Goal: Task Accomplishment & Management: Manage account settings

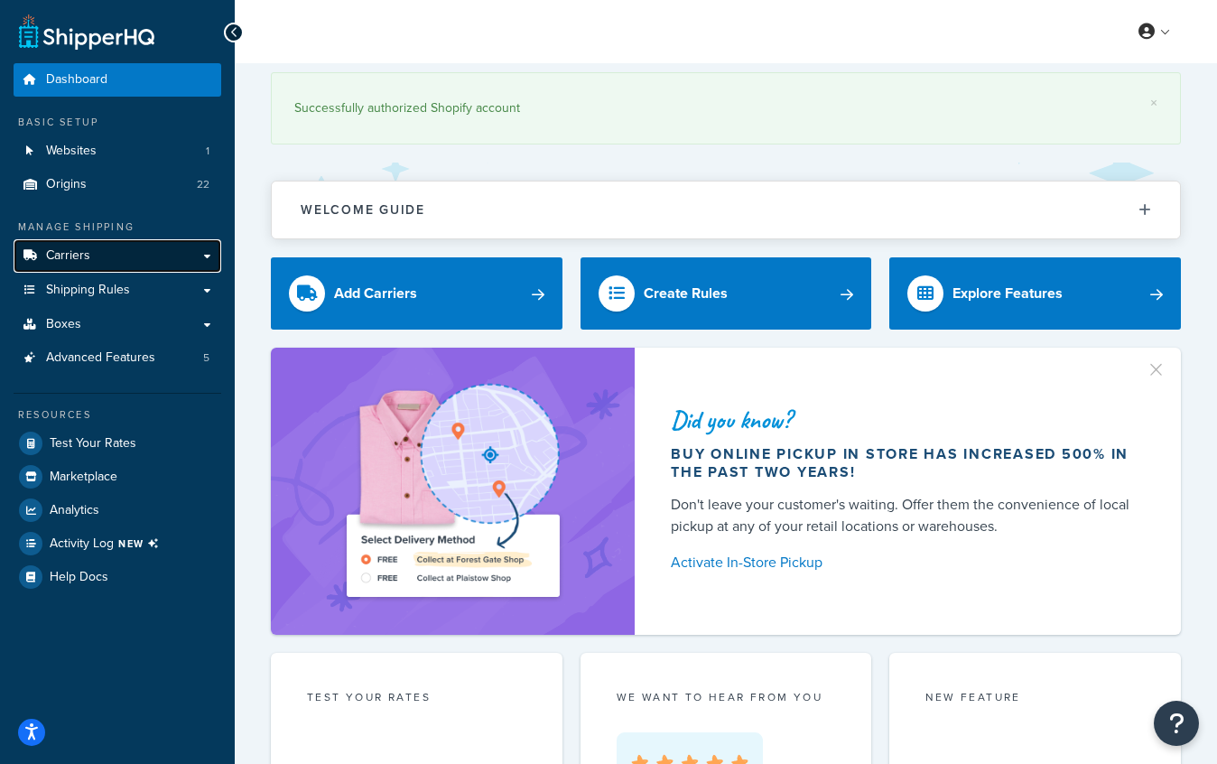
click at [76, 260] on span "Carriers" at bounding box center [68, 255] width 44 height 15
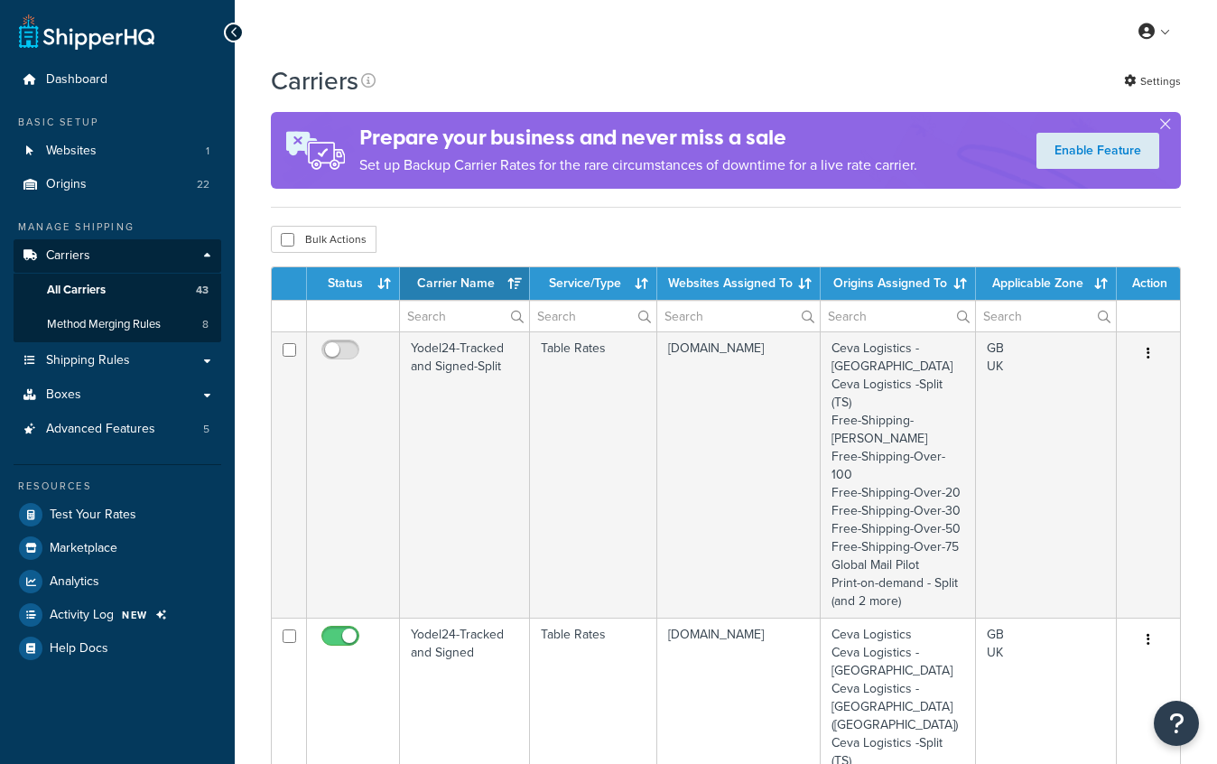
select select "15"
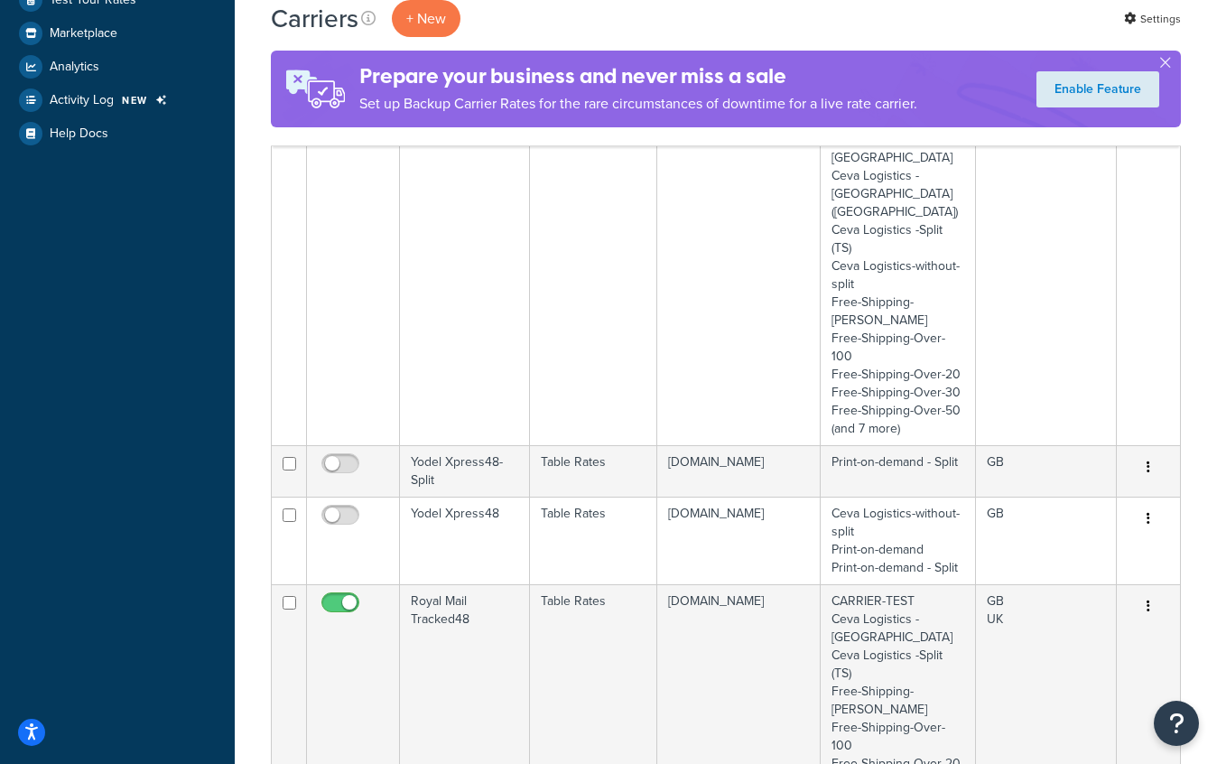
scroll to position [515, 0]
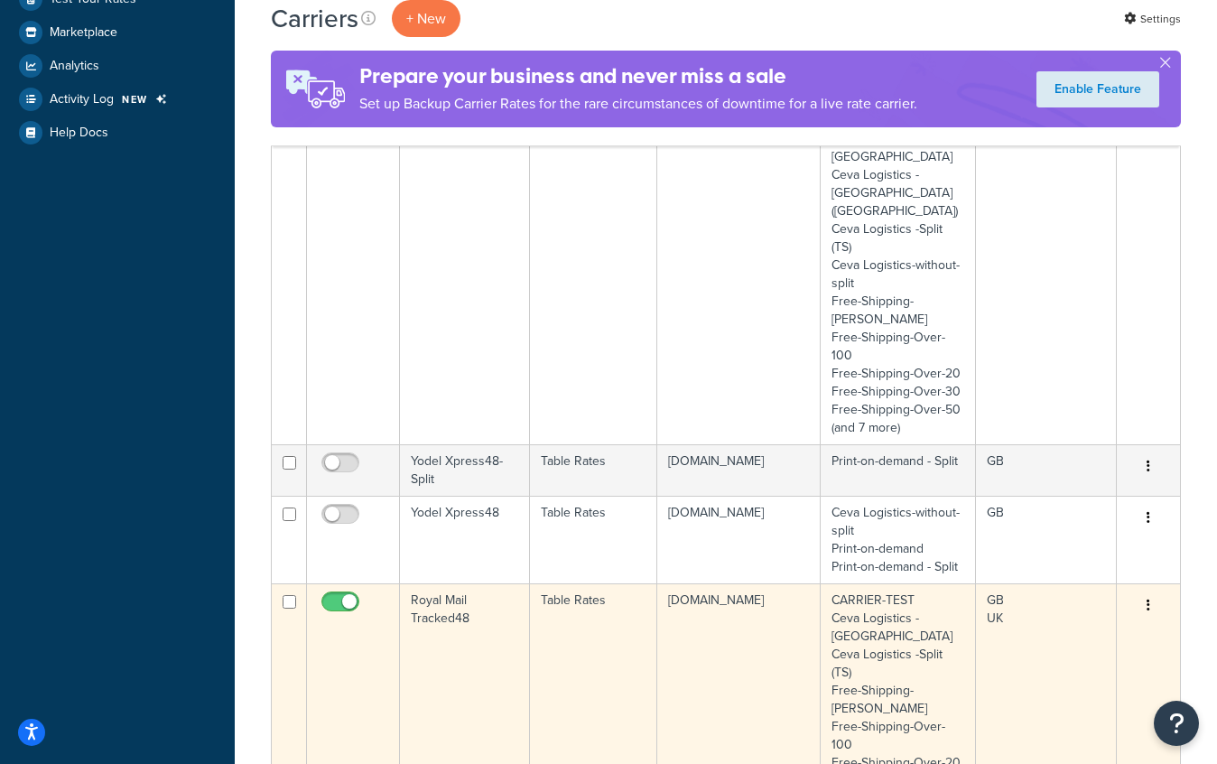
click at [476, 583] on td "Royal Mail Tracked48" at bounding box center [465, 726] width 130 height 286
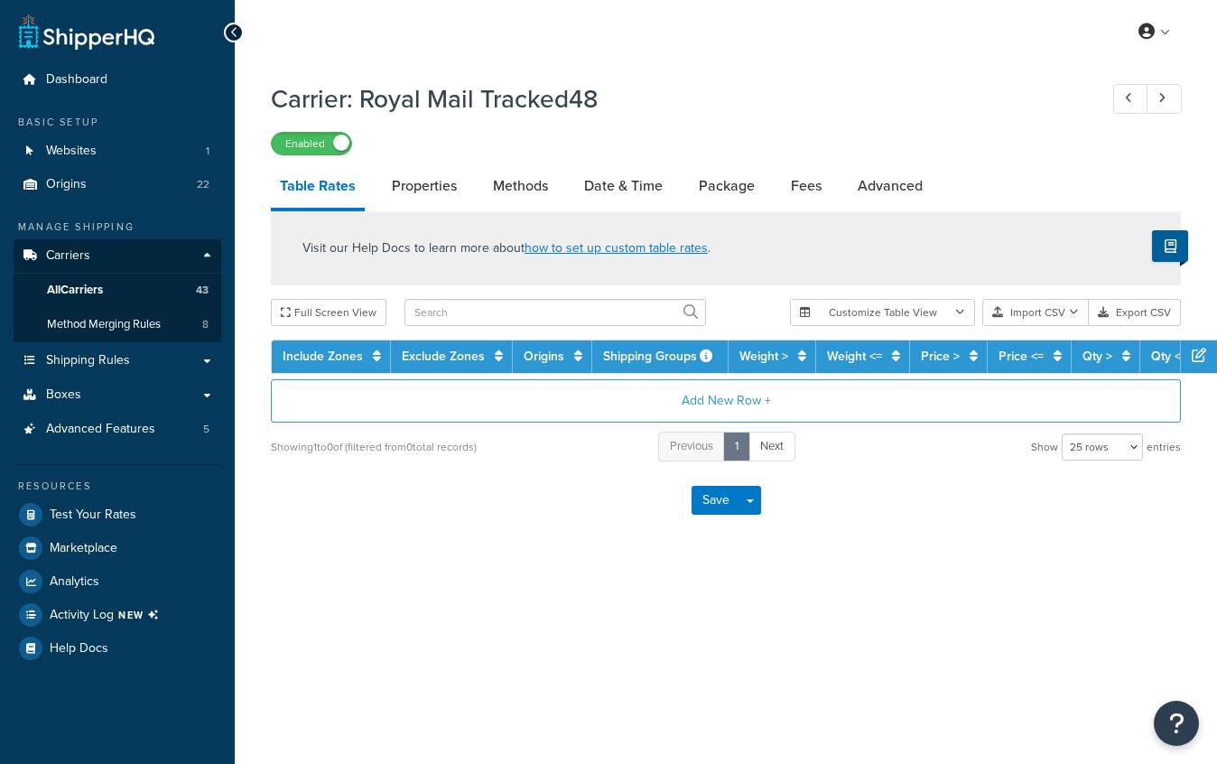
select select "25"
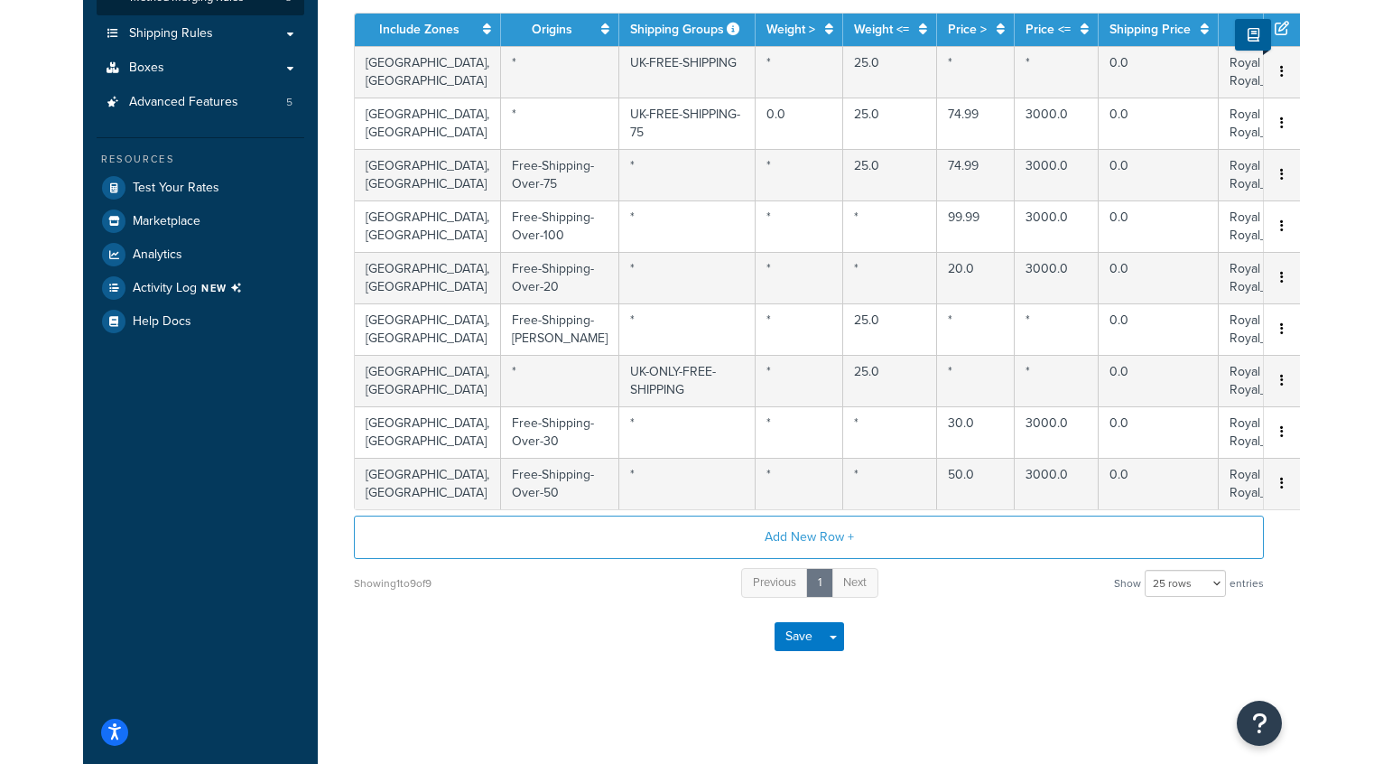
scroll to position [376, 0]
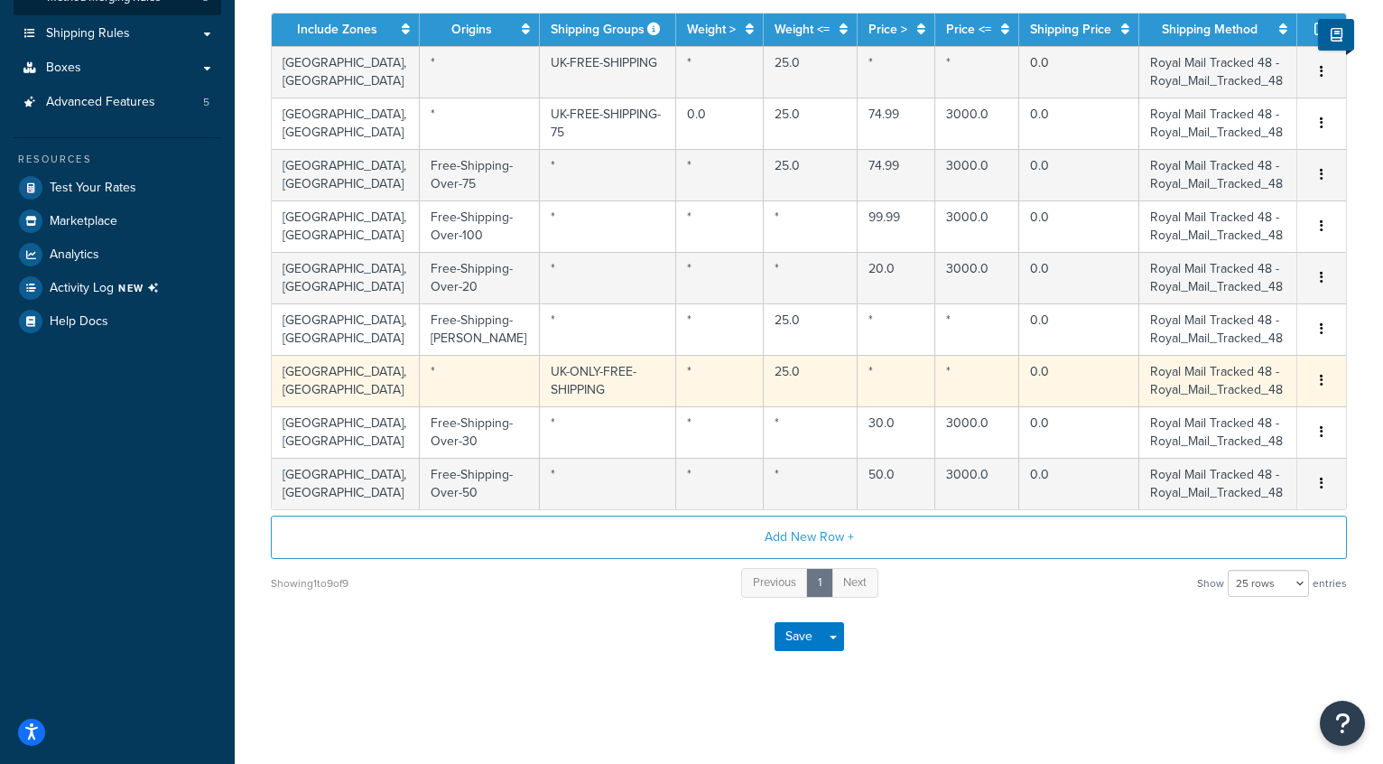
click at [542, 403] on td "UK-ONLY-FREE-SHIPPING" at bounding box center [608, 380] width 137 height 51
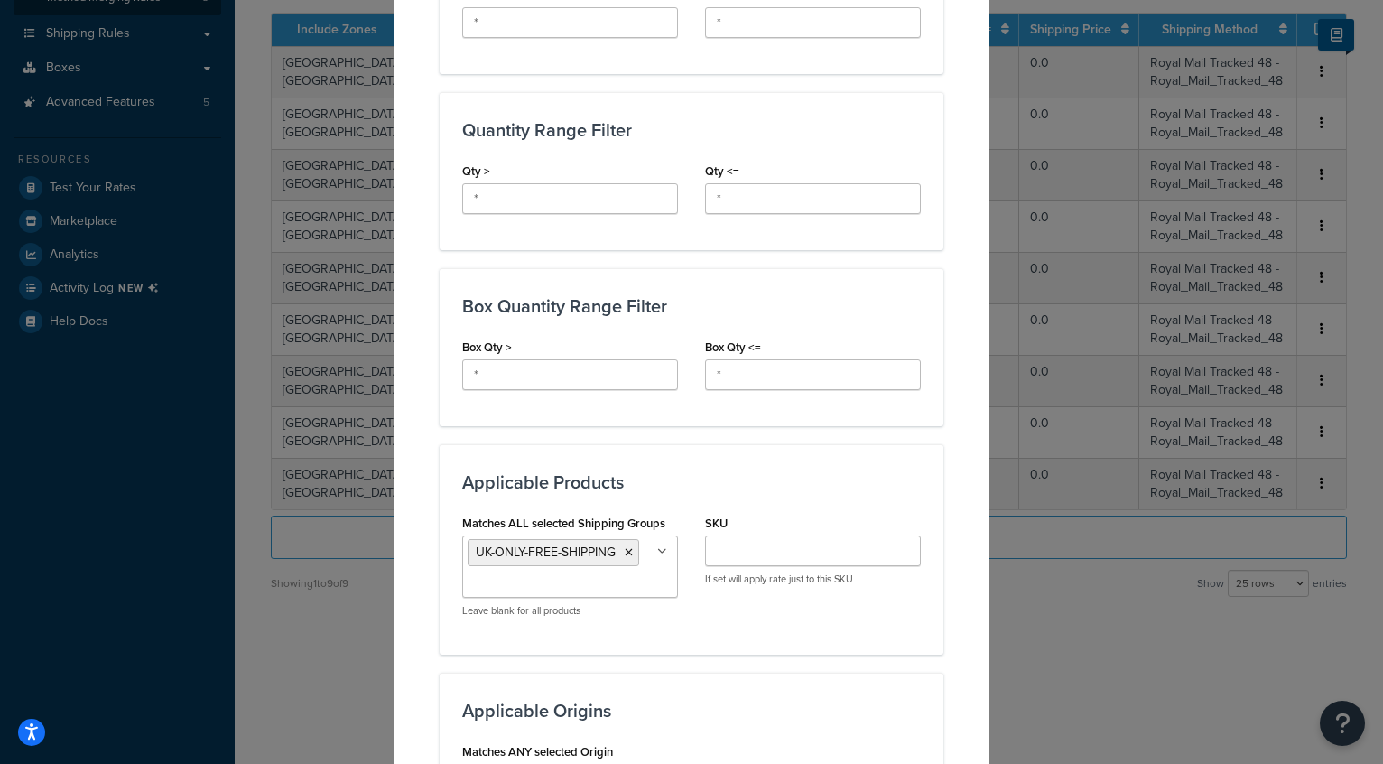
scroll to position [0, 0]
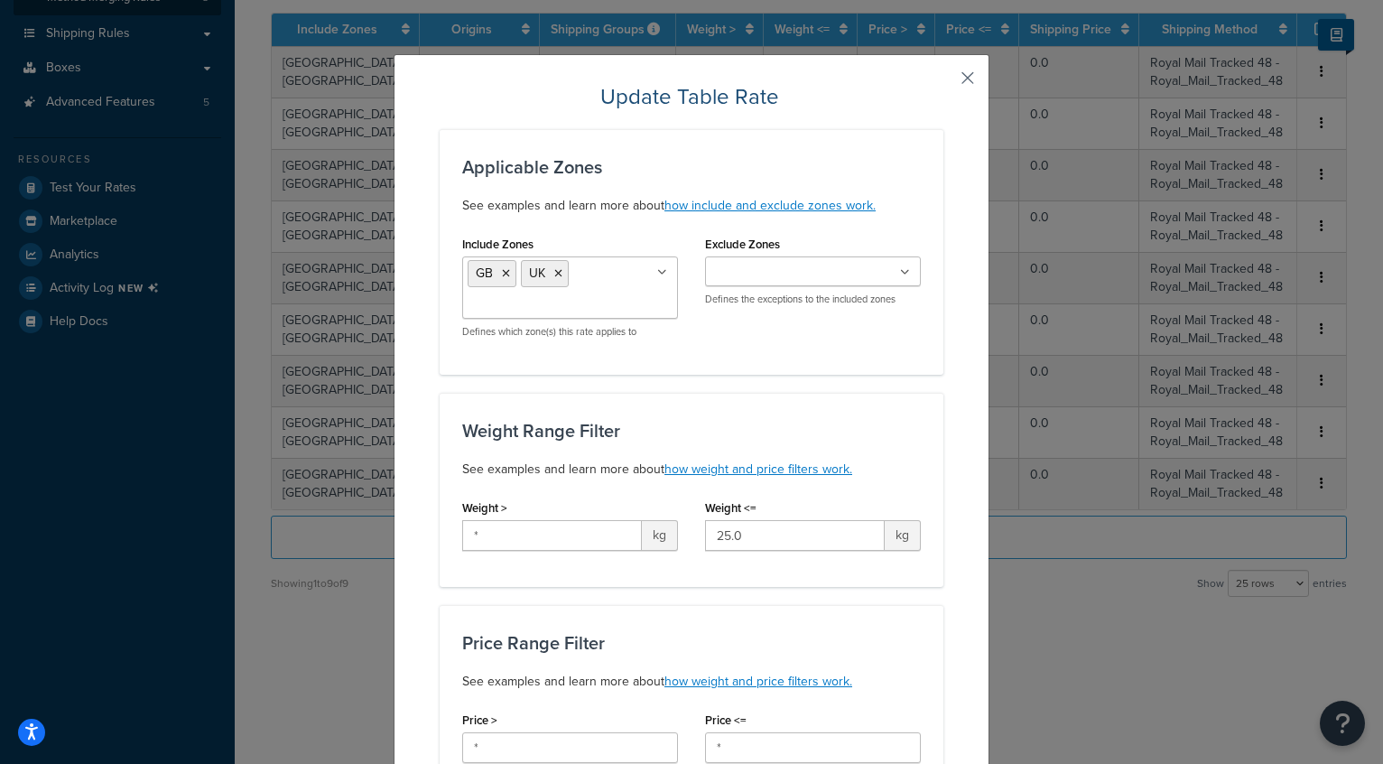
click at [943, 82] on button "button" at bounding box center [941, 84] width 5 height 5
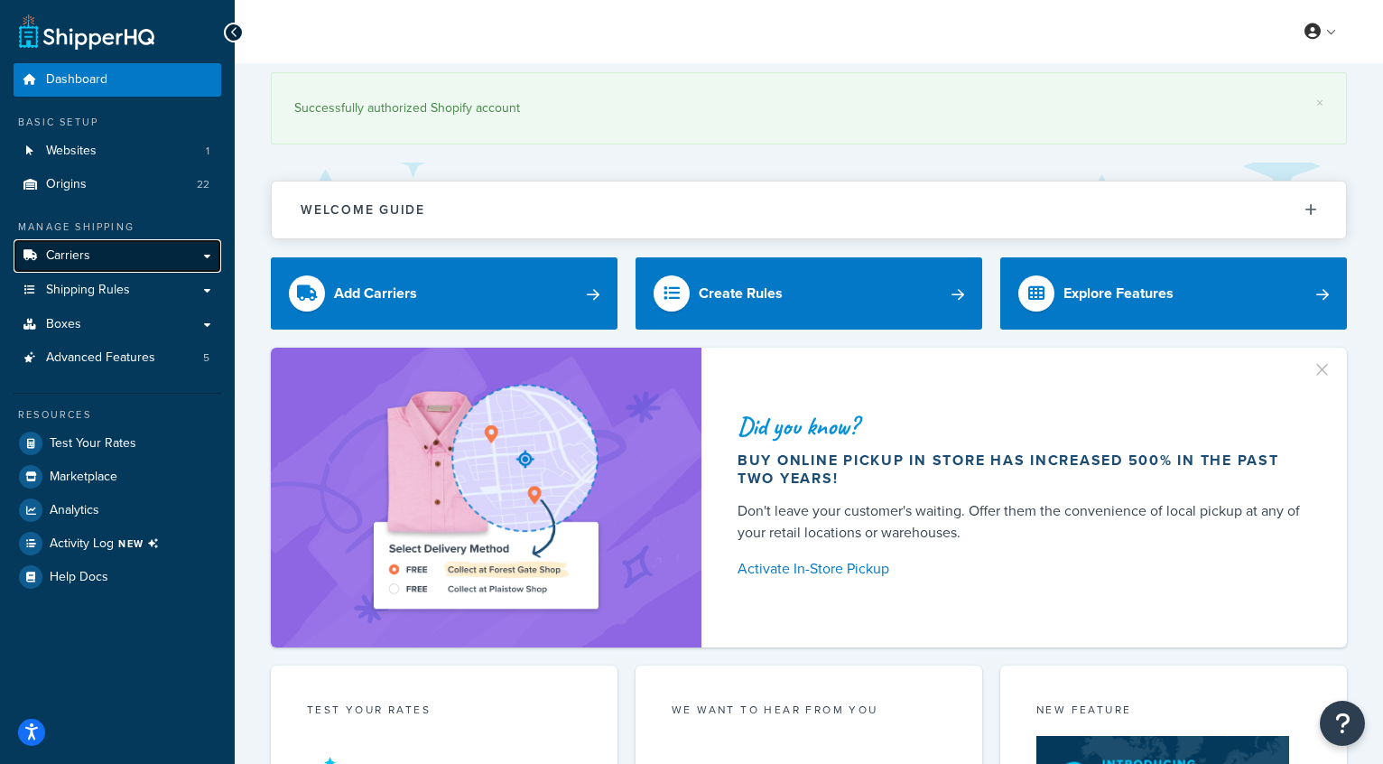
click at [68, 255] on span "Carriers" at bounding box center [68, 255] width 44 height 15
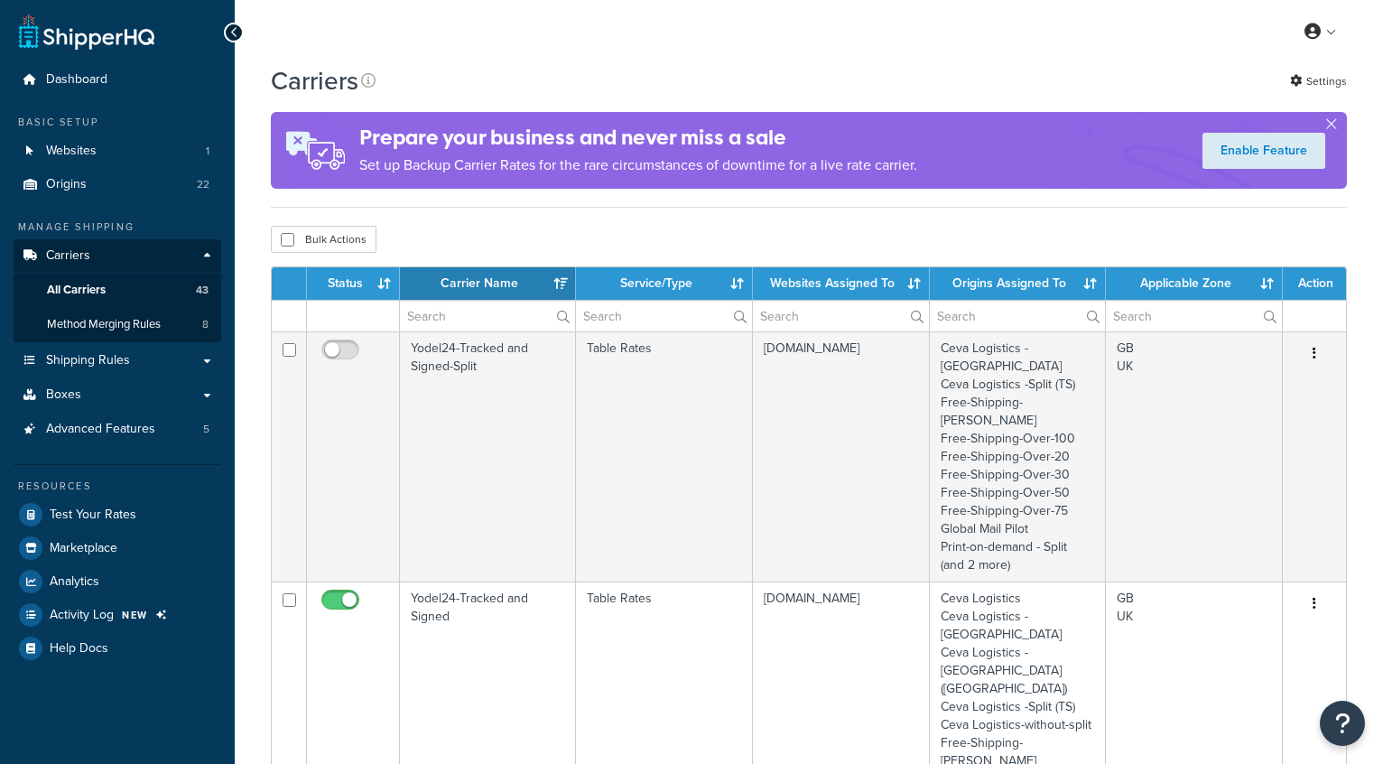
select select "15"
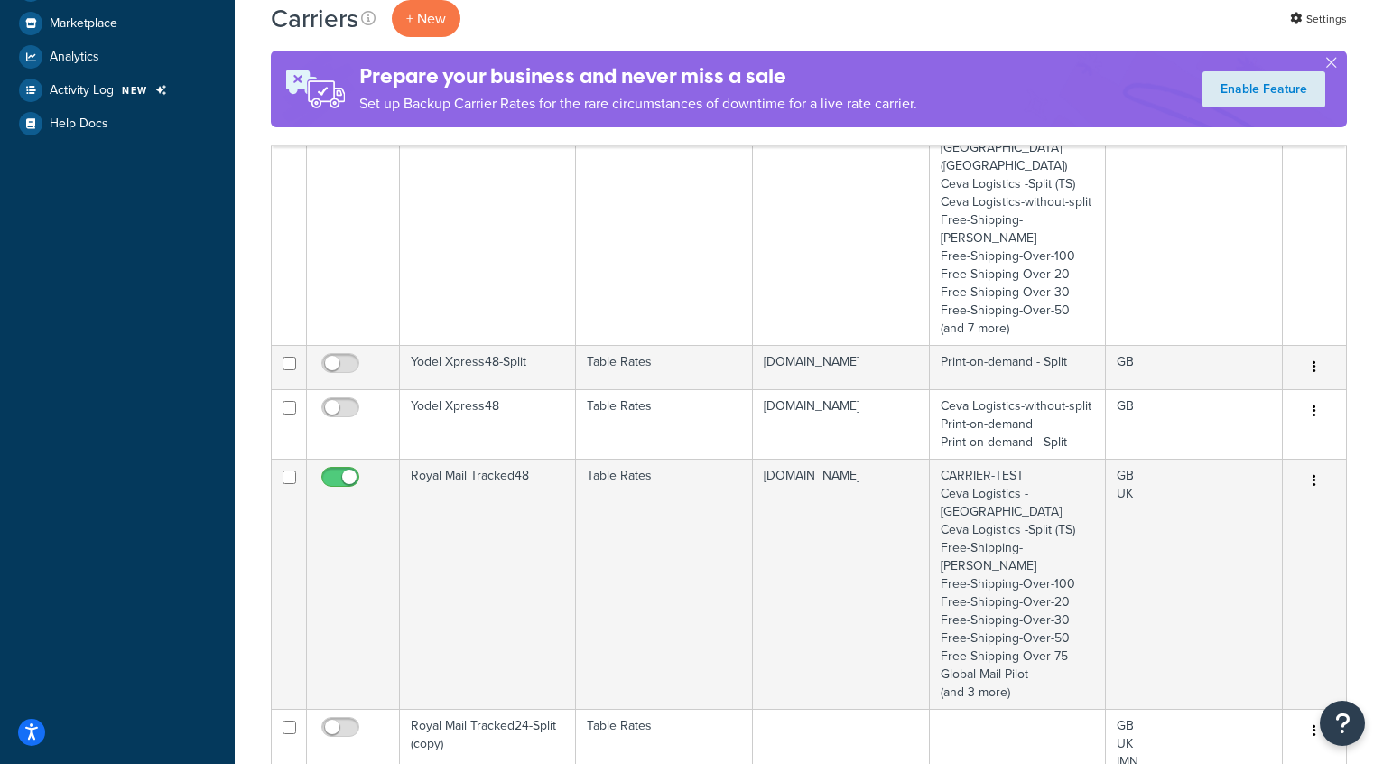
scroll to position [502, 0]
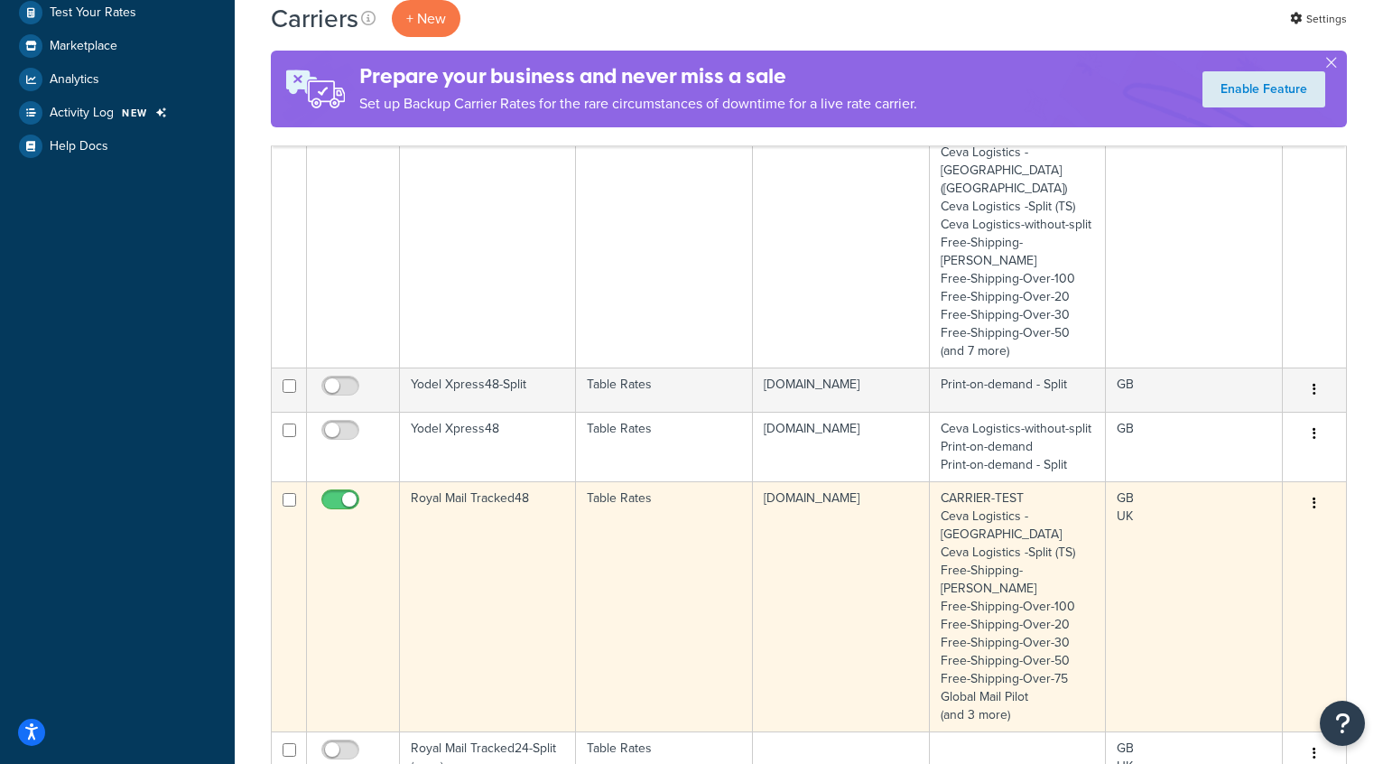
click at [490, 481] on td "Royal Mail Tracked48" at bounding box center [488, 606] width 176 height 250
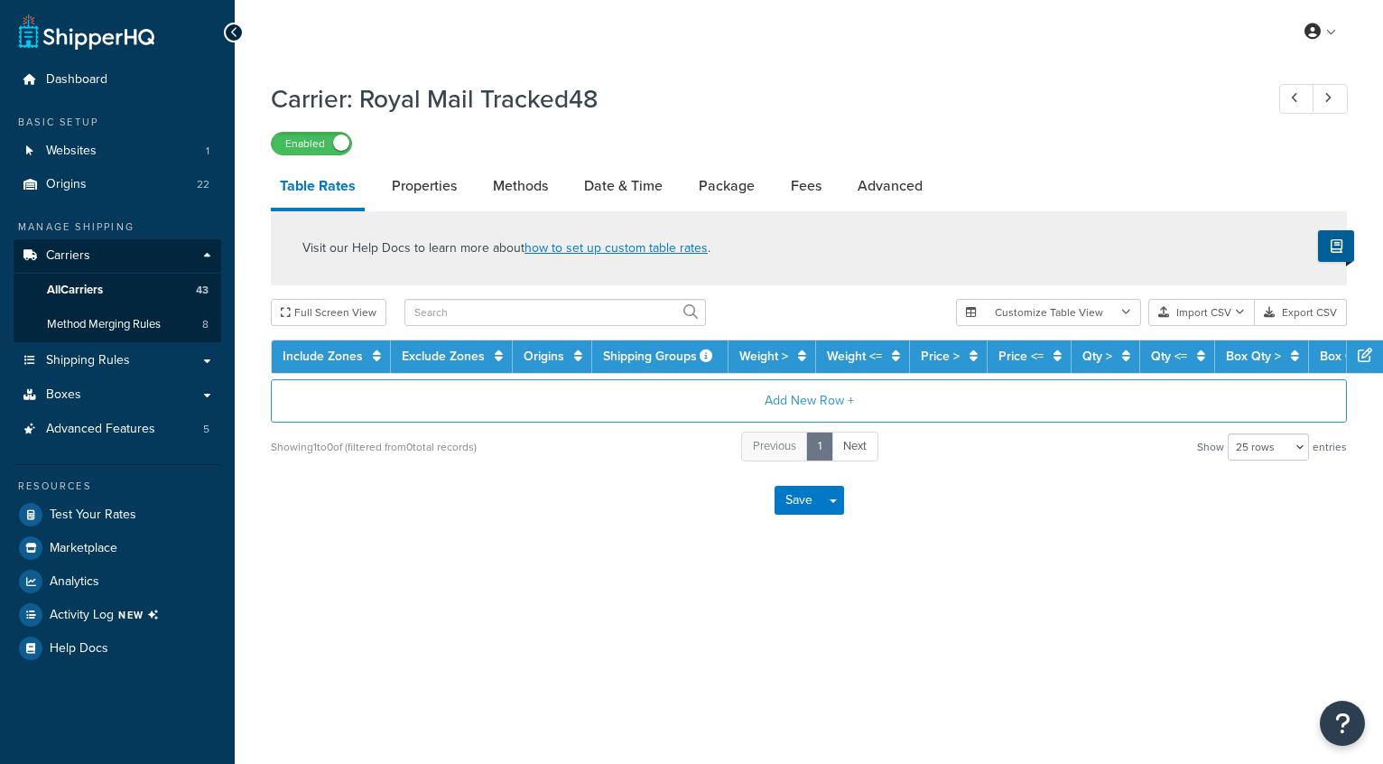
select select "25"
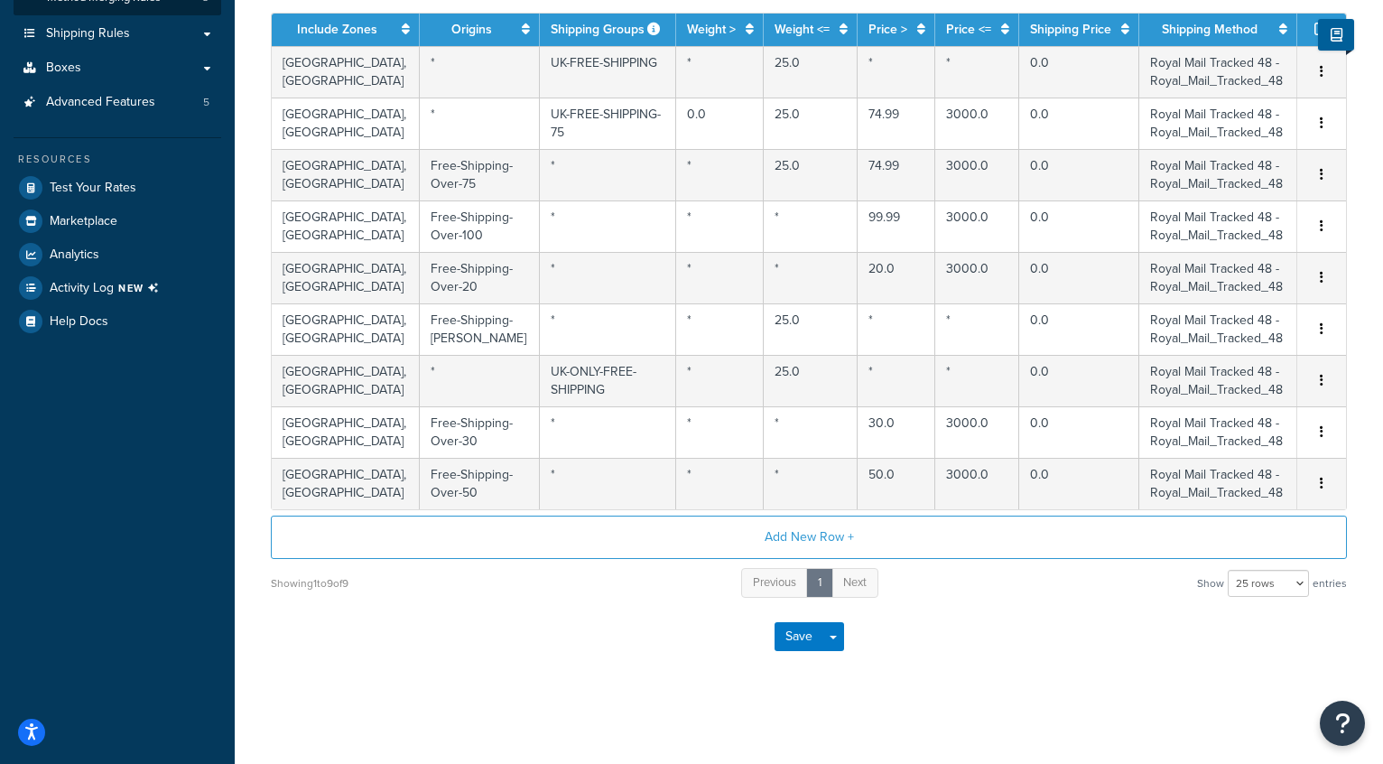
scroll to position [436, 0]
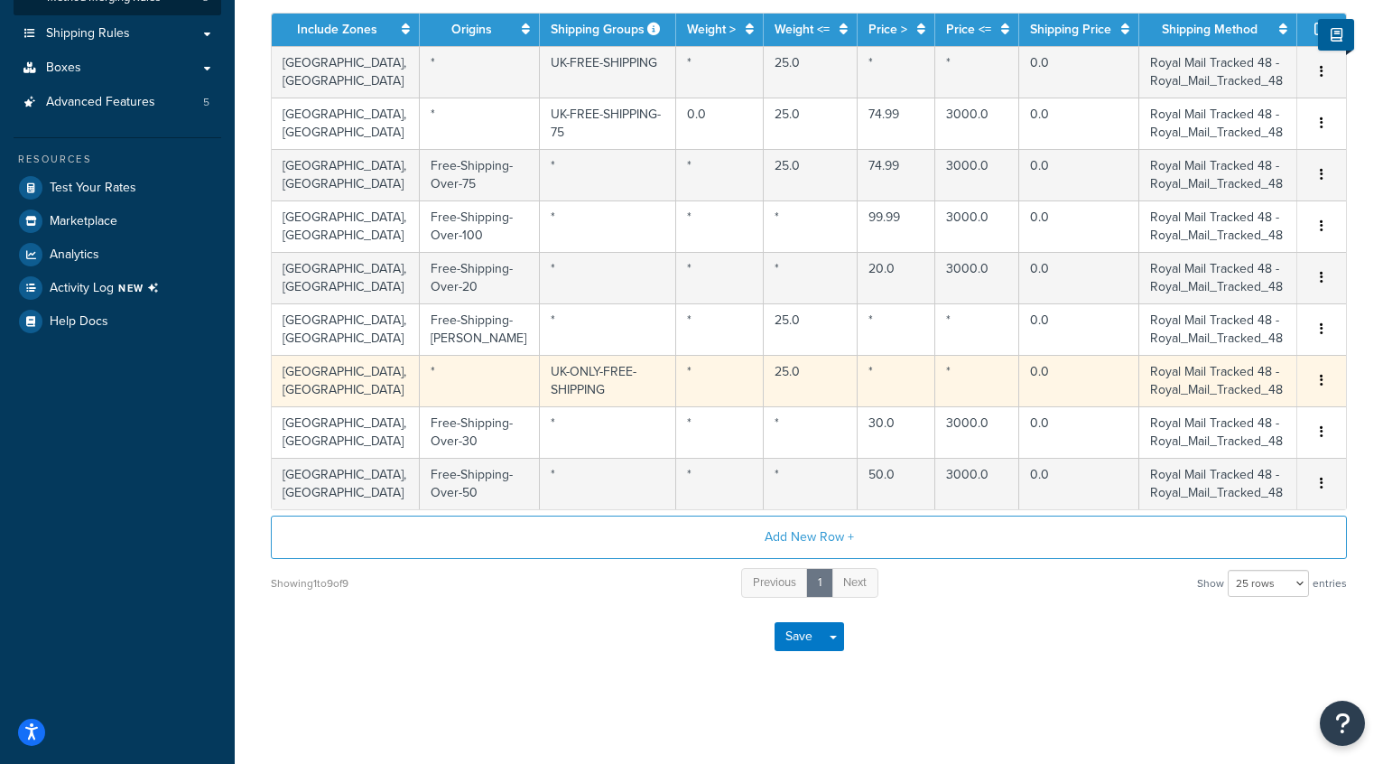
click at [562, 355] on td "UK-ONLY-FREE-SHIPPING" at bounding box center [608, 380] width 137 height 51
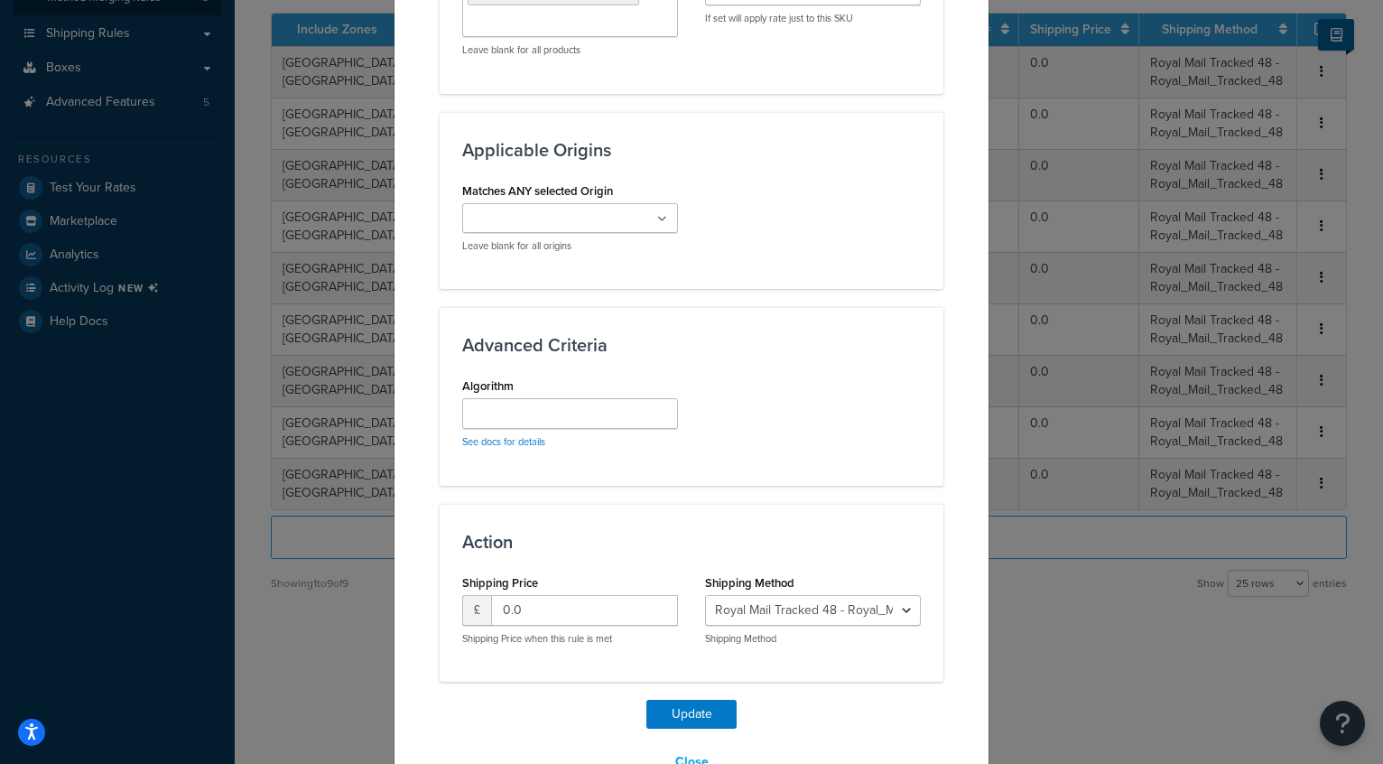
scroll to position [1336, 0]
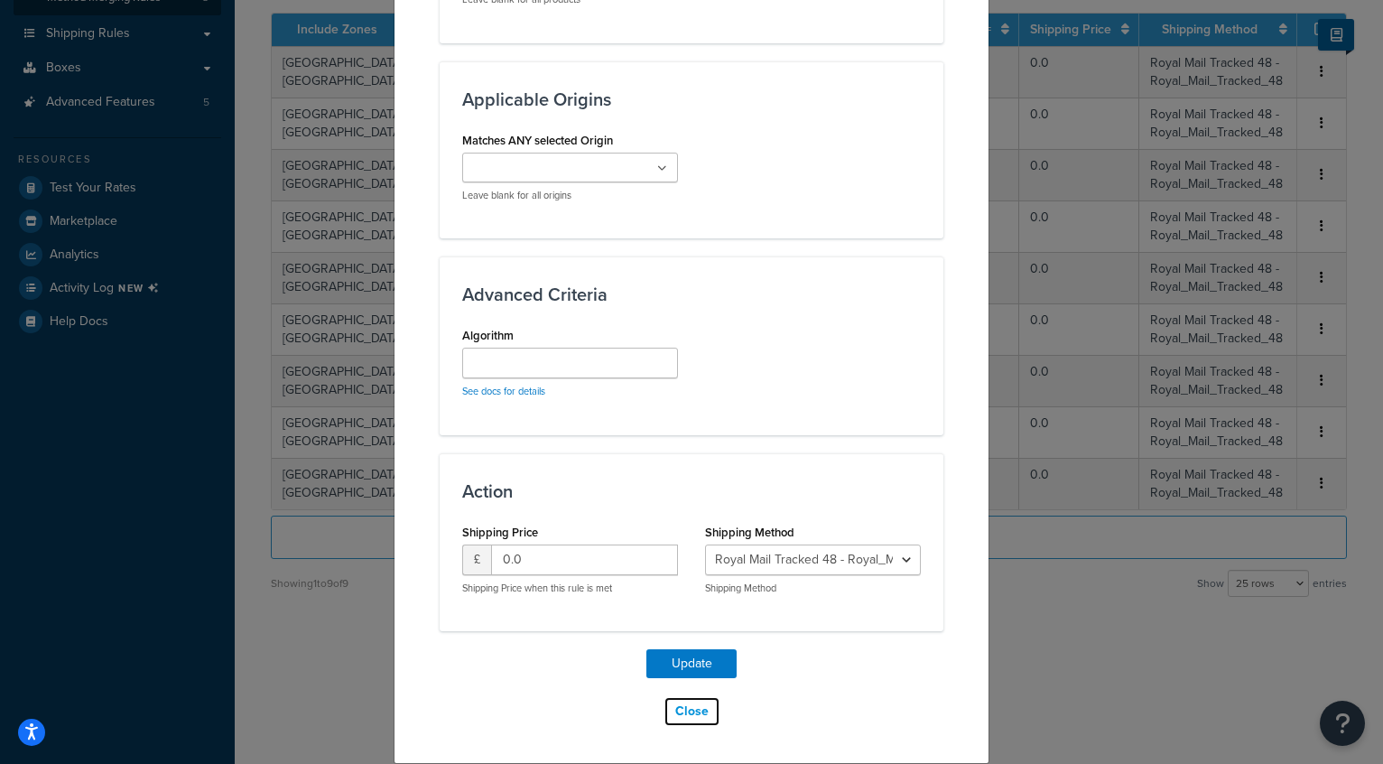
click at [700, 708] on button "Close" at bounding box center [692, 711] width 57 height 31
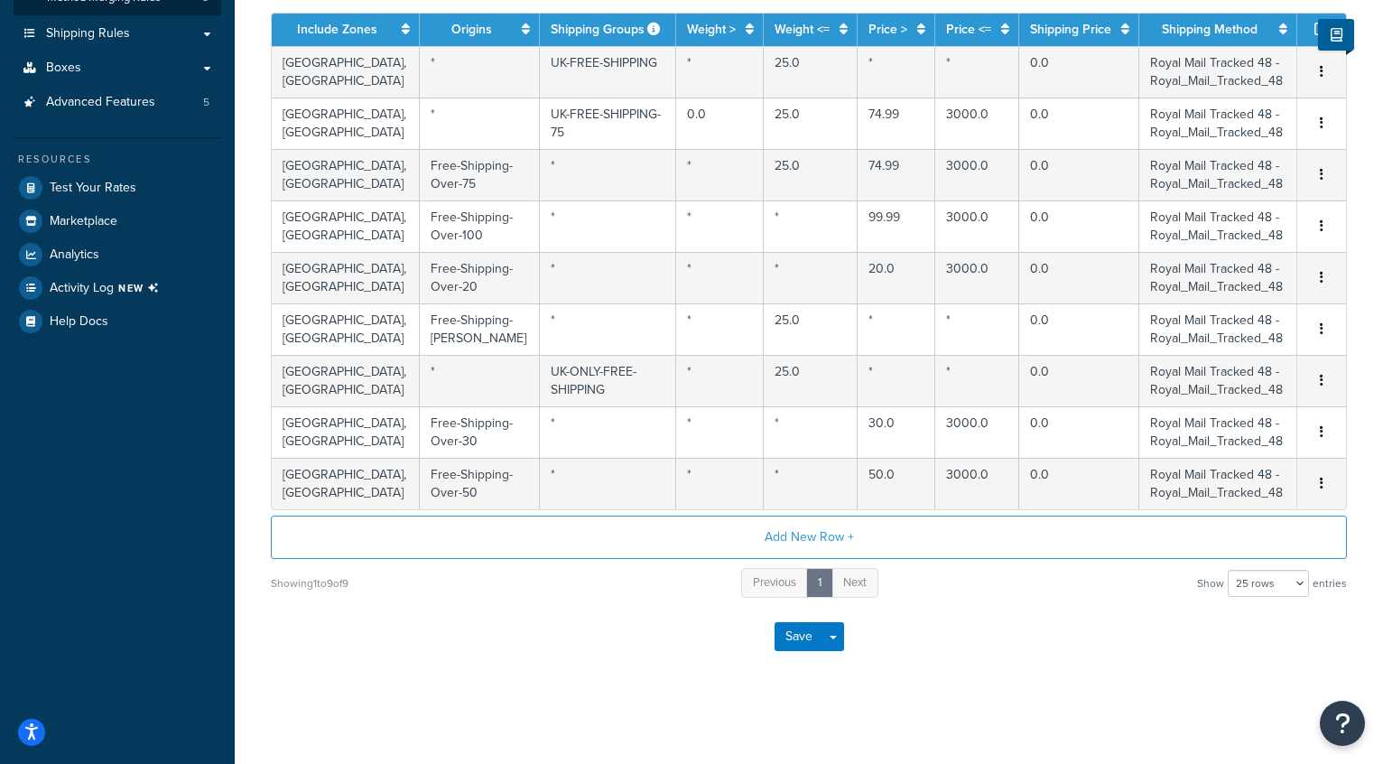
scroll to position [0, 0]
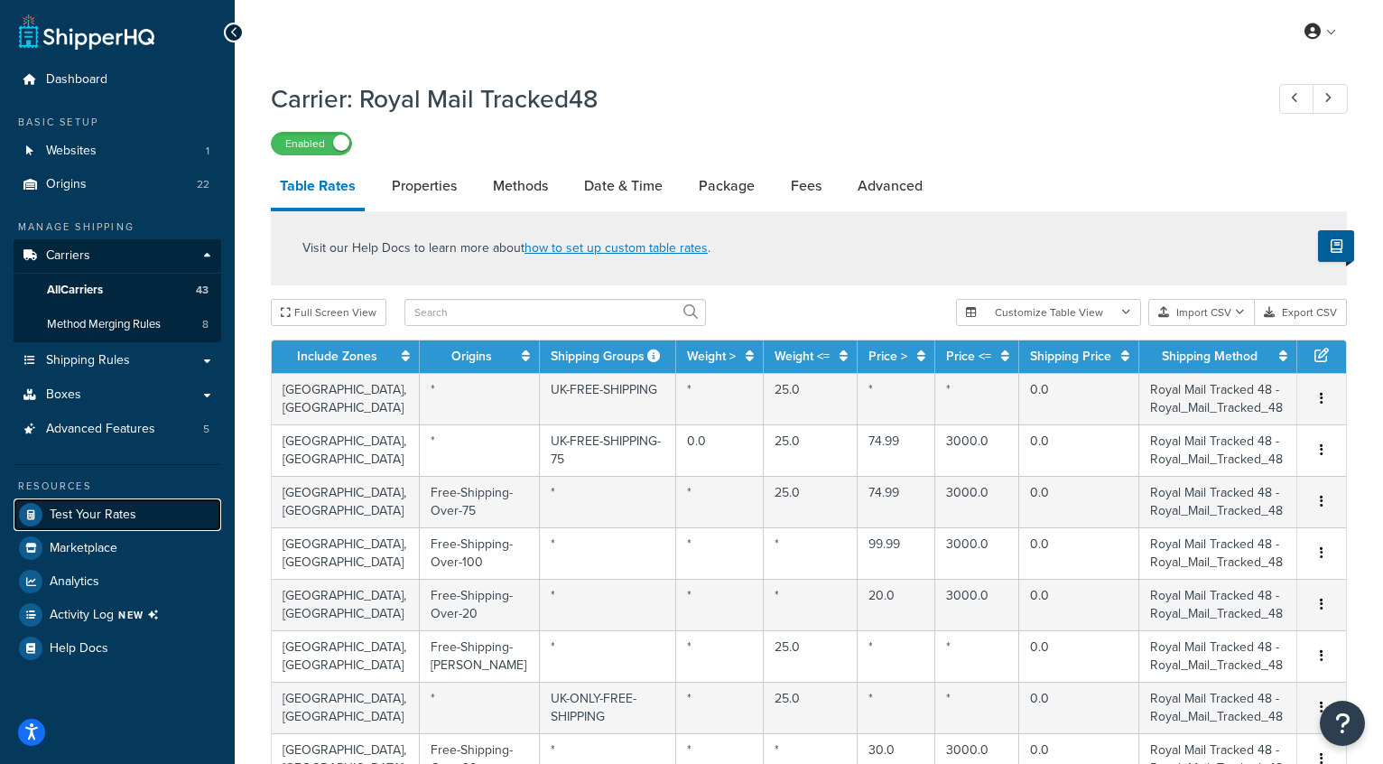
click at [95, 517] on span "Test Your Rates" at bounding box center [93, 514] width 87 height 15
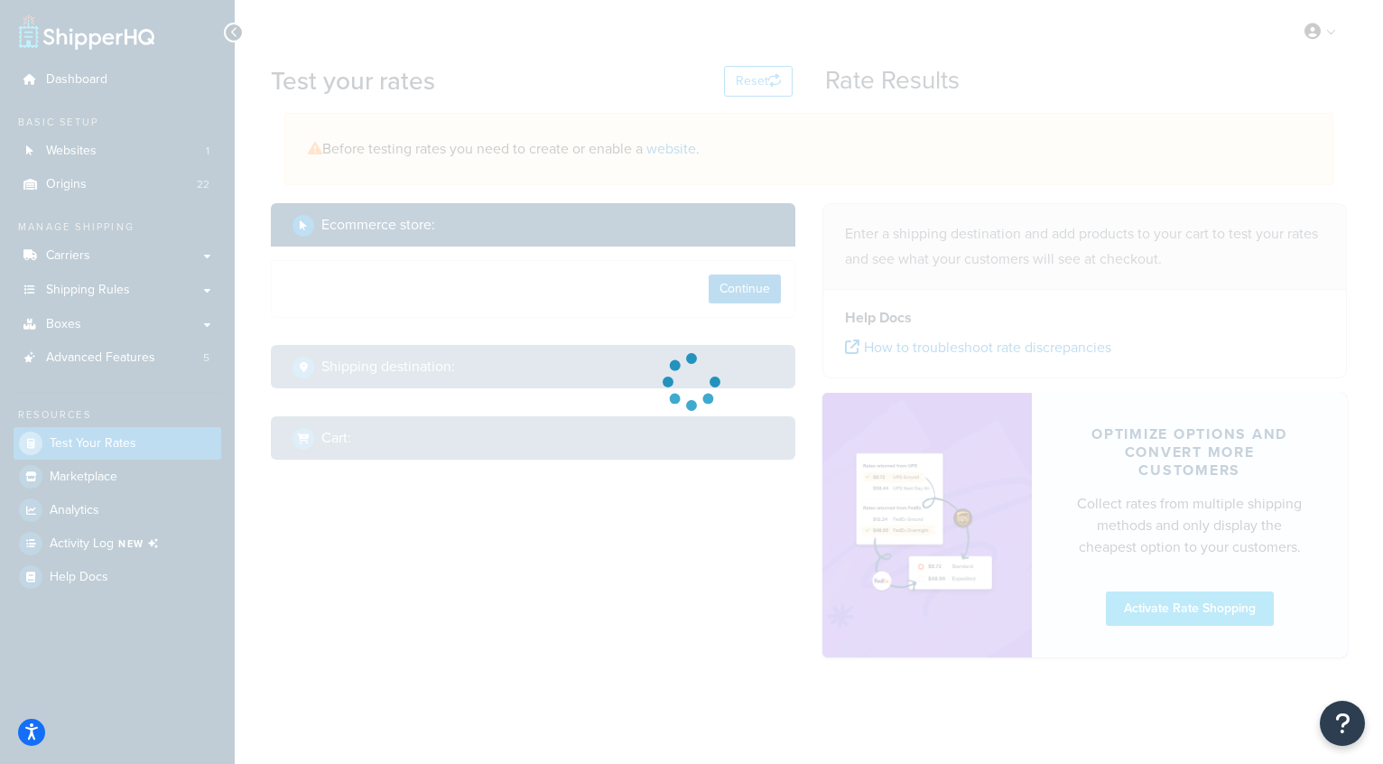
select select "[GEOGRAPHIC_DATA]"
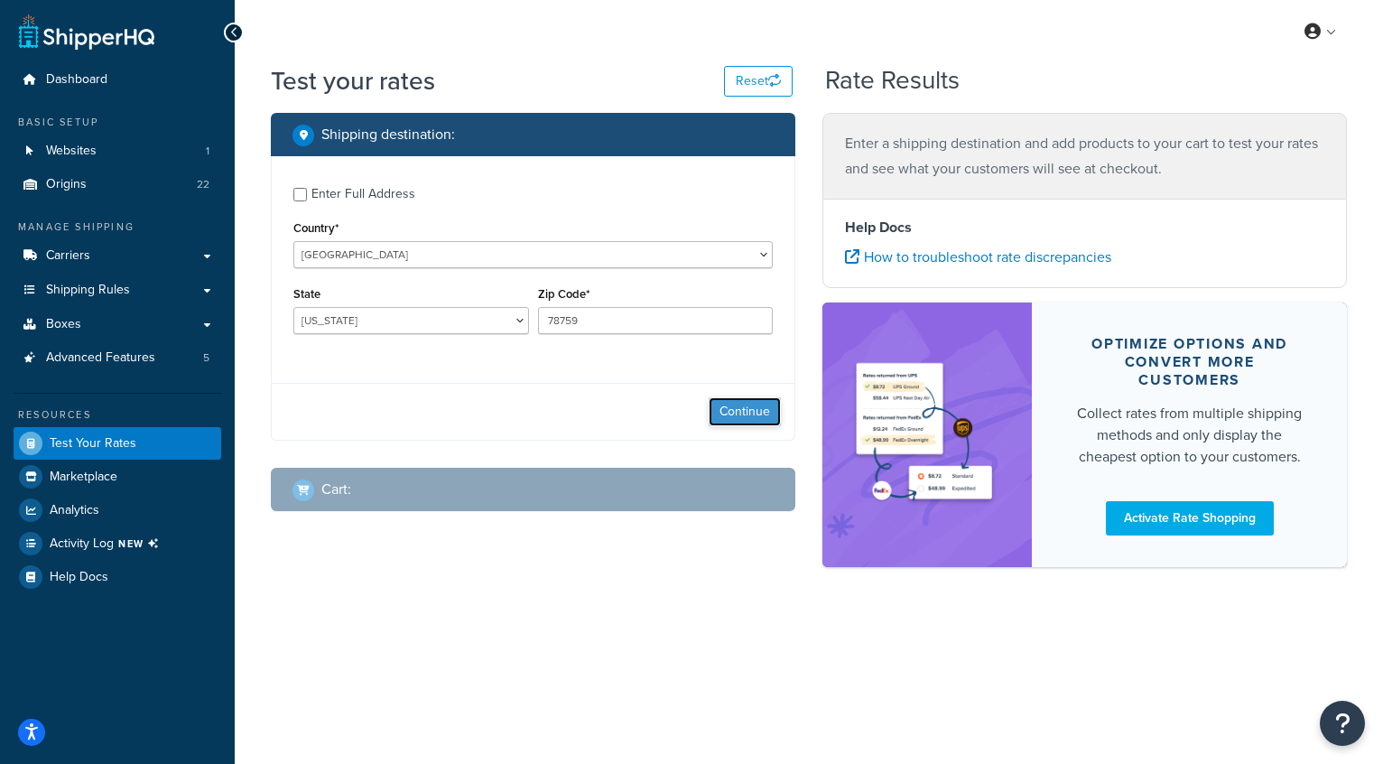
click at [758, 408] on button "Continue" at bounding box center [745, 411] width 72 height 29
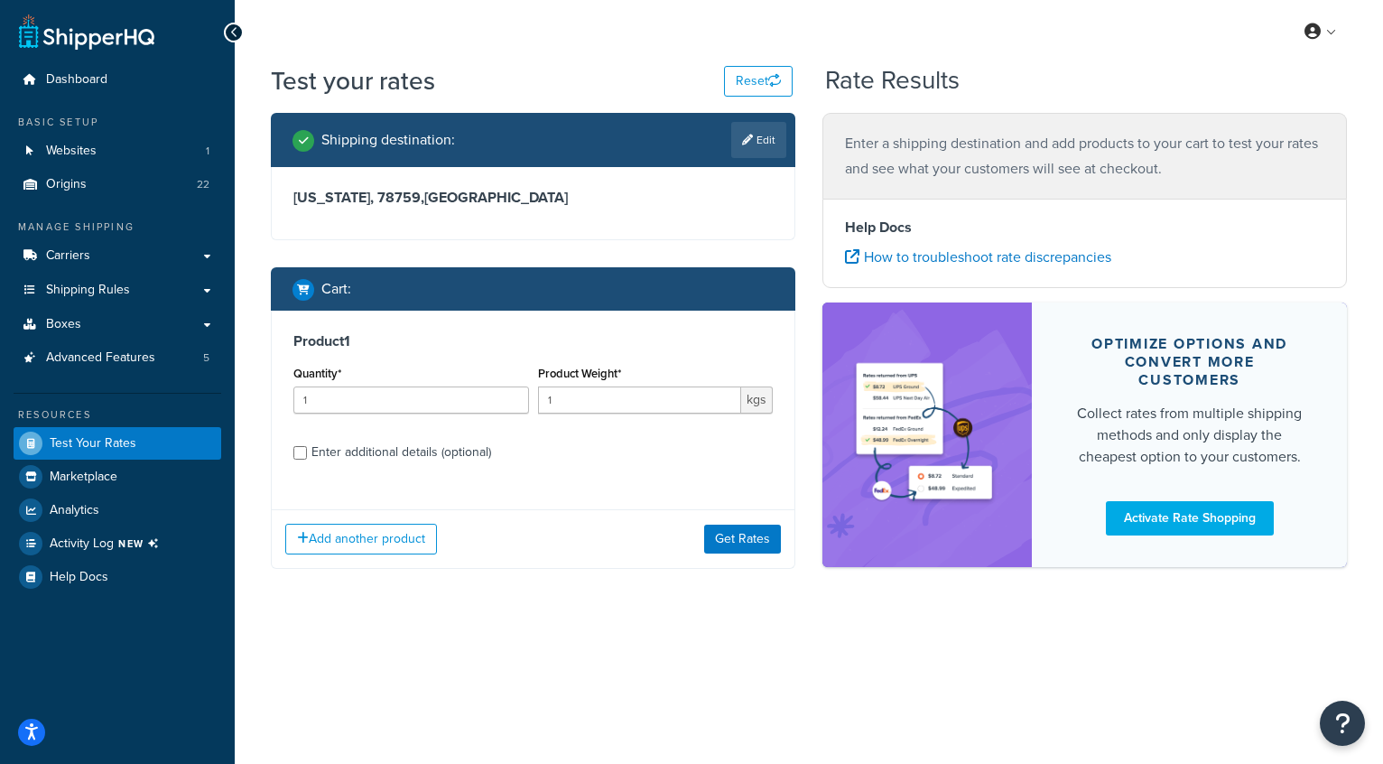
click at [318, 437] on label "Enter additional details (optional)" at bounding box center [541, 450] width 461 height 29
click at [307, 446] on input "Enter additional details (optional)" at bounding box center [300, 453] width 14 height 14
checkbox input "true"
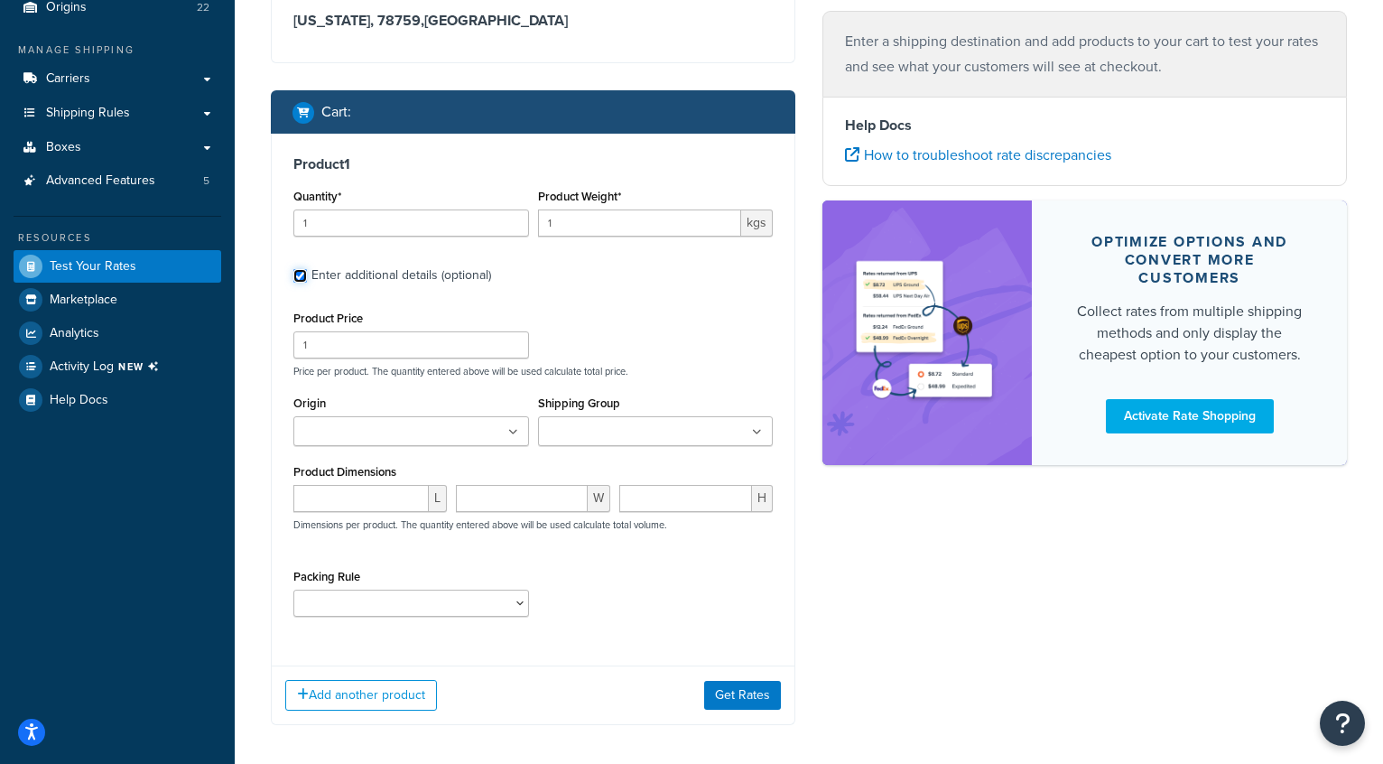
scroll to position [222, 0]
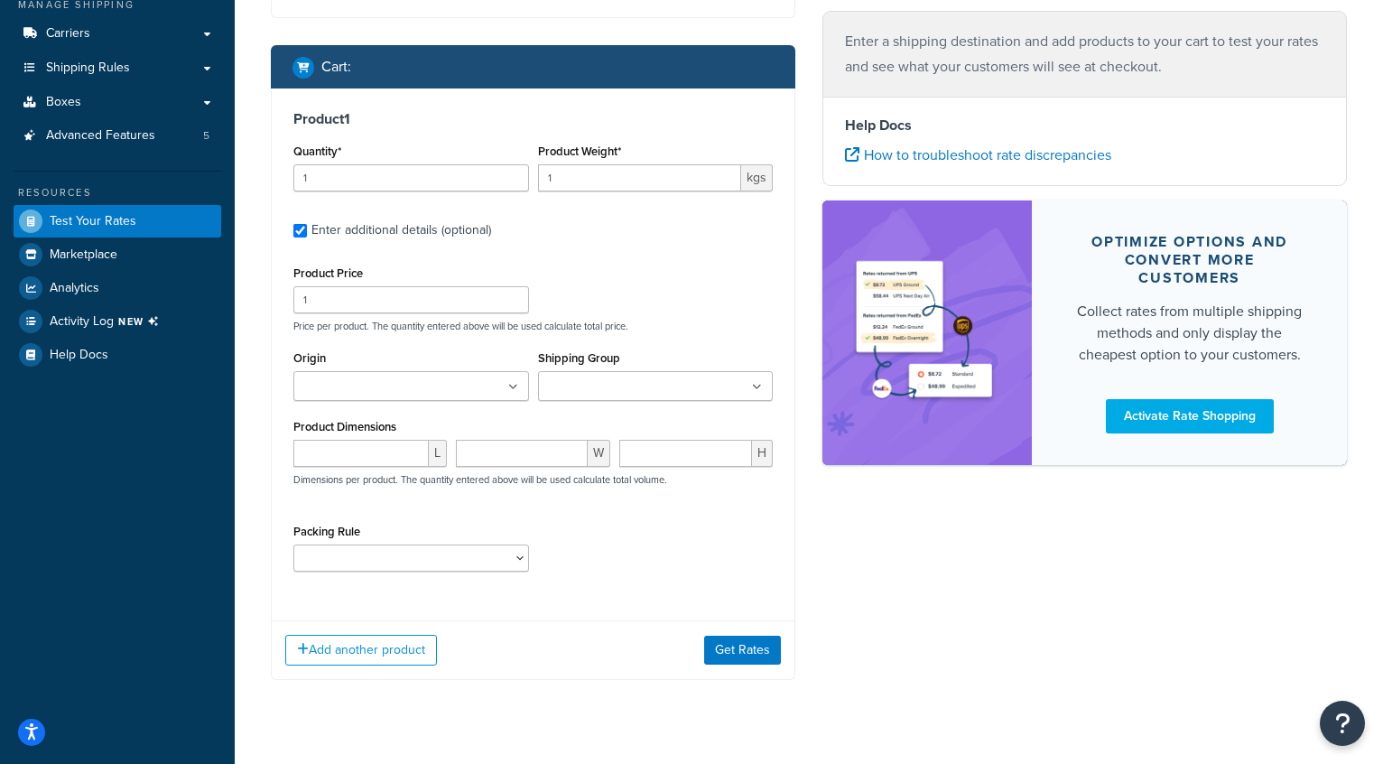
click at [513, 385] on icon at bounding box center [513, 387] width 10 height 11
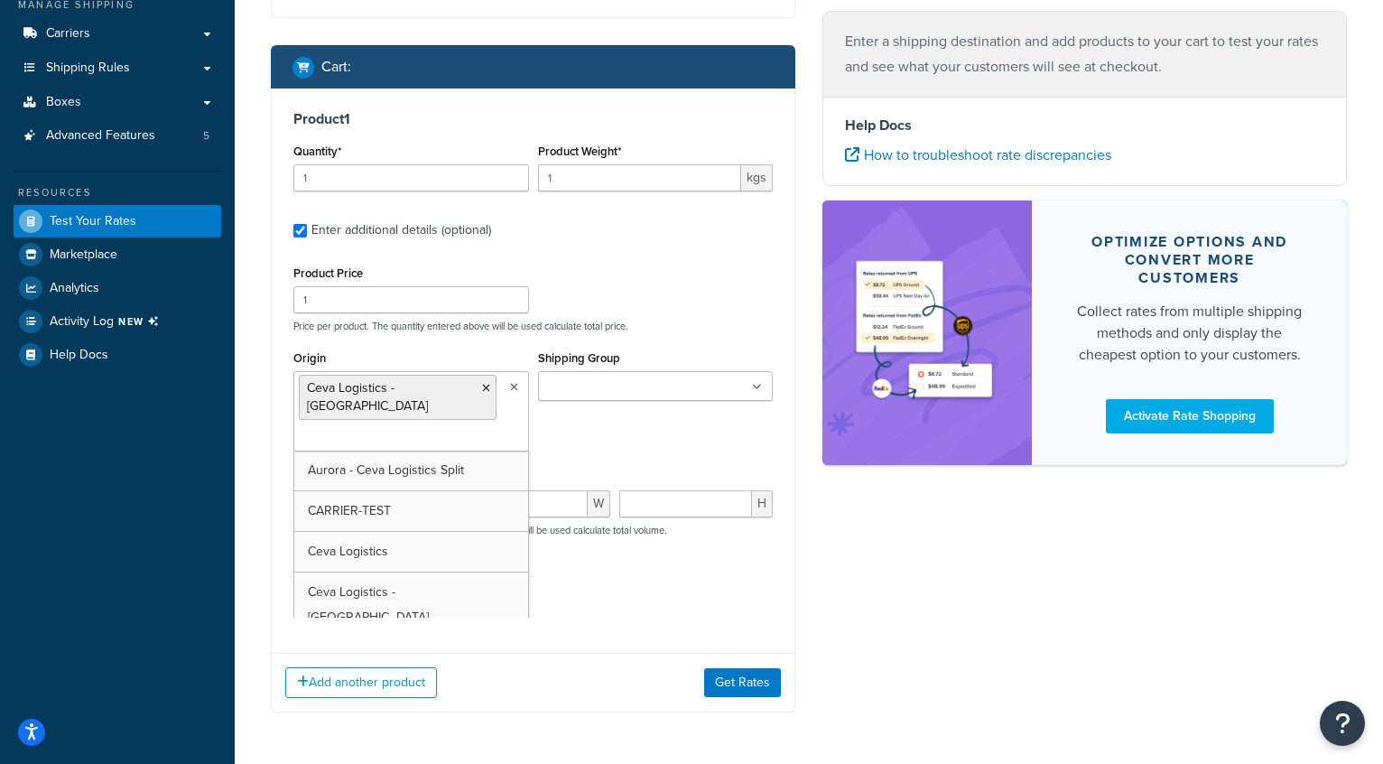
click at [632, 390] on input "Shipping Group" at bounding box center [623, 387] width 160 height 20
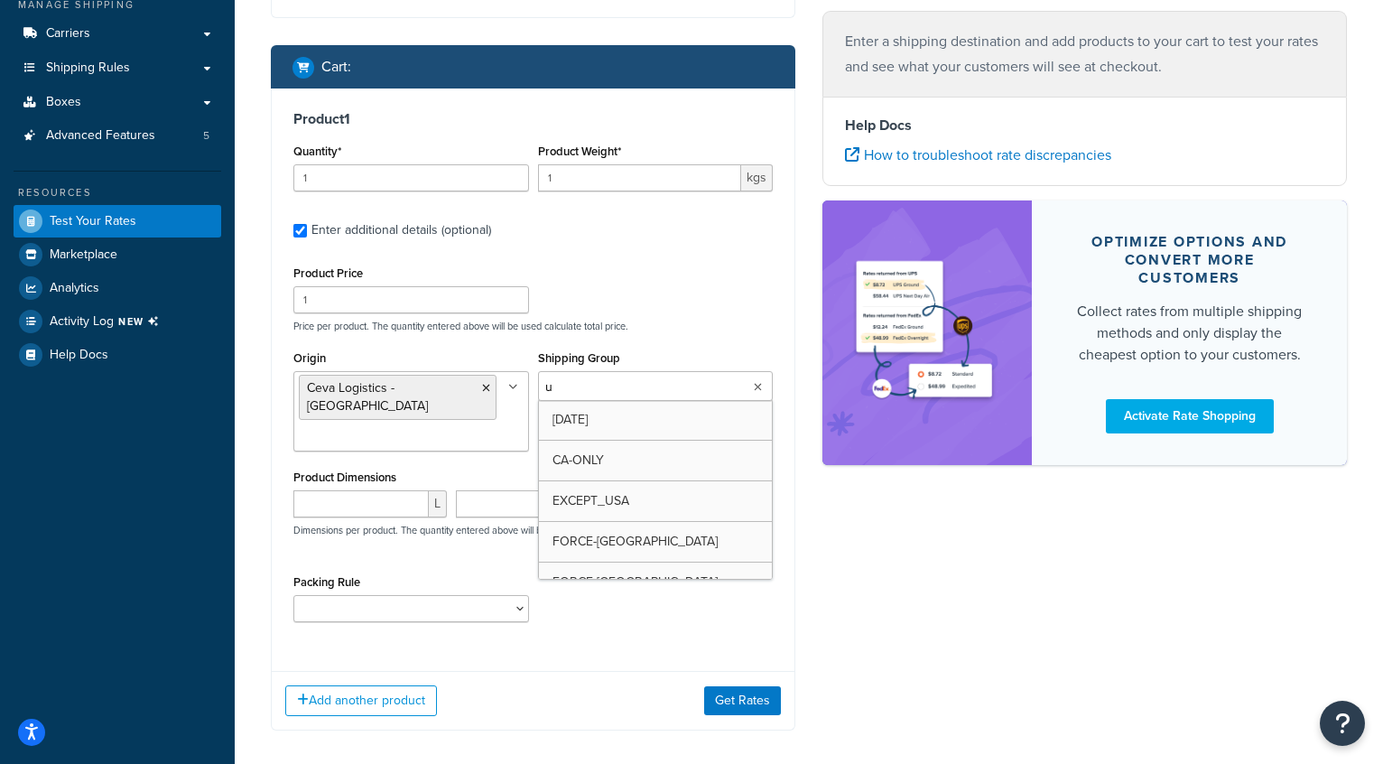
type input "uk"
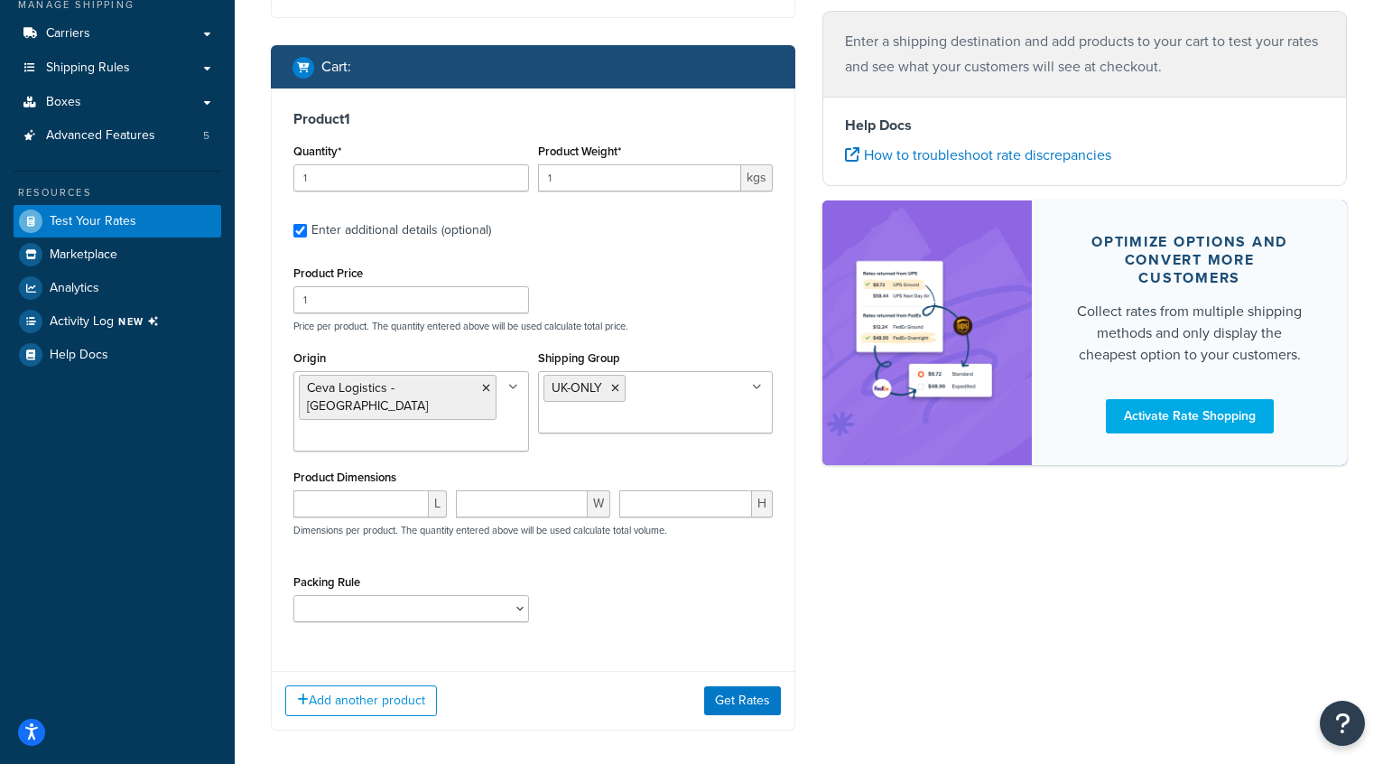
click at [851, 550] on div "Shipping destination : Edit Texas, 78759 , United States Cart : Product 1 Quant…" at bounding box center [808, 324] width 1103 height 867
click at [734, 686] on button "Get Rates" at bounding box center [742, 700] width 77 height 29
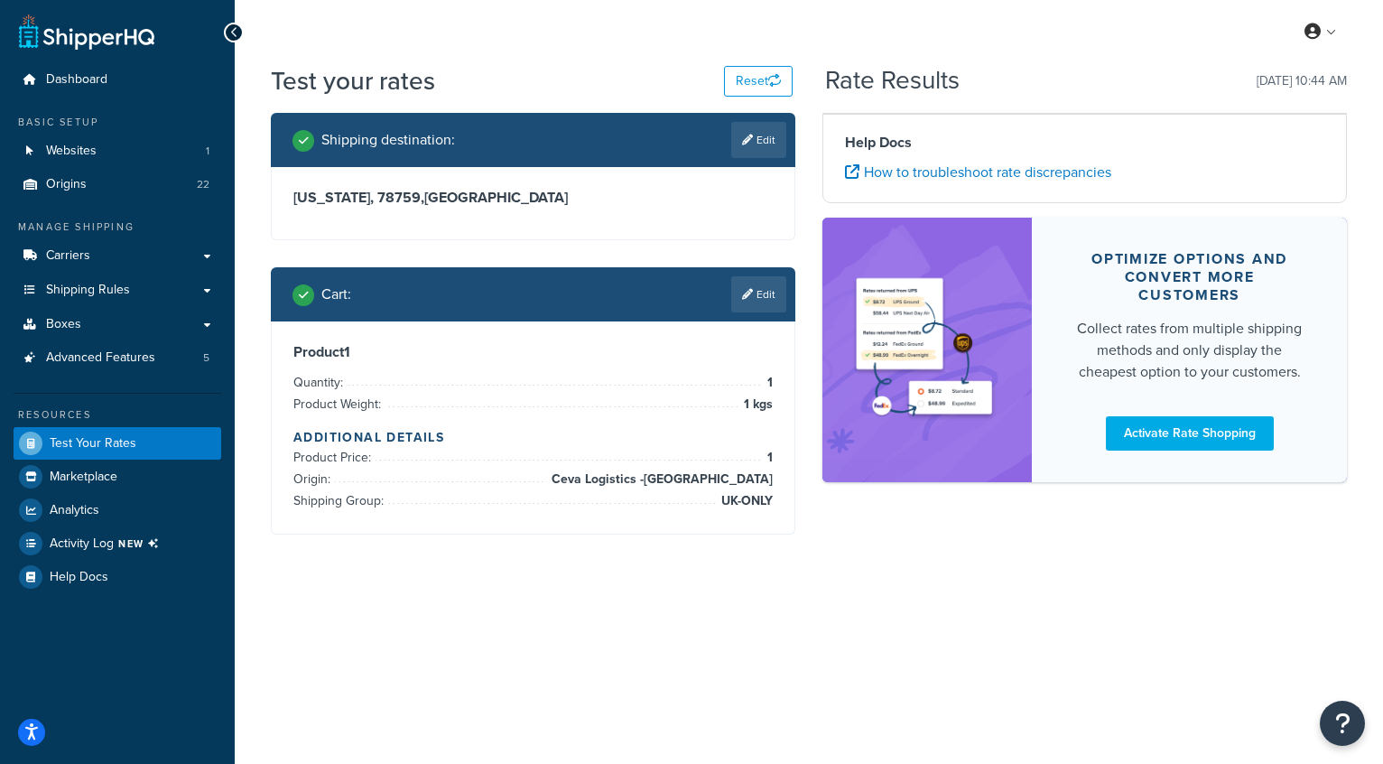
scroll to position [0, 0]
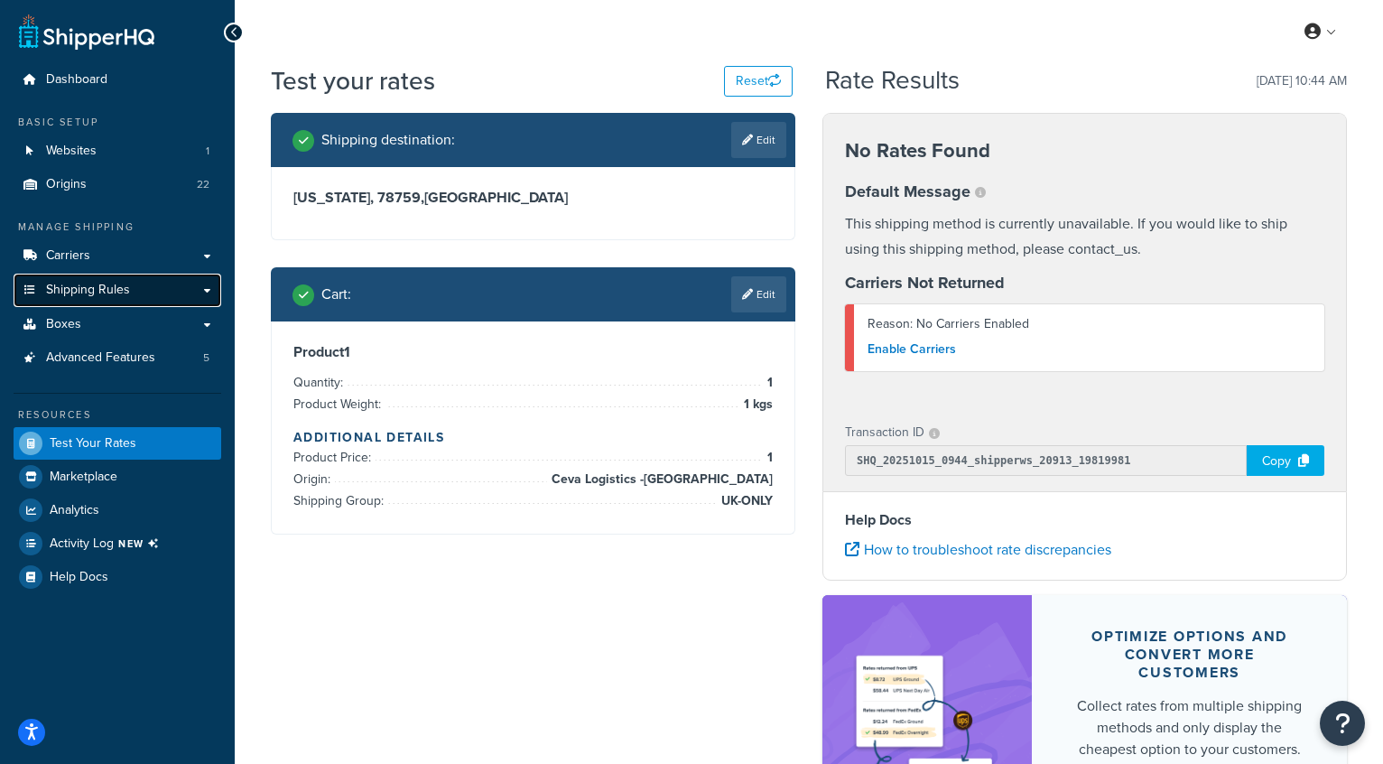
click at [105, 291] on span "Shipping Rules" at bounding box center [88, 290] width 84 height 15
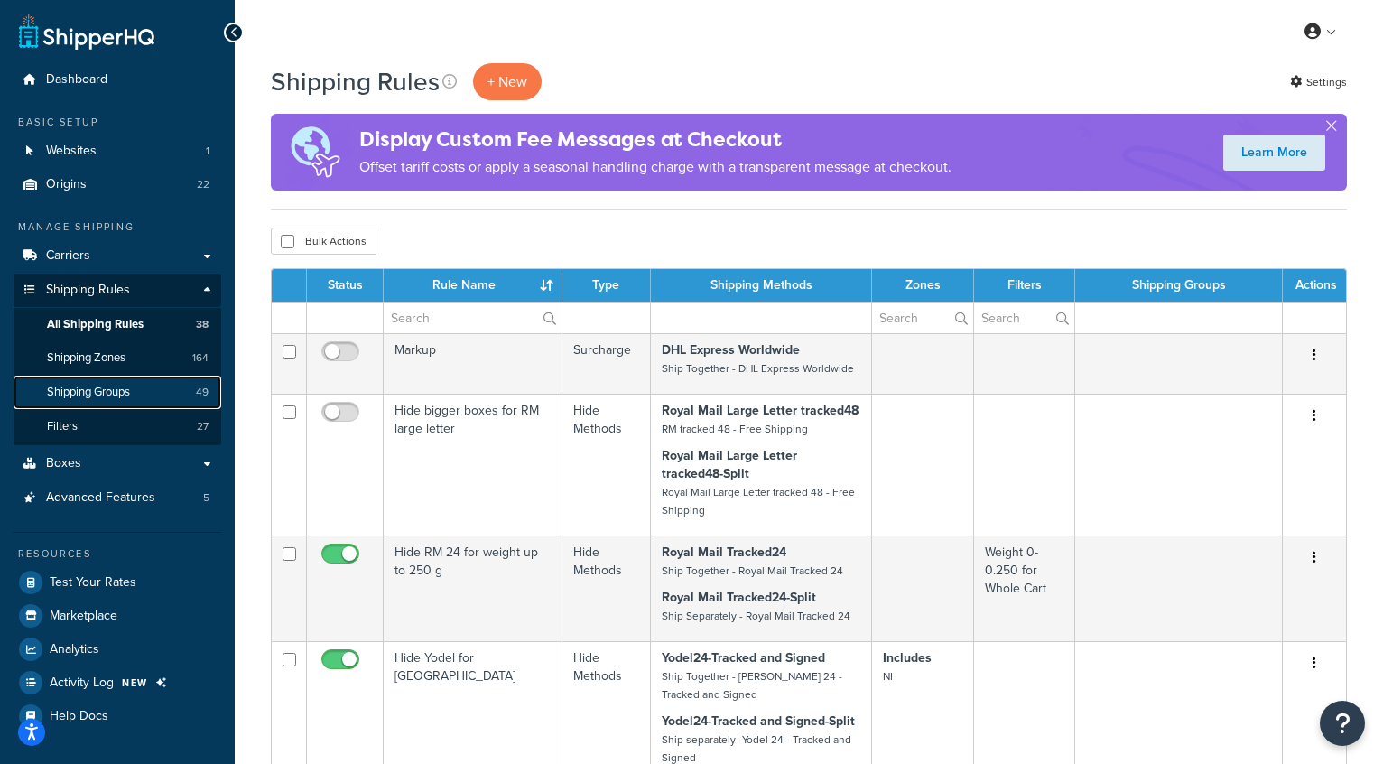
click at [90, 397] on span "Shipping Groups" at bounding box center [88, 392] width 83 height 15
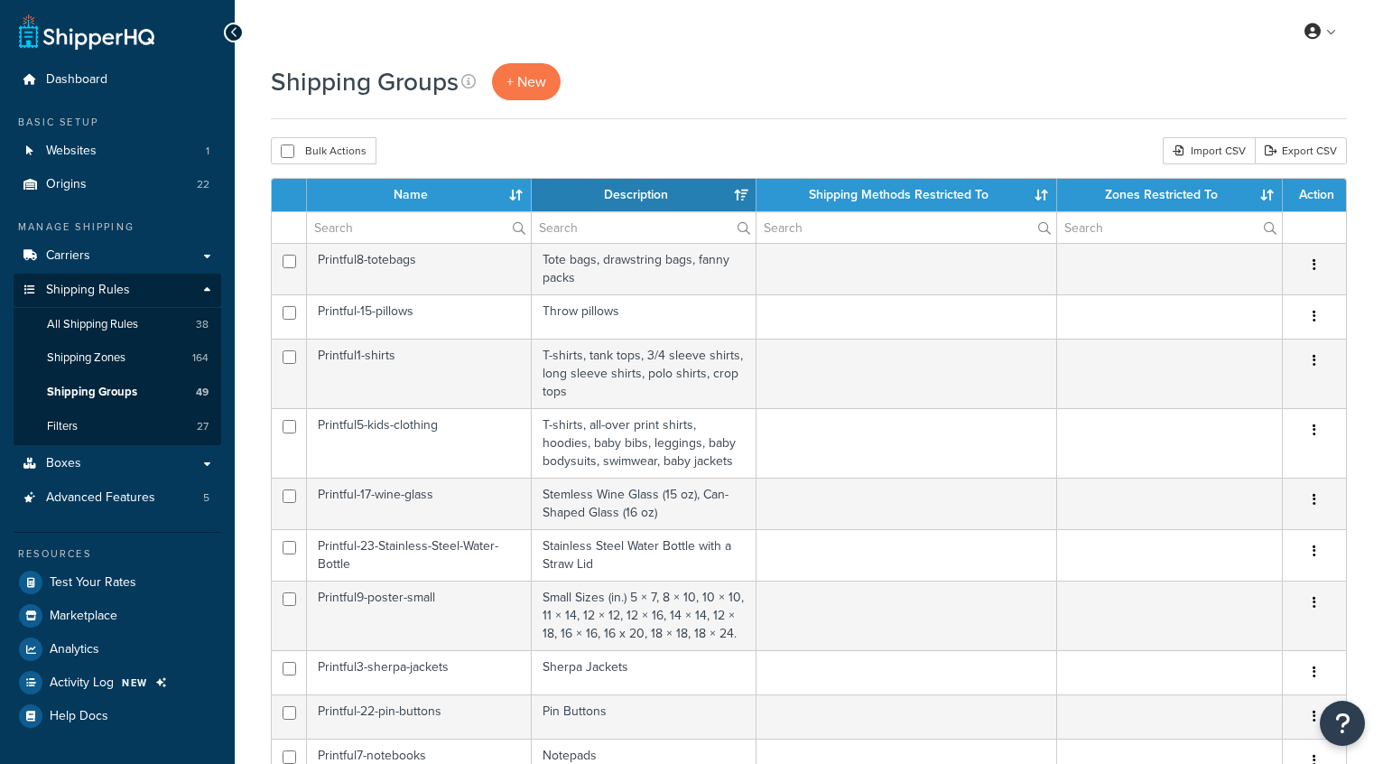
select select "15"
click at [422, 228] on input "text" at bounding box center [419, 227] width 224 height 31
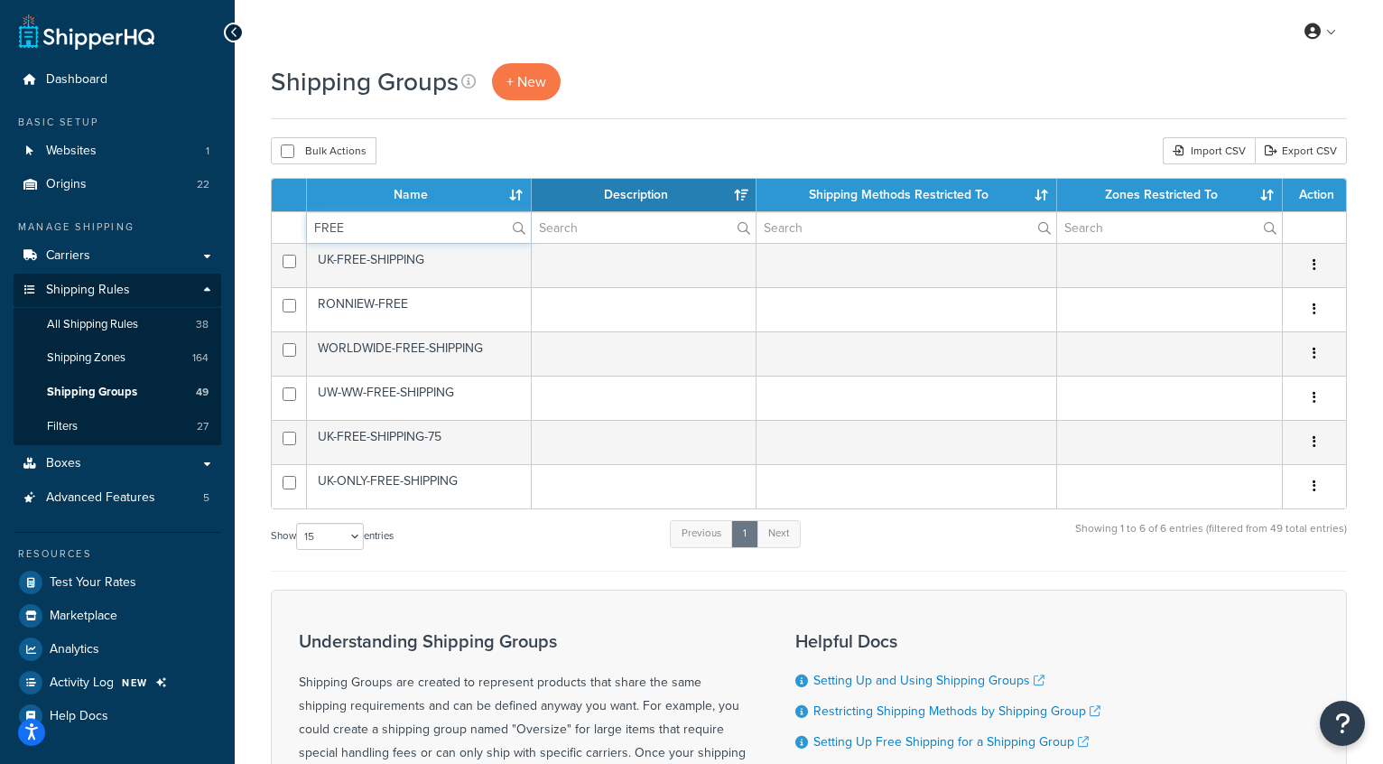
type input "FREE"
click at [515, 554] on div "Show 10 15 25 50 100 entries Previous 1 Next Showing 1 to 6 of 6 entries (filte…" at bounding box center [809, 544] width 1076 height 53
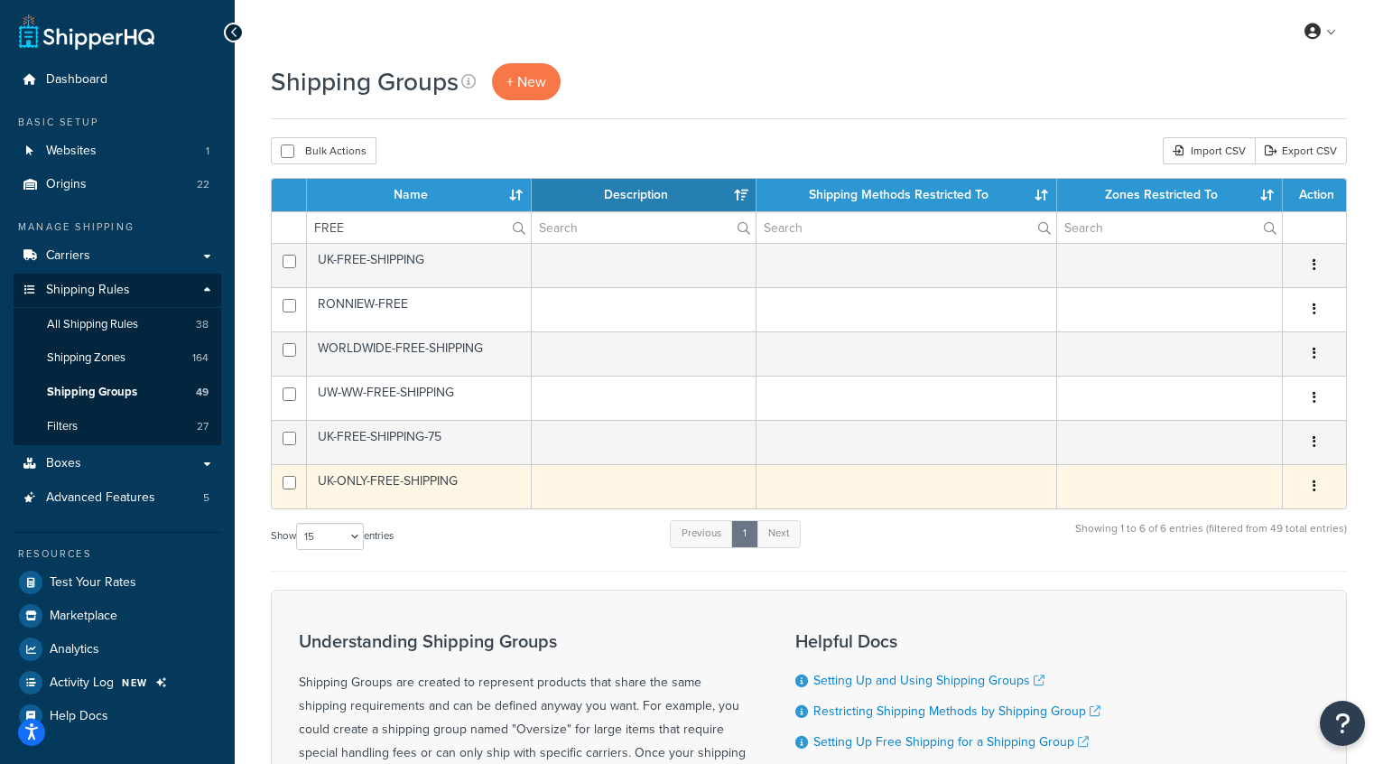
click at [379, 477] on td "UK-ONLY-FREE-SHIPPING" at bounding box center [419, 486] width 225 height 44
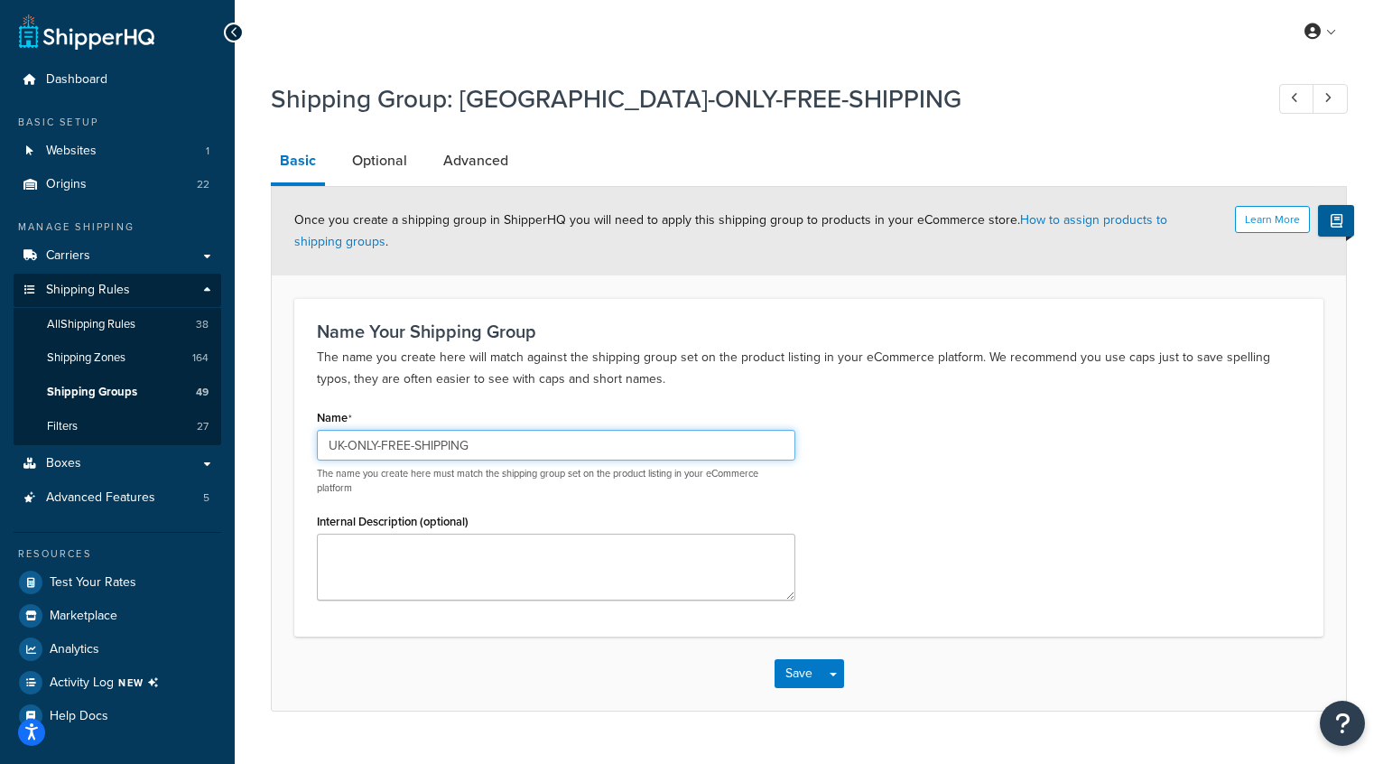
drag, startPoint x: 506, startPoint y: 445, endPoint x: 173, endPoint y: 391, distance: 336.6
click at [173, 391] on div "Dashboard Basic Setup Websites 1 Origins 22 Manage Shipping Carriers Carriers A…" at bounding box center [691, 401] width 1383 height 802
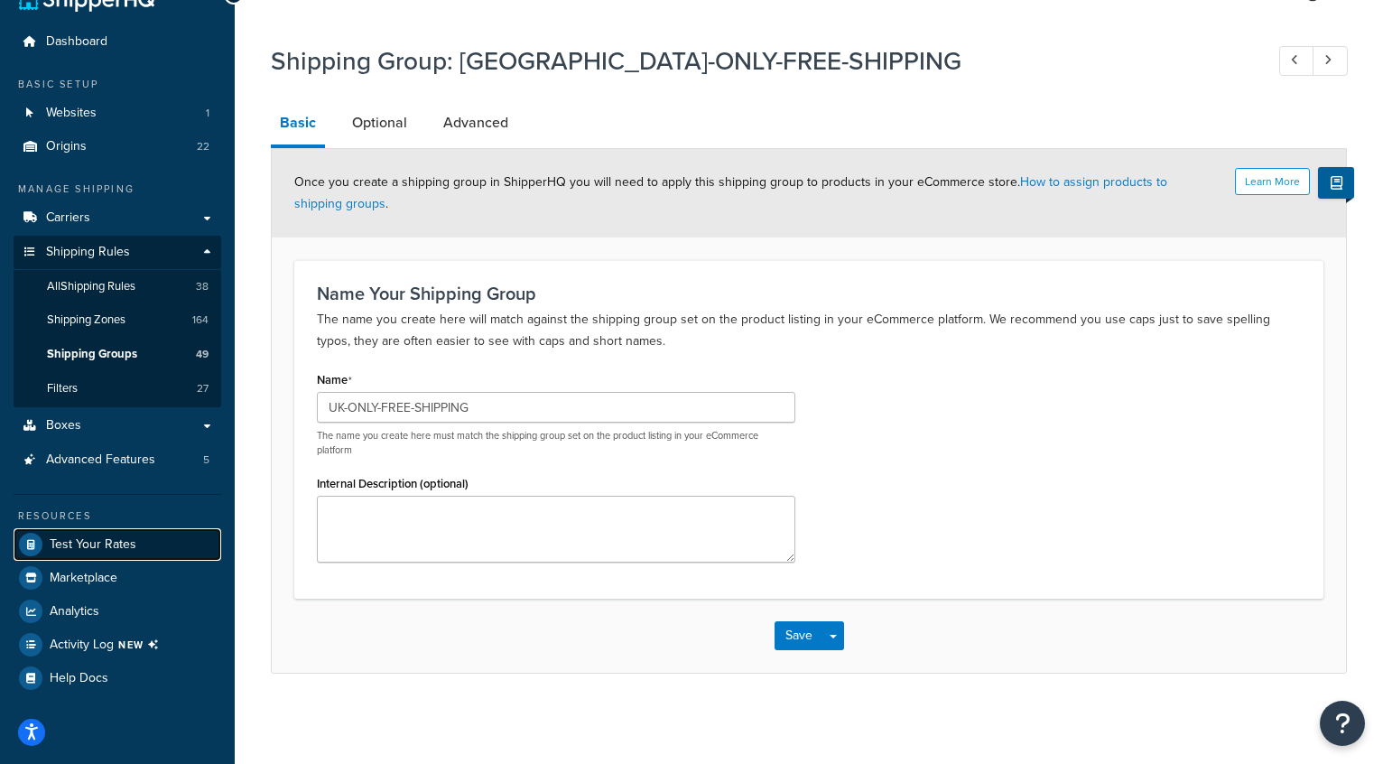
click at [88, 539] on span "Test Your Rates" at bounding box center [93, 544] width 87 height 15
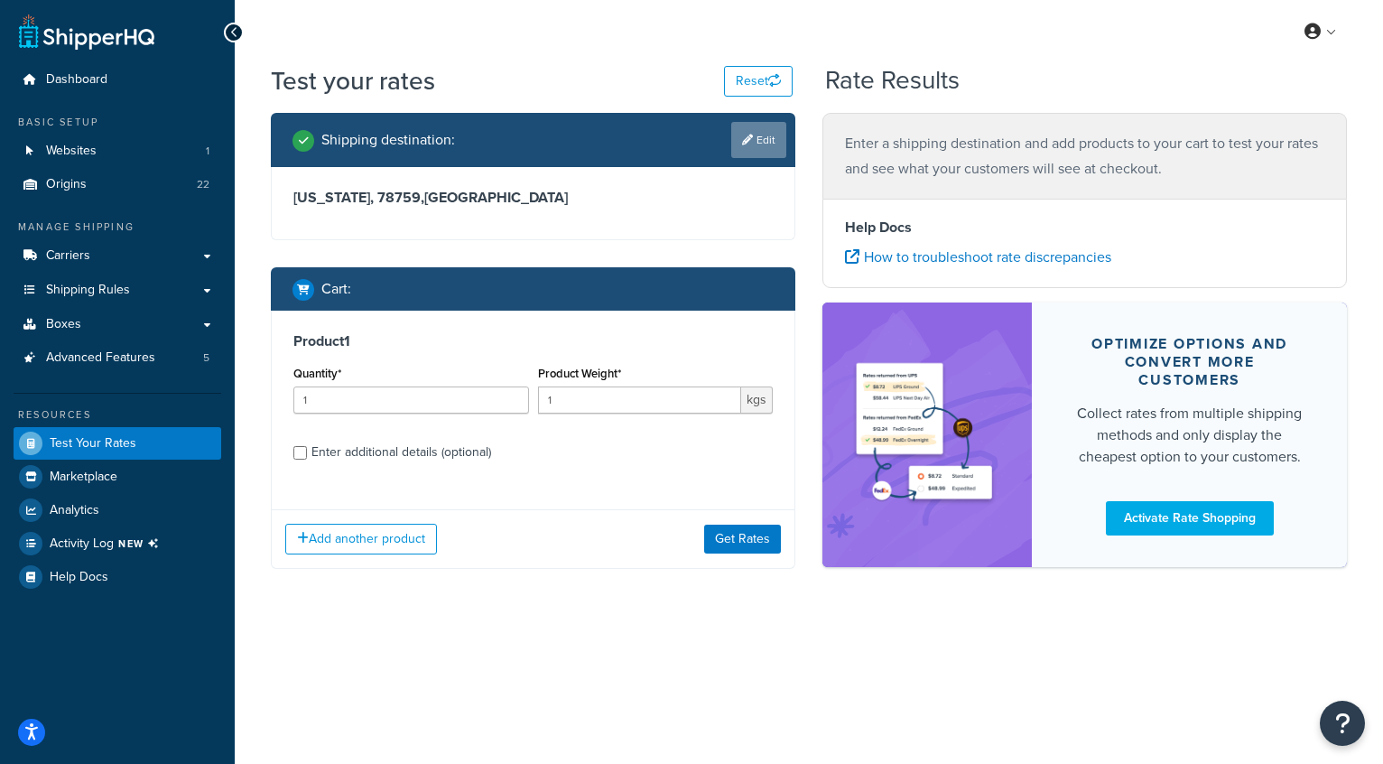
click at [753, 133] on link "Edit" at bounding box center [758, 140] width 55 height 36
select select "TX"
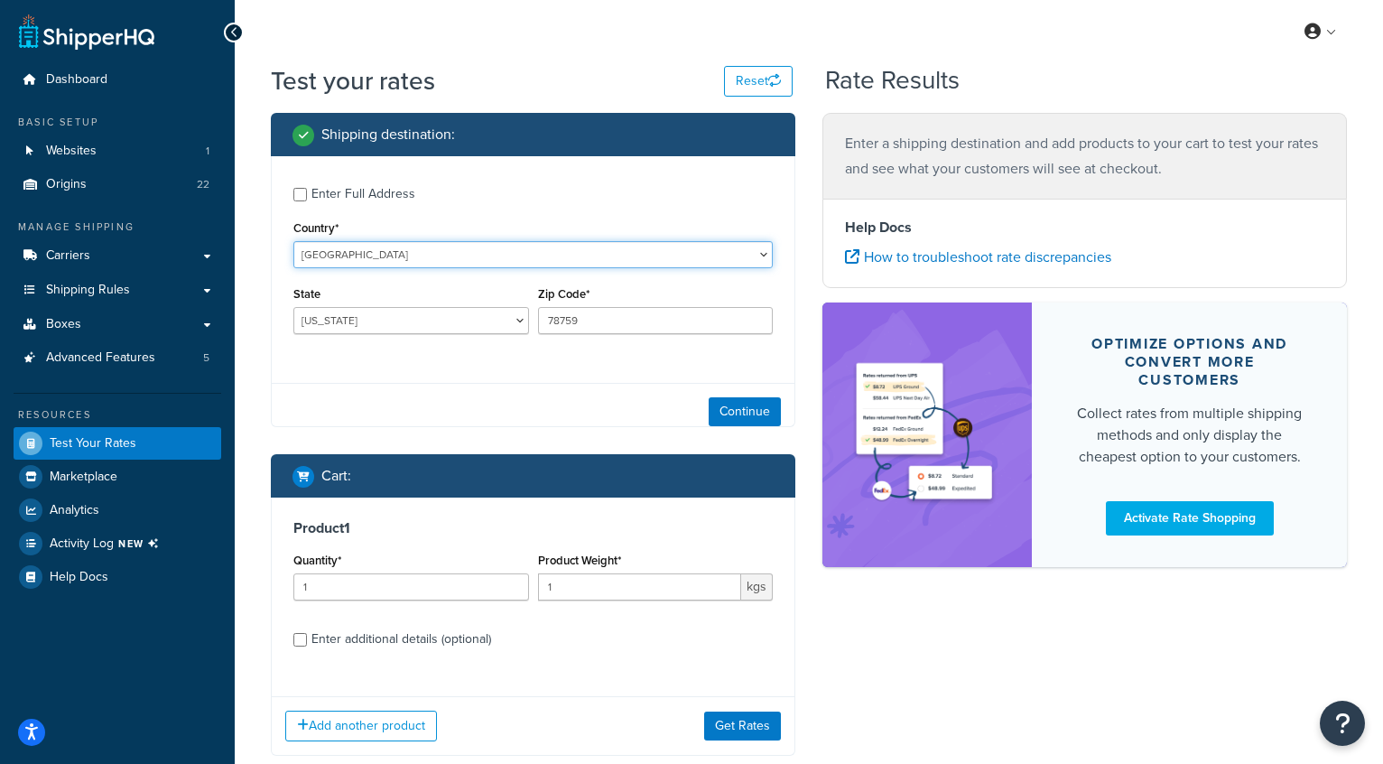
click at [388, 267] on select "United States United Kingdom Afghanistan Åland Islands Albania Algeria American…" at bounding box center [532, 254] width 479 height 27
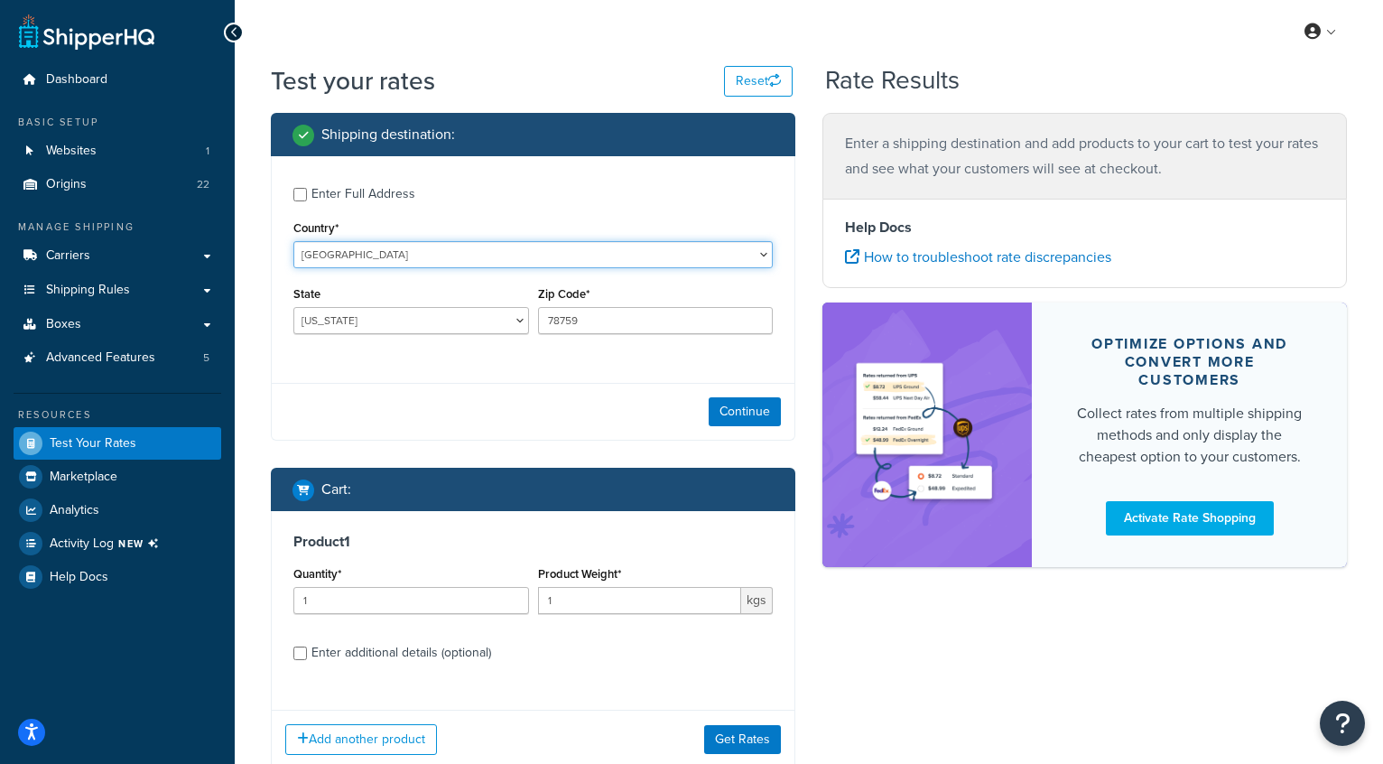
select select "GB"
click at [293, 241] on select "United States United Kingdom Afghanistan Åland Islands Albania Algeria American…" at bounding box center [532, 254] width 479 height 27
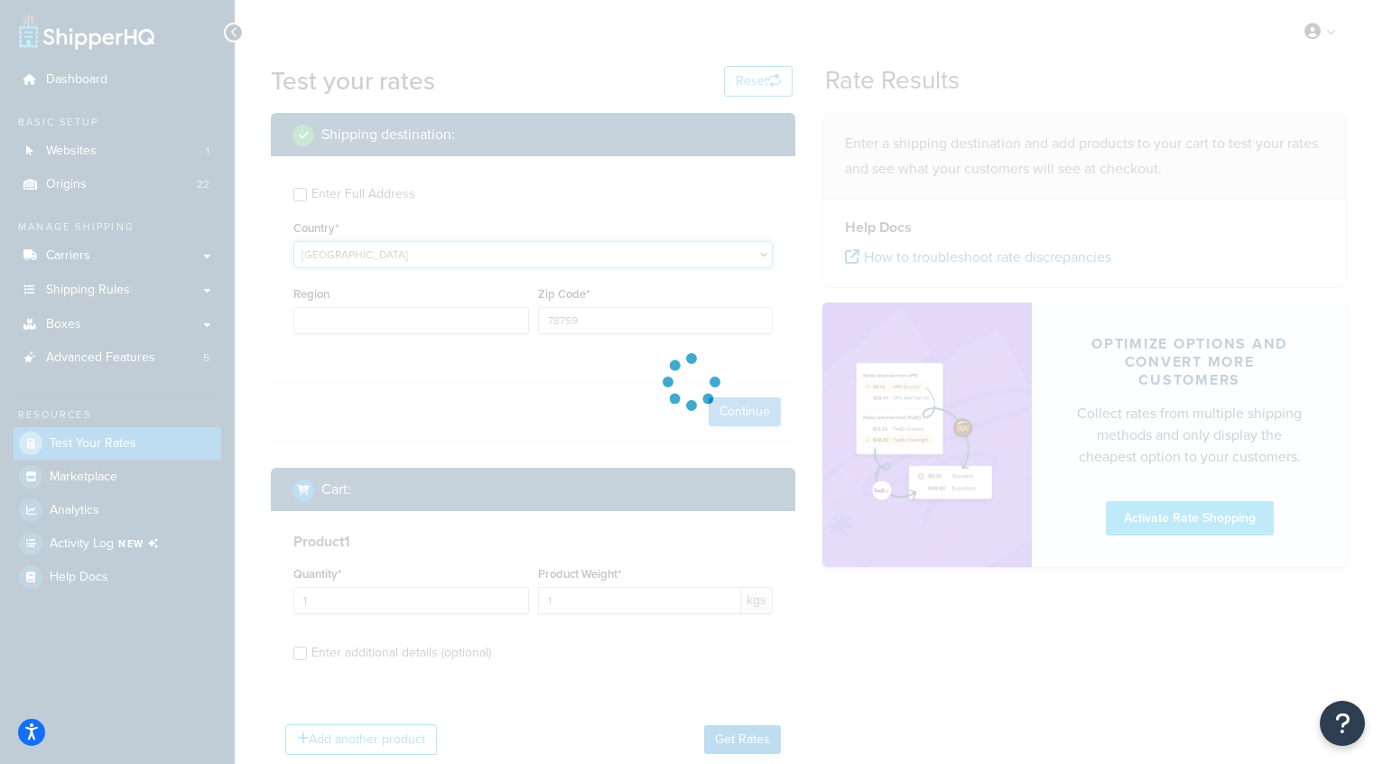
type input "TX"
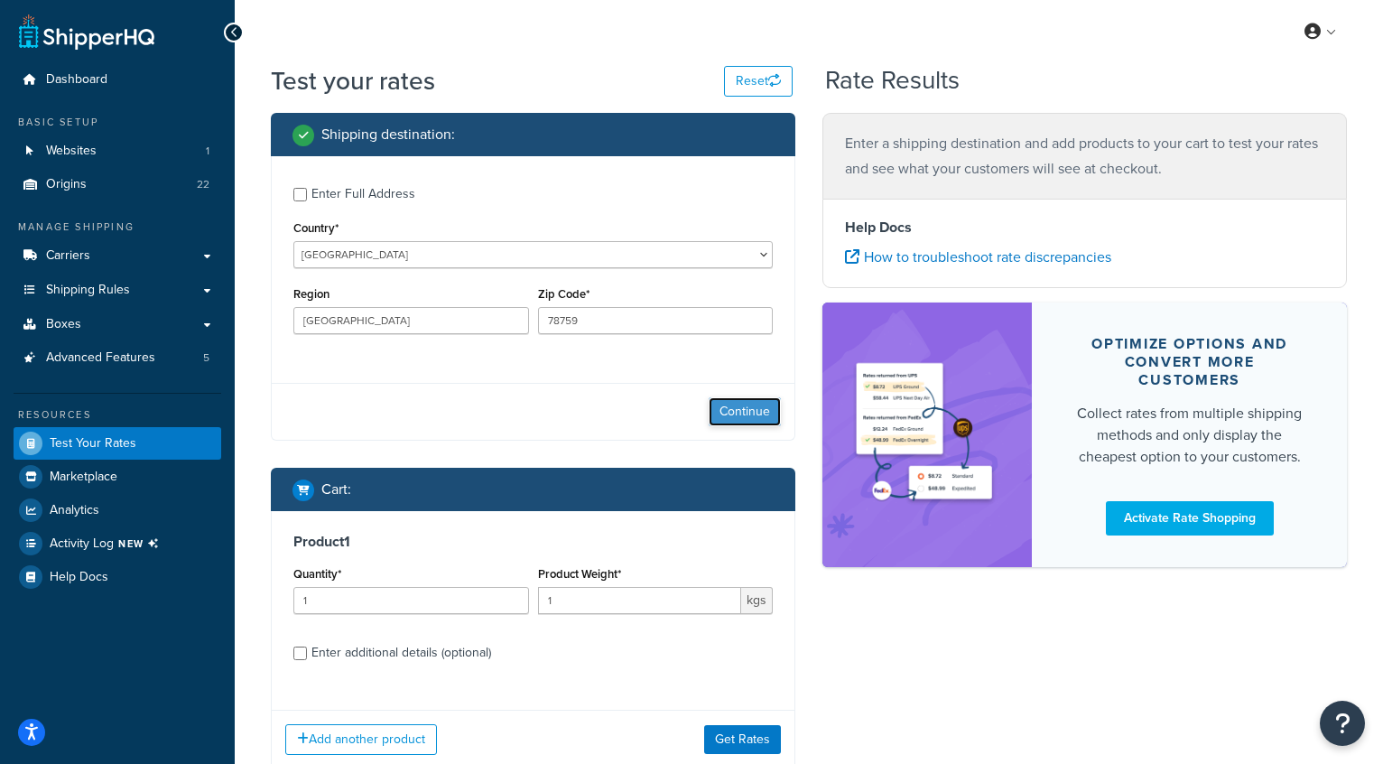
click at [752, 411] on button "Continue" at bounding box center [745, 411] width 72 height 29
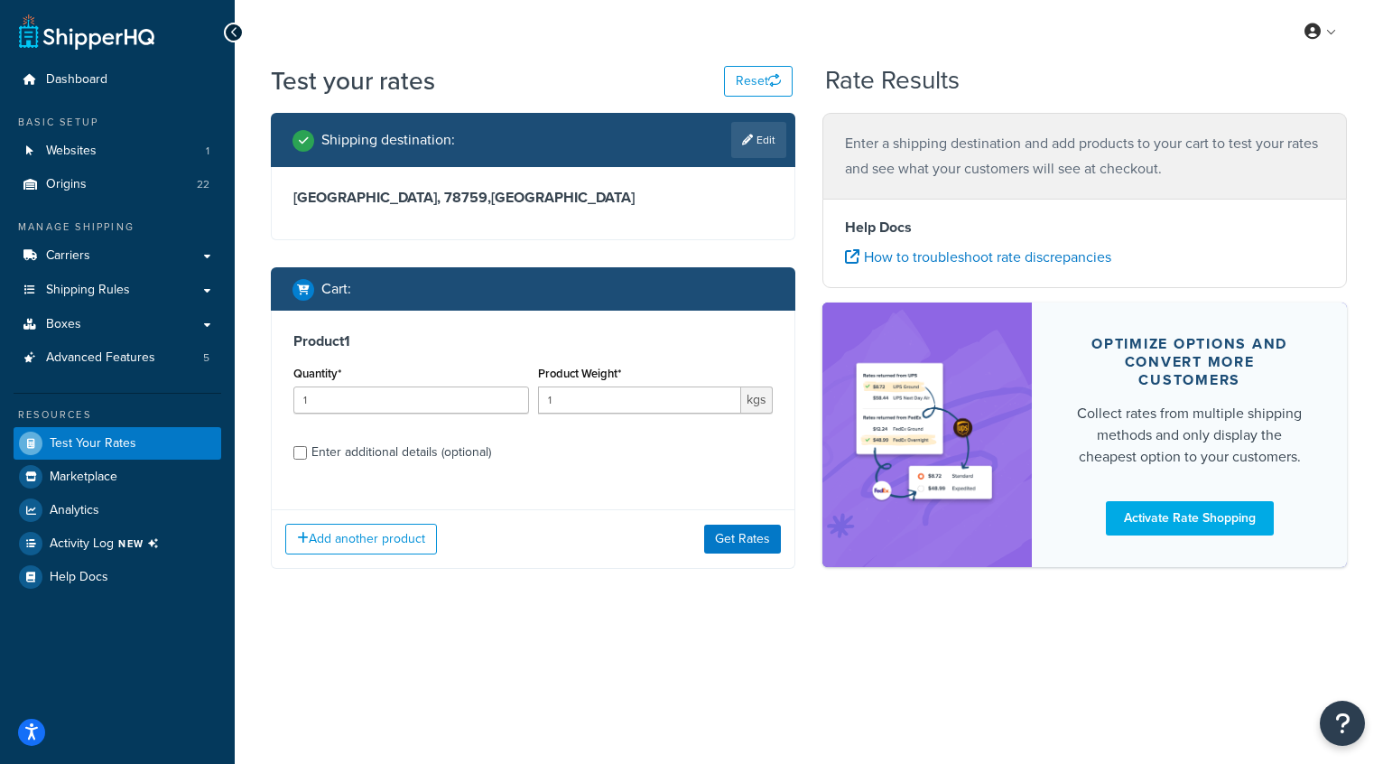
click at [359, 455] on div "Enter additional details (optional)" at bounding box center [401, 452] width 180 height 25
click at [307, 455] on input "Enter additional details (optional)" at bounding box center [300, 453] width 14 height 14
checkbox input "true"
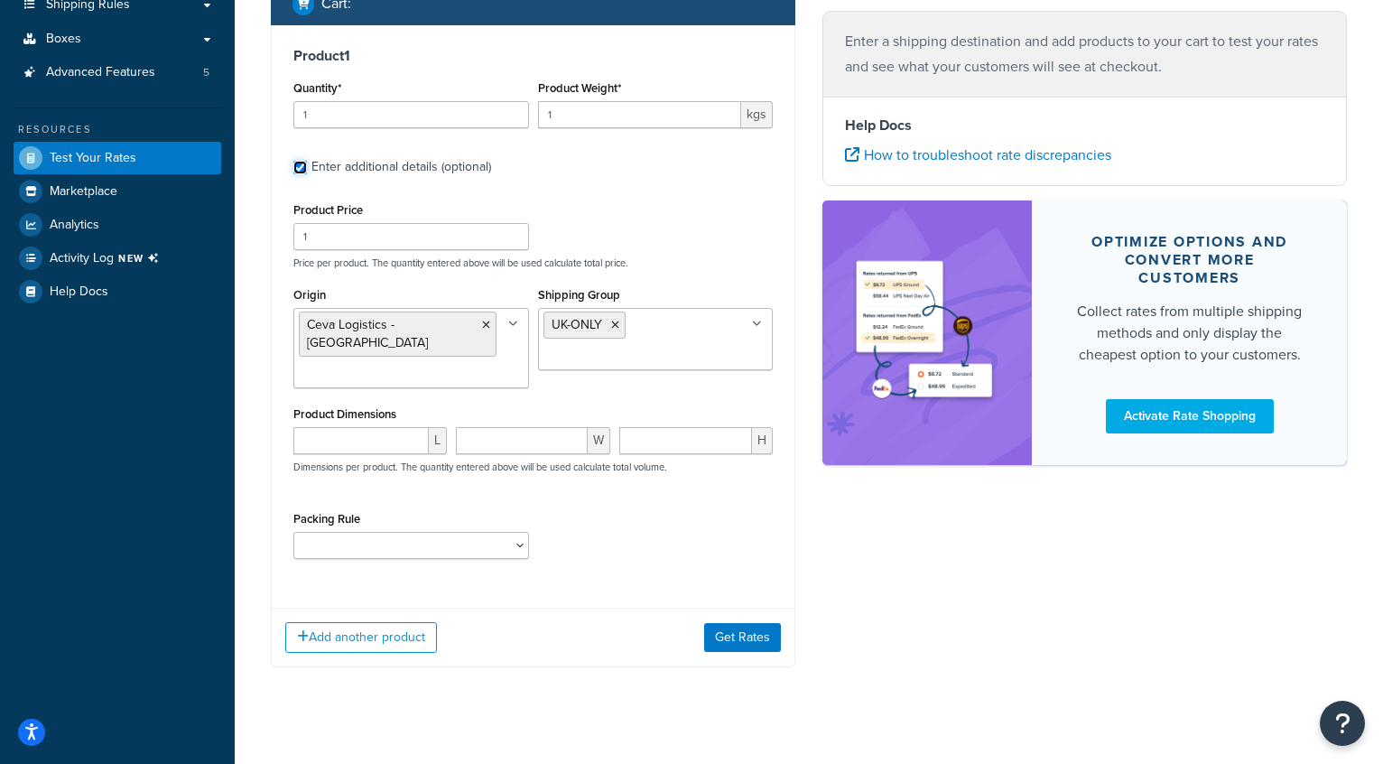
scroll to position [288, 0]
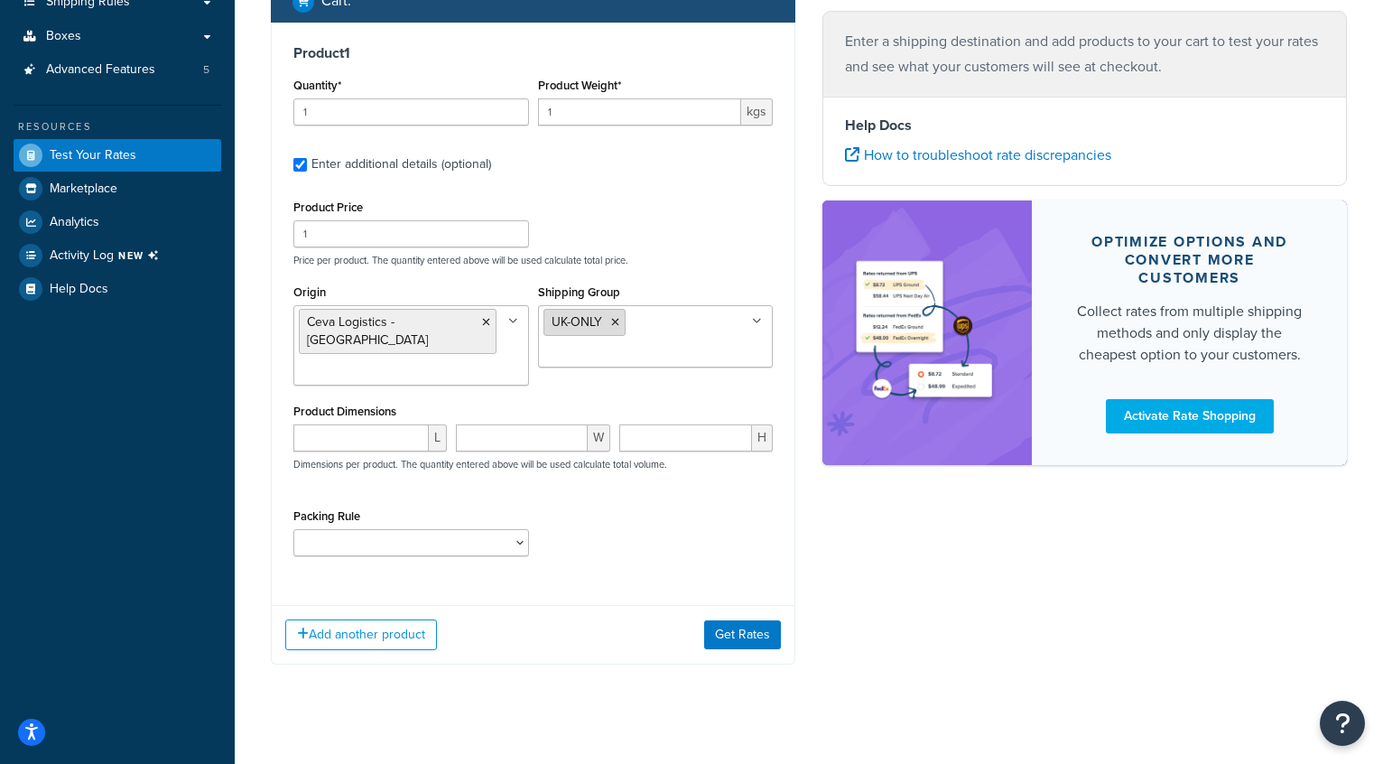
click at [614, 321] on icon at bounding box center [615, 322] width 8 height 11
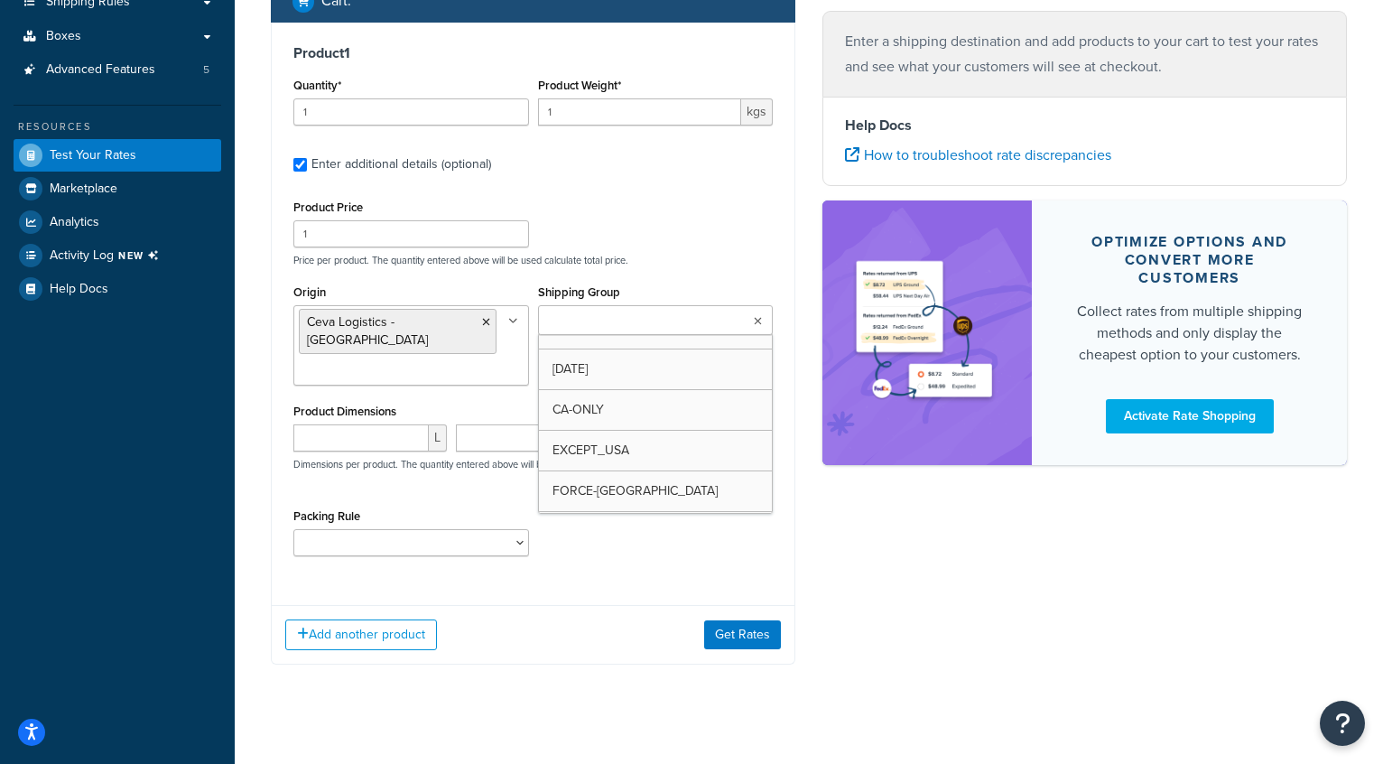
click at [614, 321] on input "Shipping Group" at bounding box center [623, 321] width 160 height 20
type input "FREE"
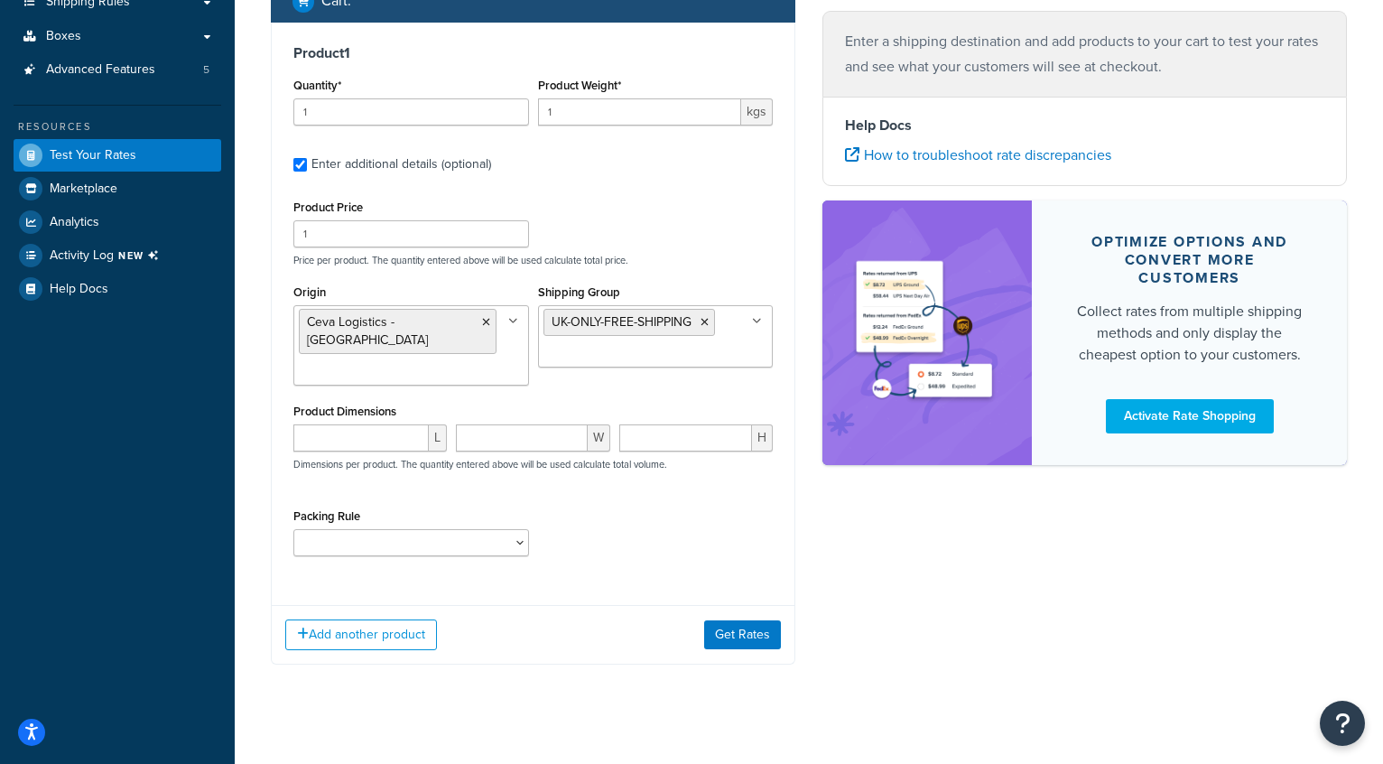
click at [885, 524] on div "Shipping destination : Edit TX, 78759 , United Kingdom Cart : Product 1 Quantit…" at bounding box center [808, 258] width 1103 height 867
click at [745, 620] on button "Get Rates" at bounding box center [742, 634] width 77 height 29
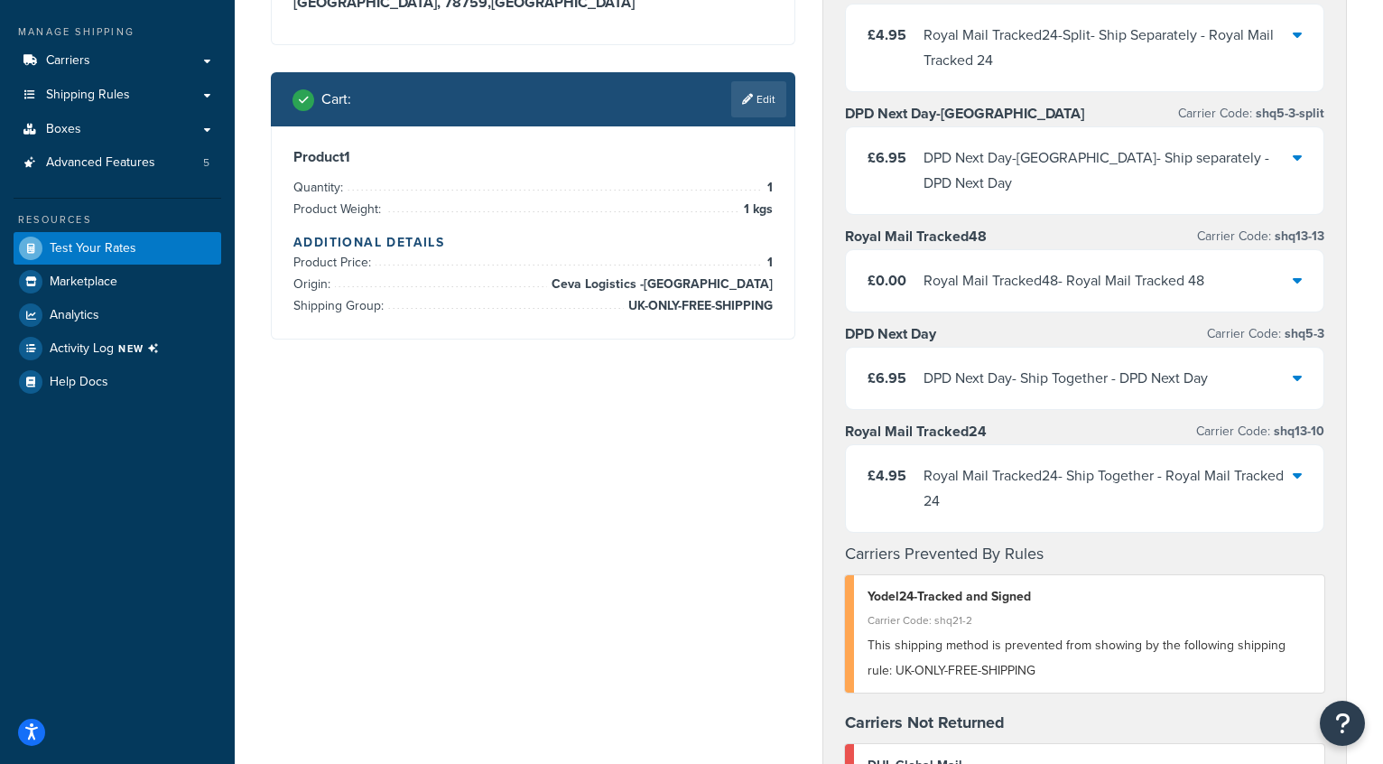
scroll to position [196, 0]
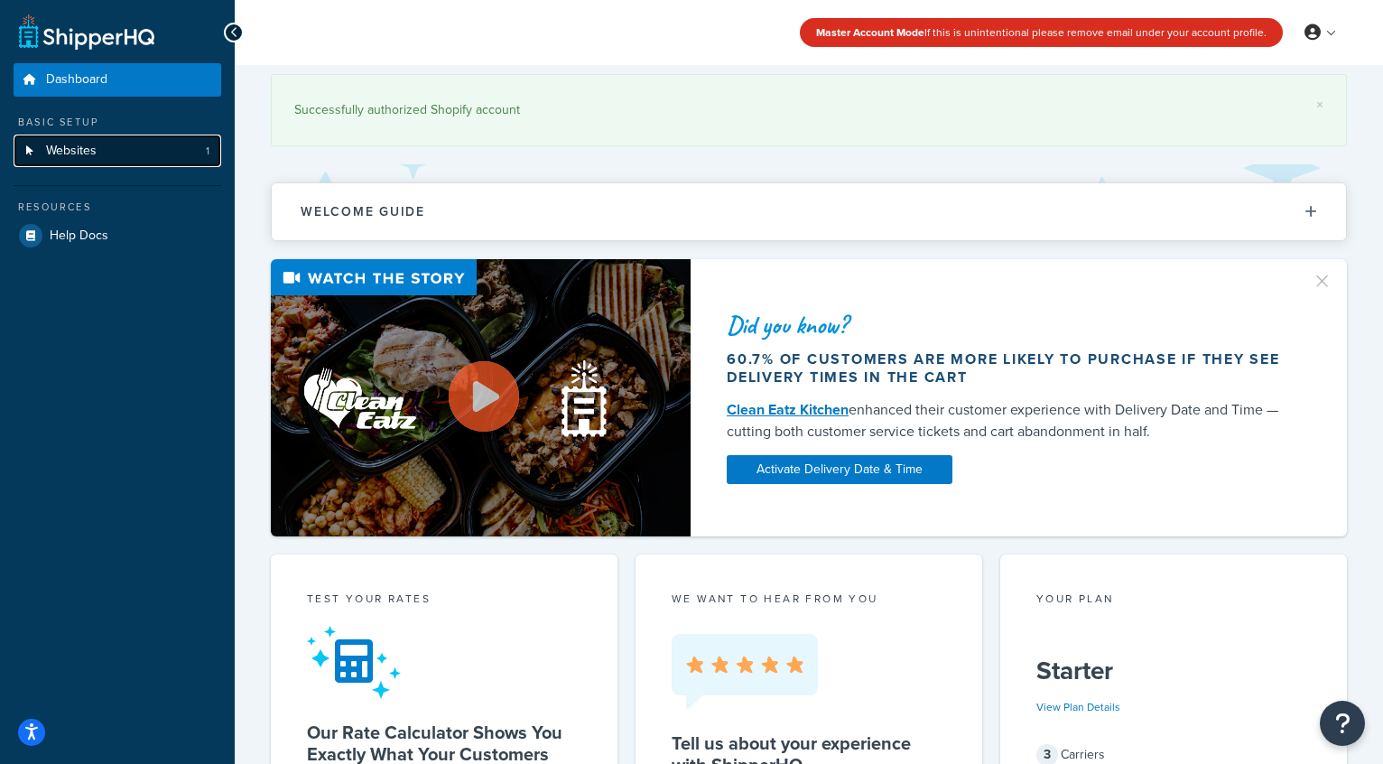
click at [85, 138] on link "Websites 1" at bounding box center [118, 151] width 208 height 33
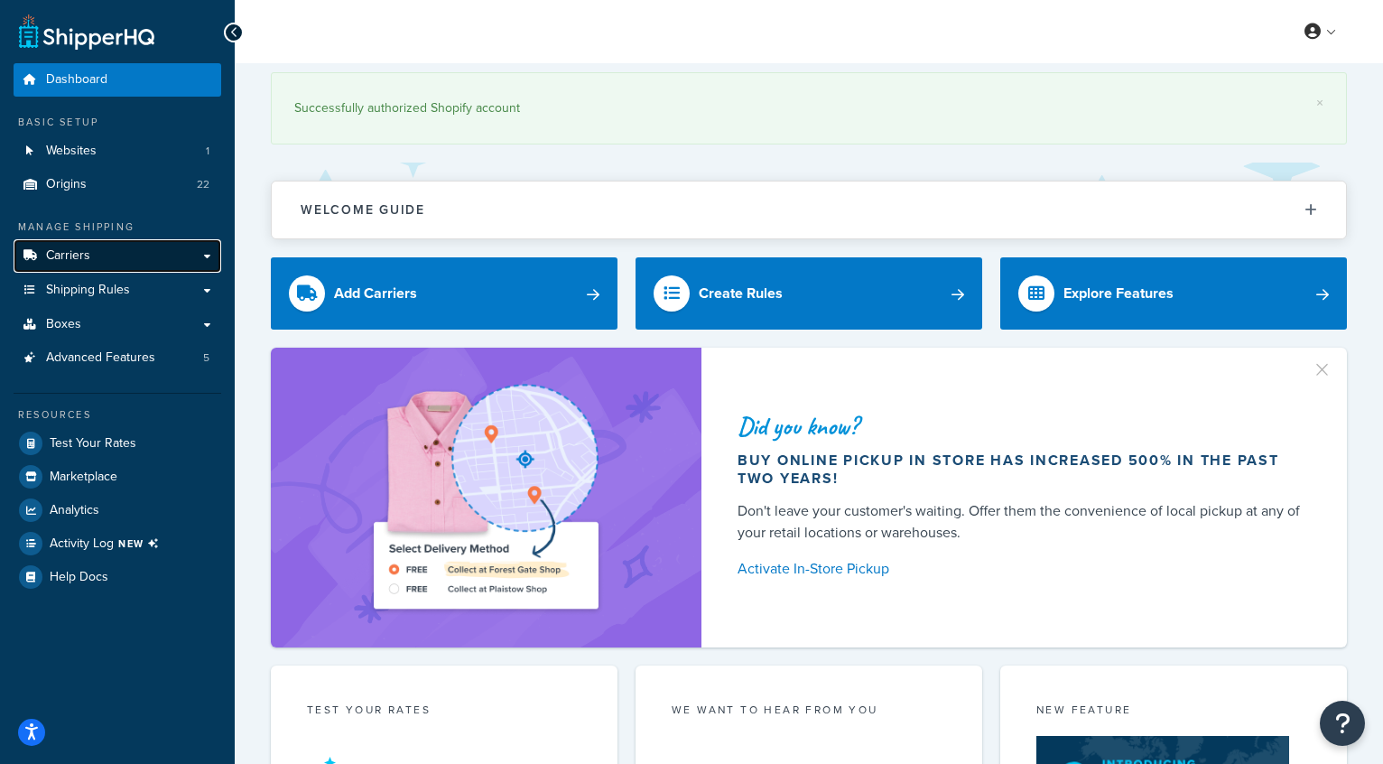
click at [83, 262] on span "Carriers" at bounding box center [68, 255] width 44 height 15
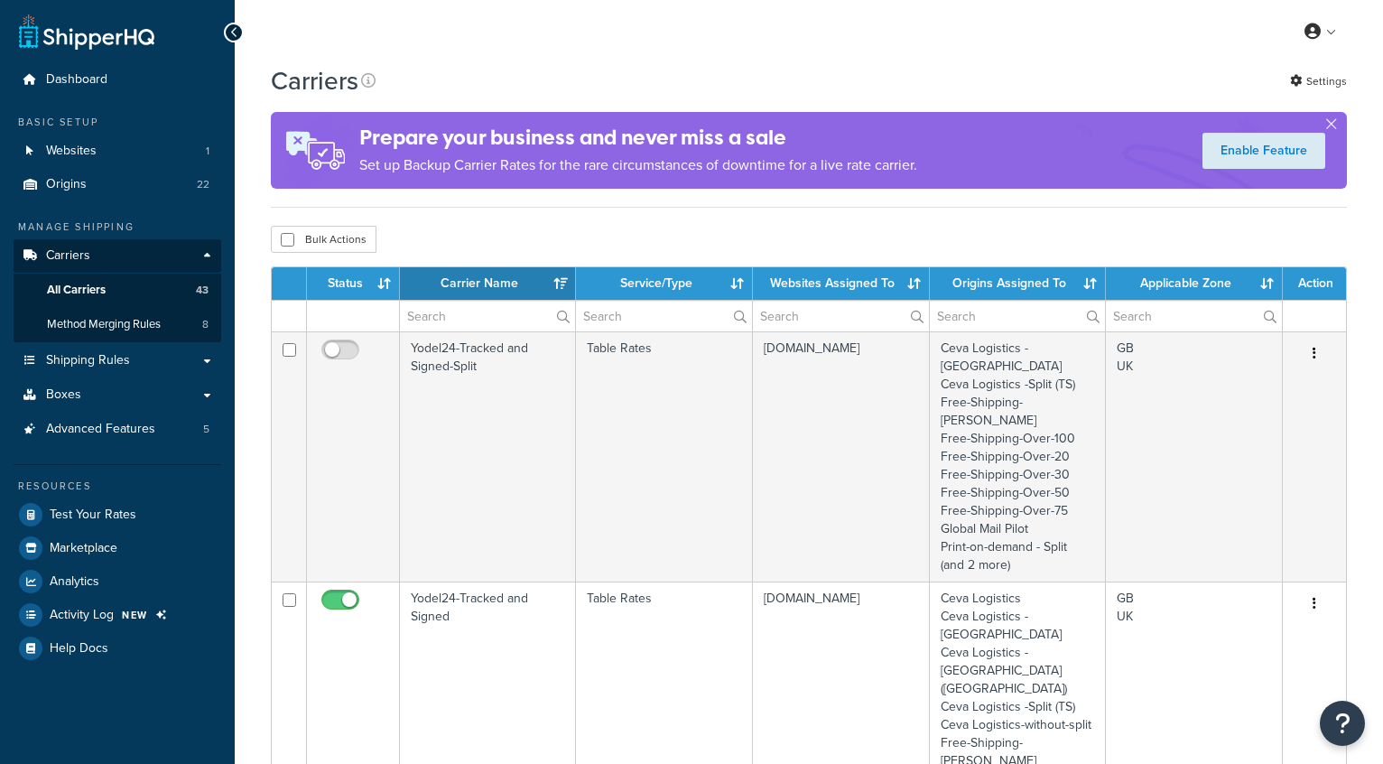
select select "15"
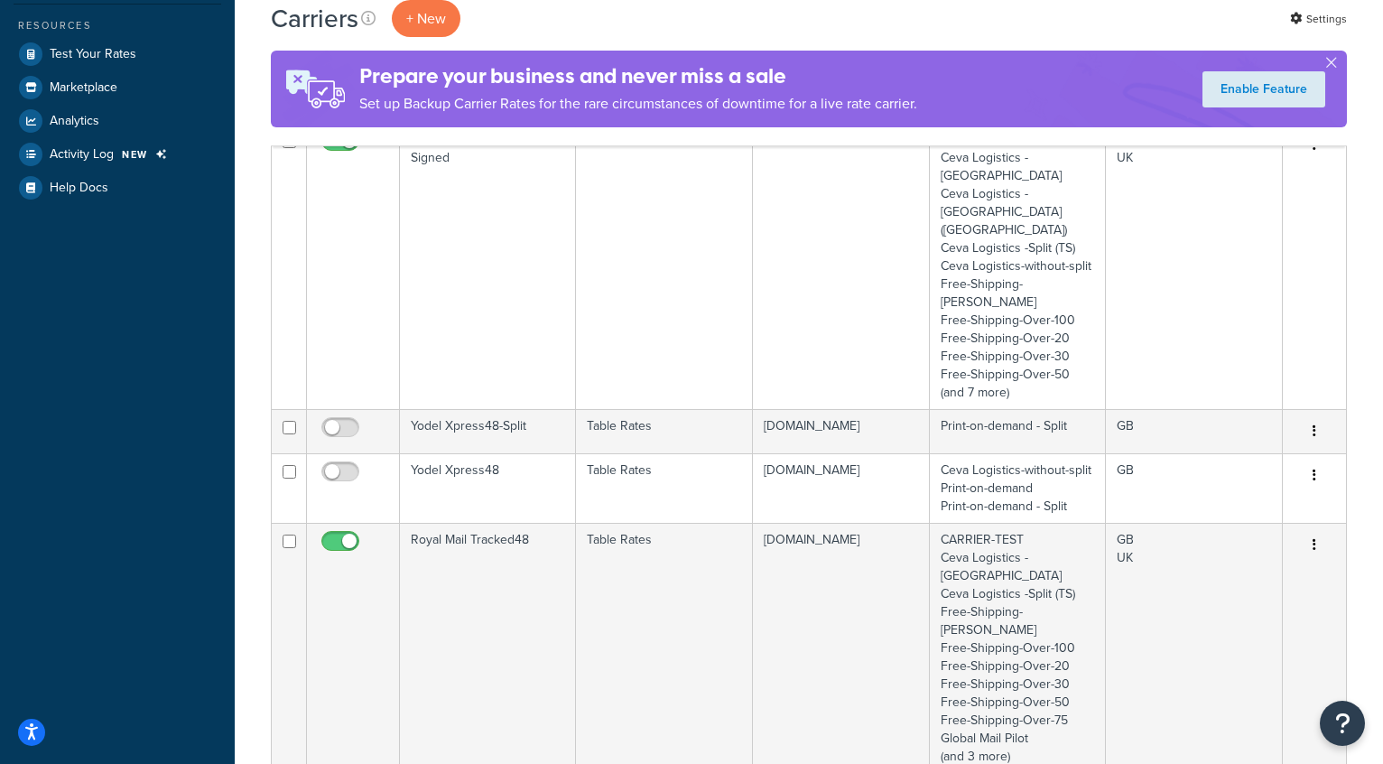
scroll to position [461, 0]
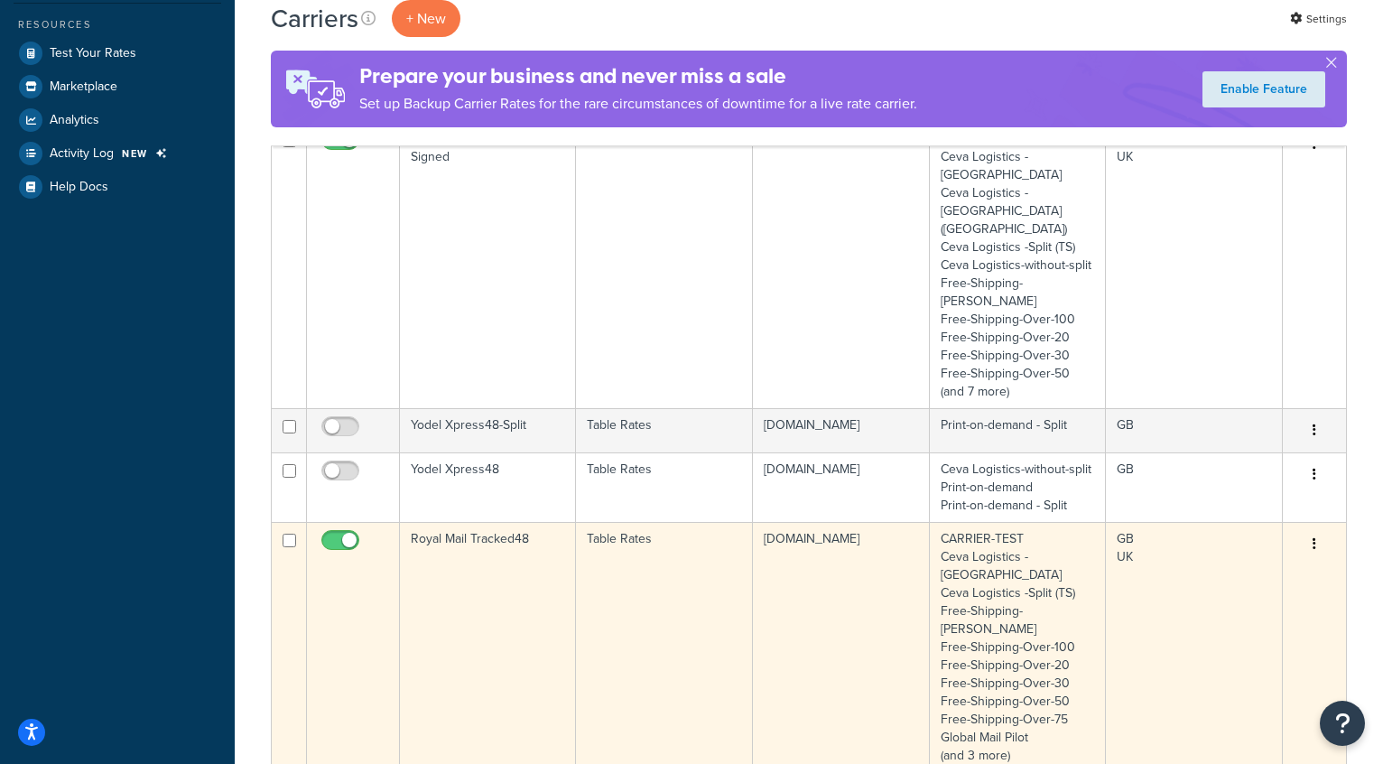
click at [504, 522] on td "Royal Mail Tracked48" at bounding box center [488, 647] width 176 height 250
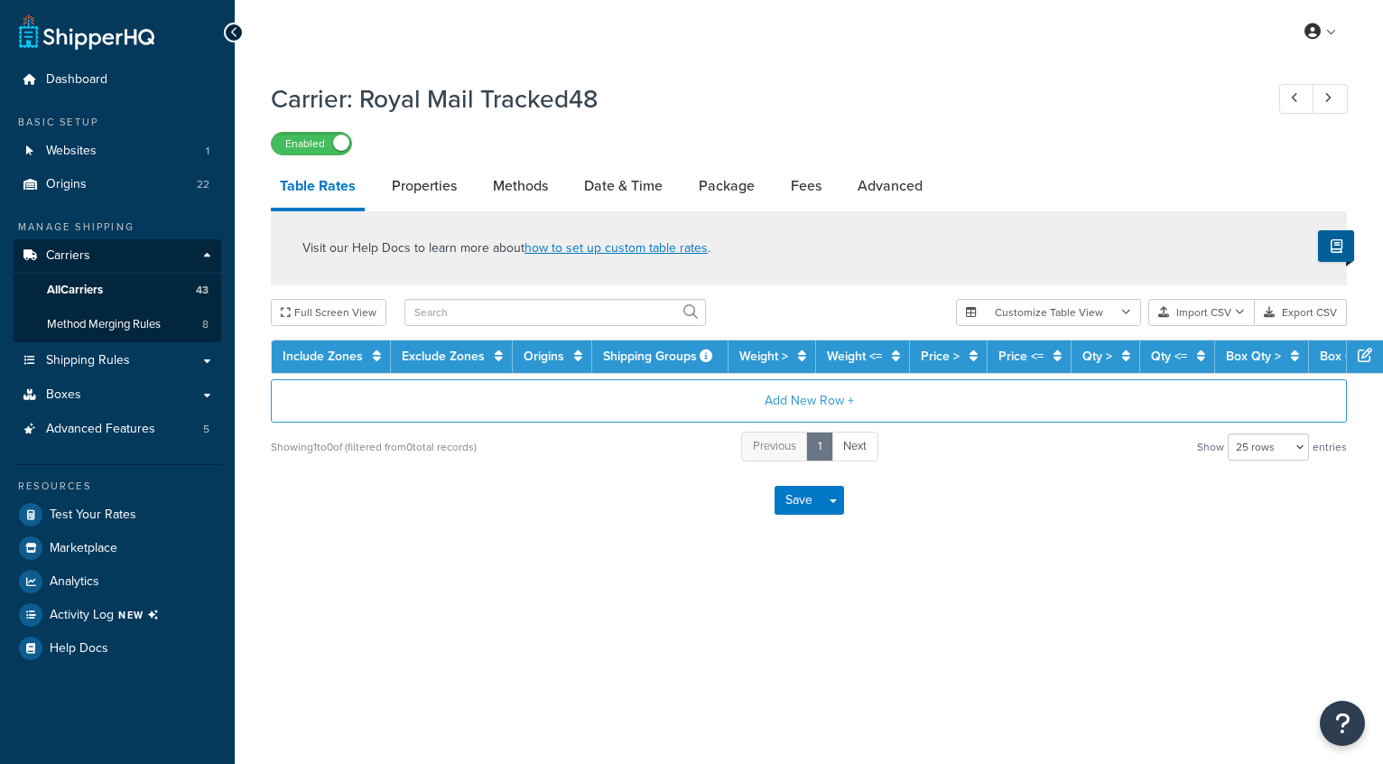
select select "25"
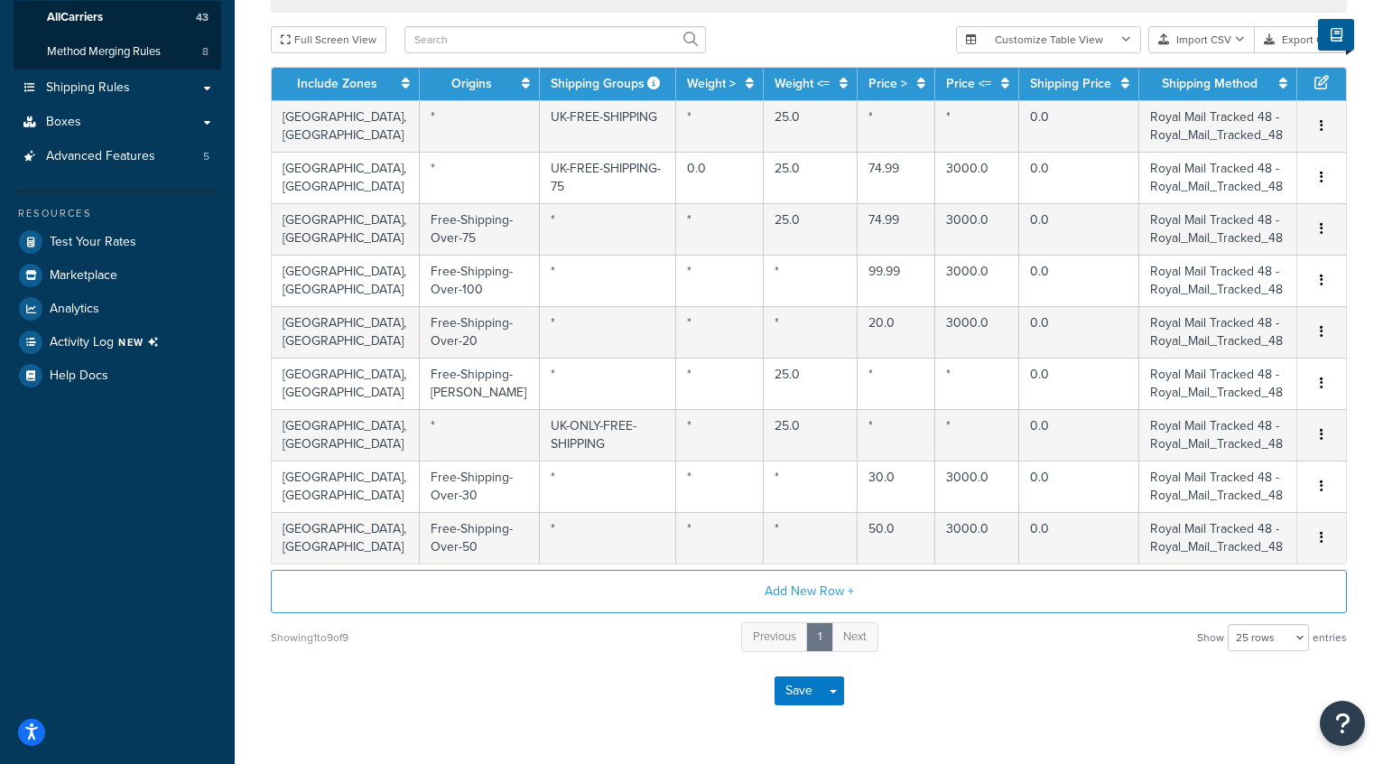
scroll to position [436, 0]
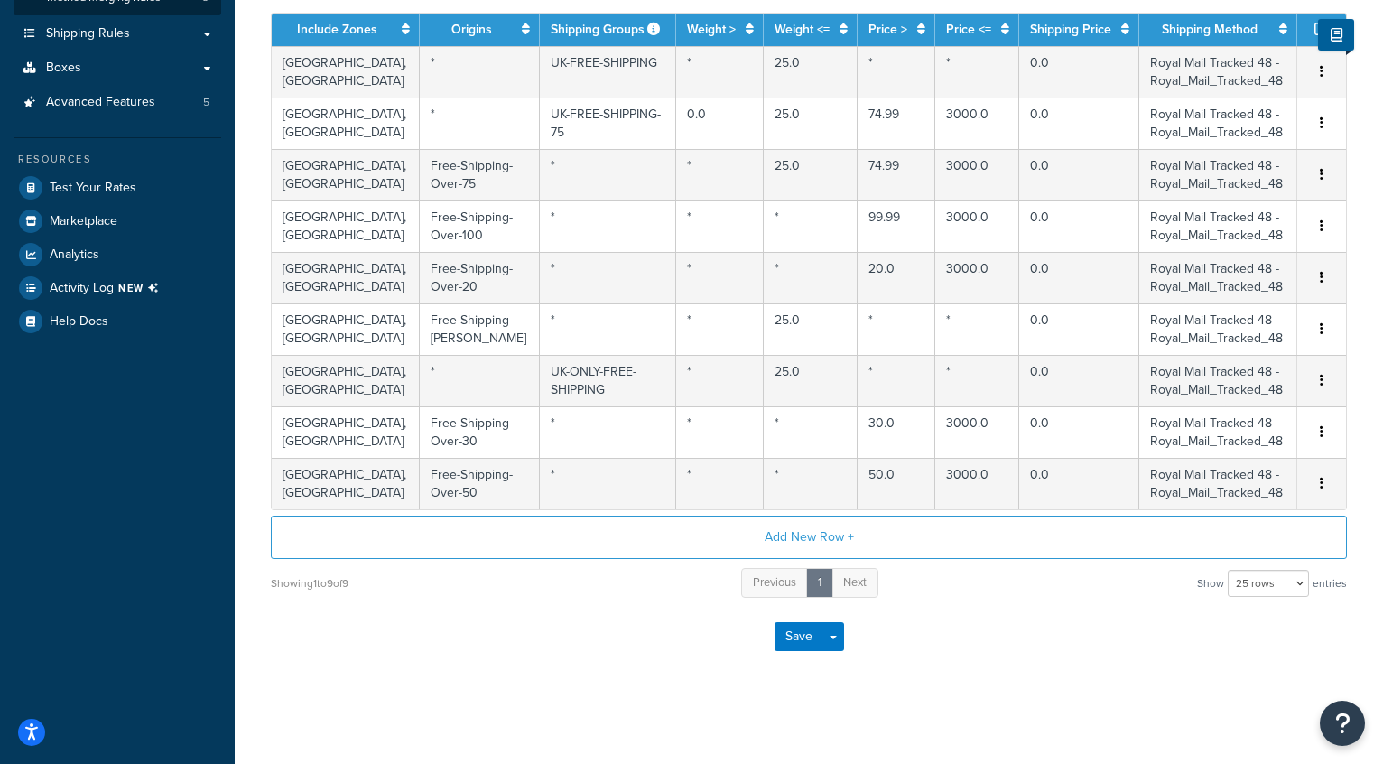
click at [559, 583] on div "Showing 1 to 9 of 9 Previous 1 Next Show 10 rows 15 rows 25 rows 50 rows 100 ro…" at bounding box center [809, 582] width 1076 height 33
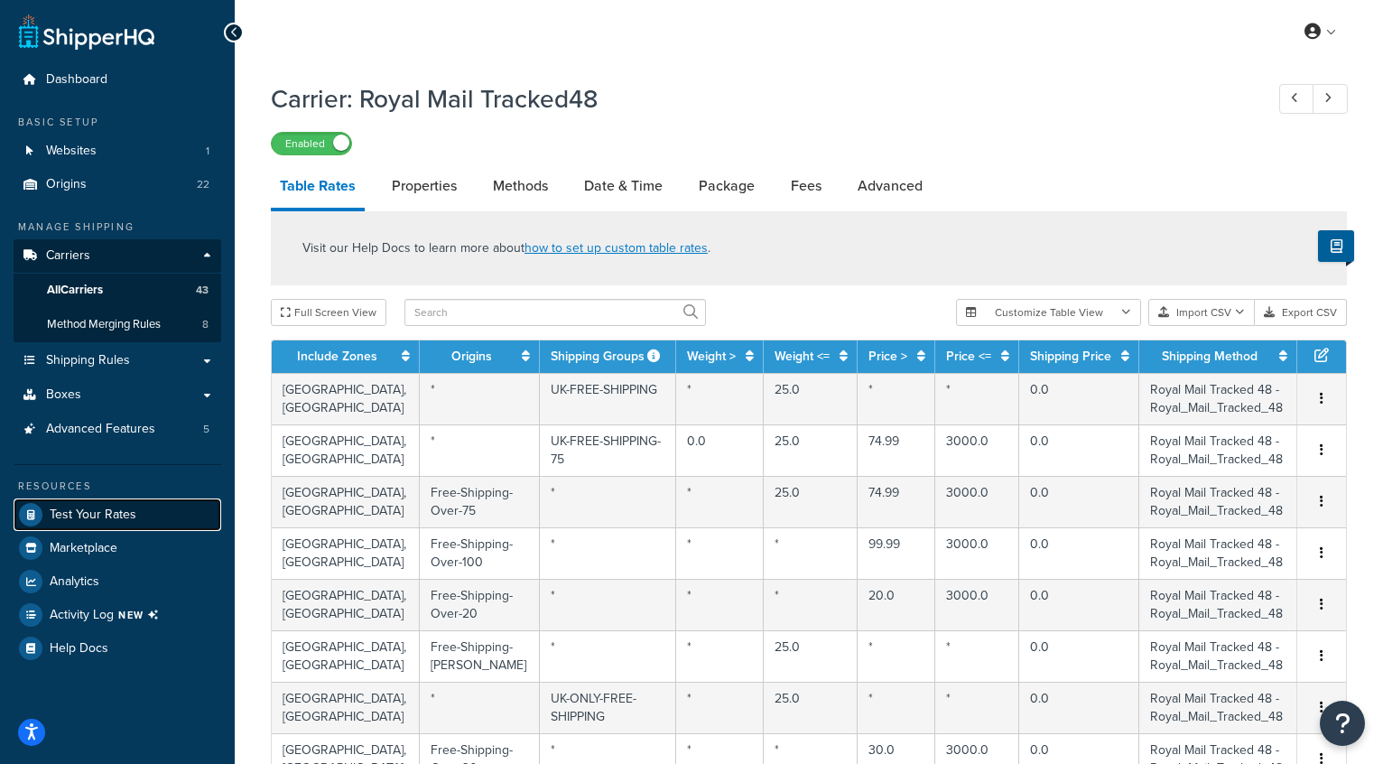
click at [93, 507] on span "Test Your Rates" at bounding box center [93, 514] width 87 height 15
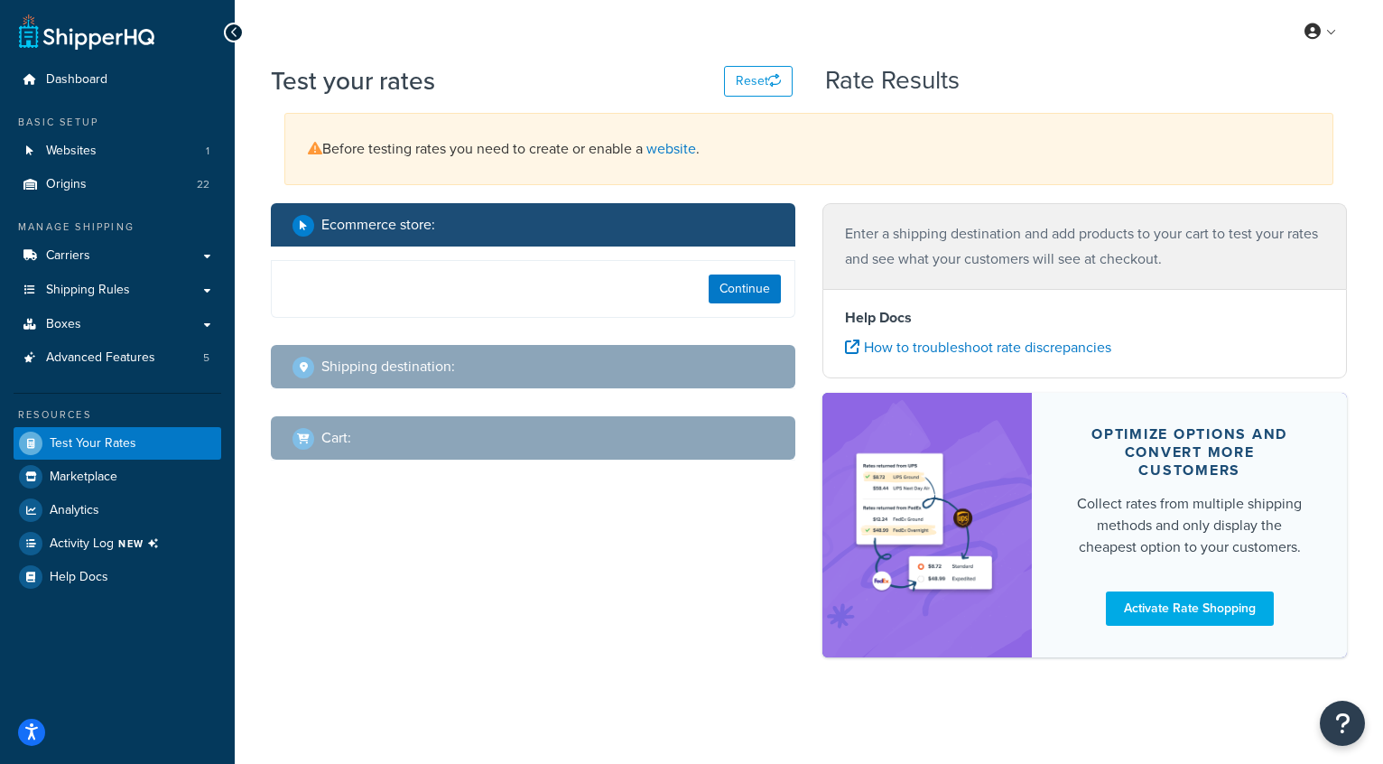
select select "TX"
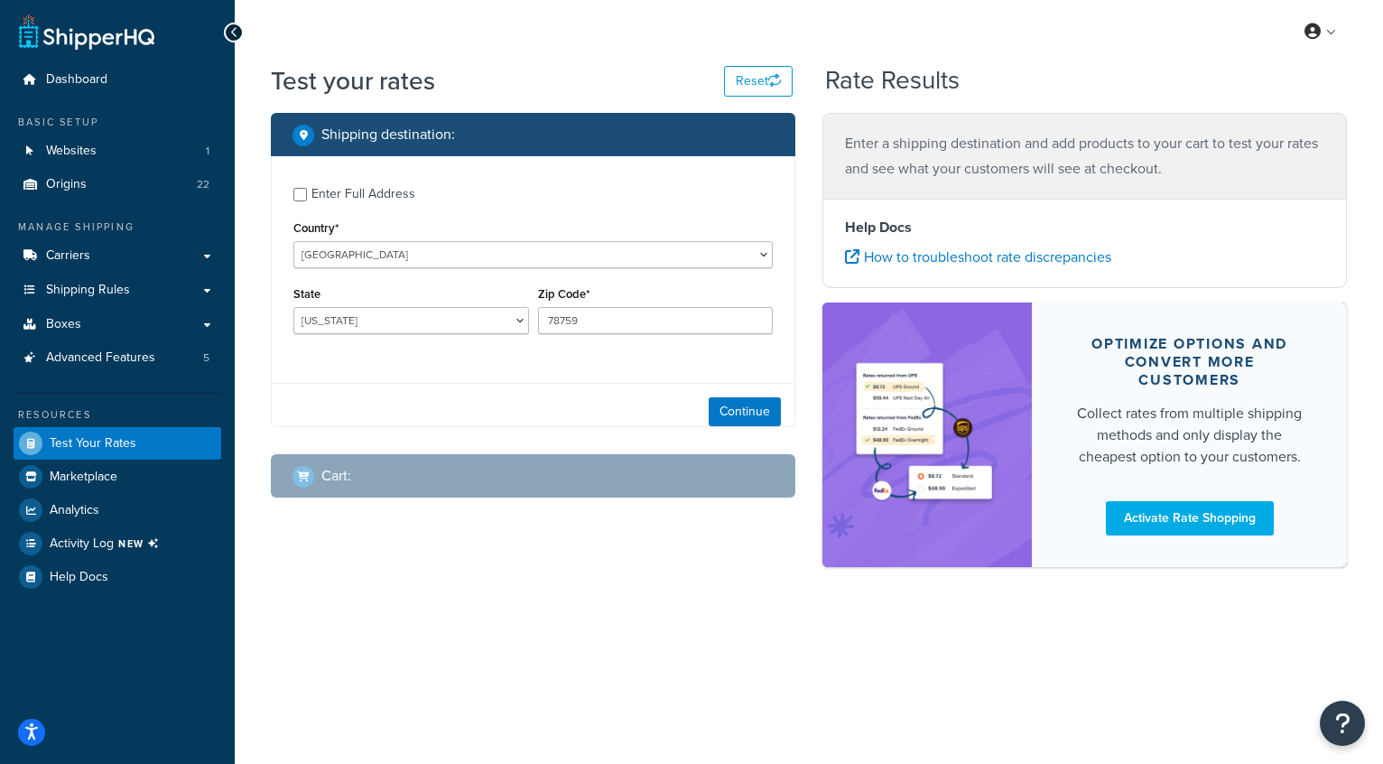
click at [431, 238] on div "Country* United States United Kingdom Afghanistan Åland Islands Albania Algeria…" at bounding box center [532, 242] width 479 height 52
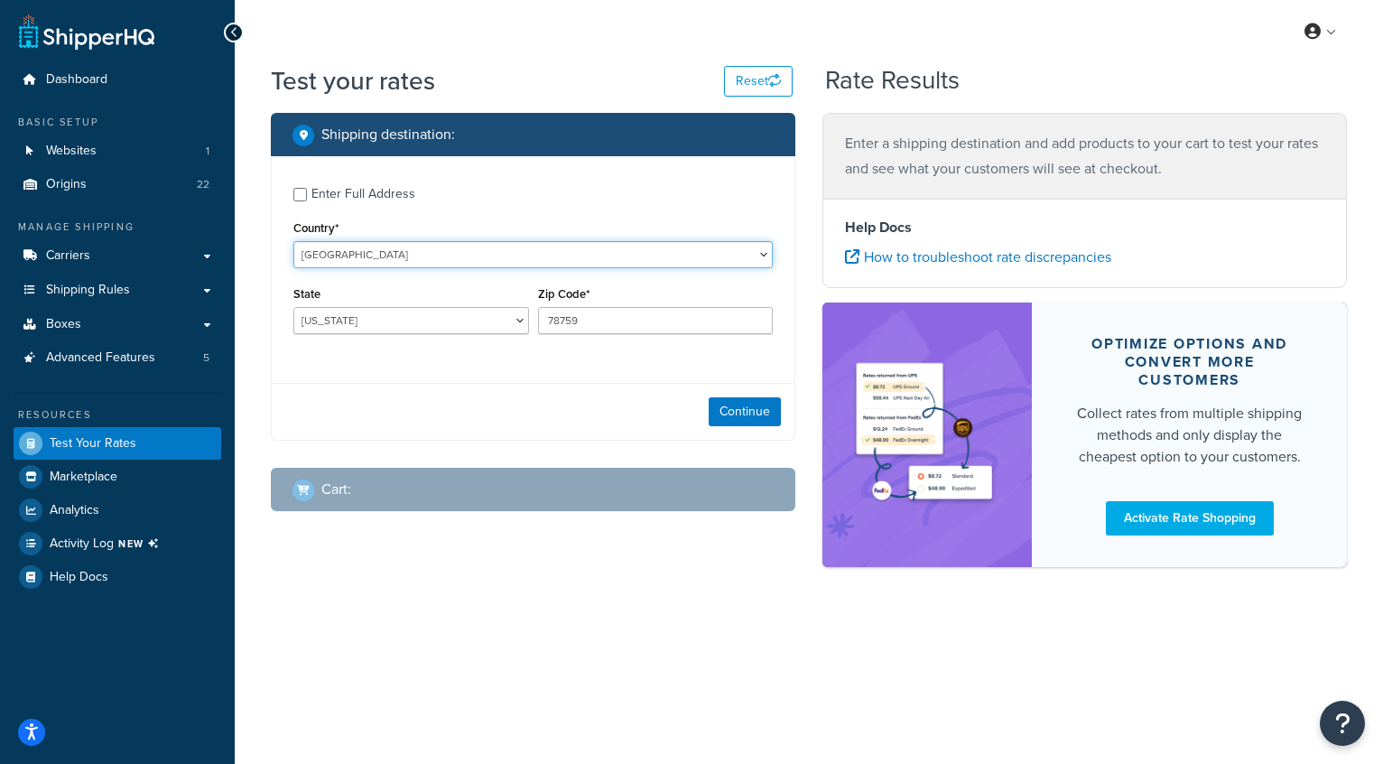
click at [426, 250] on select "United States United Kingdom Afghanistan Åland Islands Albania Algeria American…" at bounding box center [532, 254] width 479 height 27
select select "GB"
click at [293, 241] on select "United States United Kingdom Afghanistan Åland Islands Albania Algeria American…" at bounding box center [532, 254] width 479 height 27
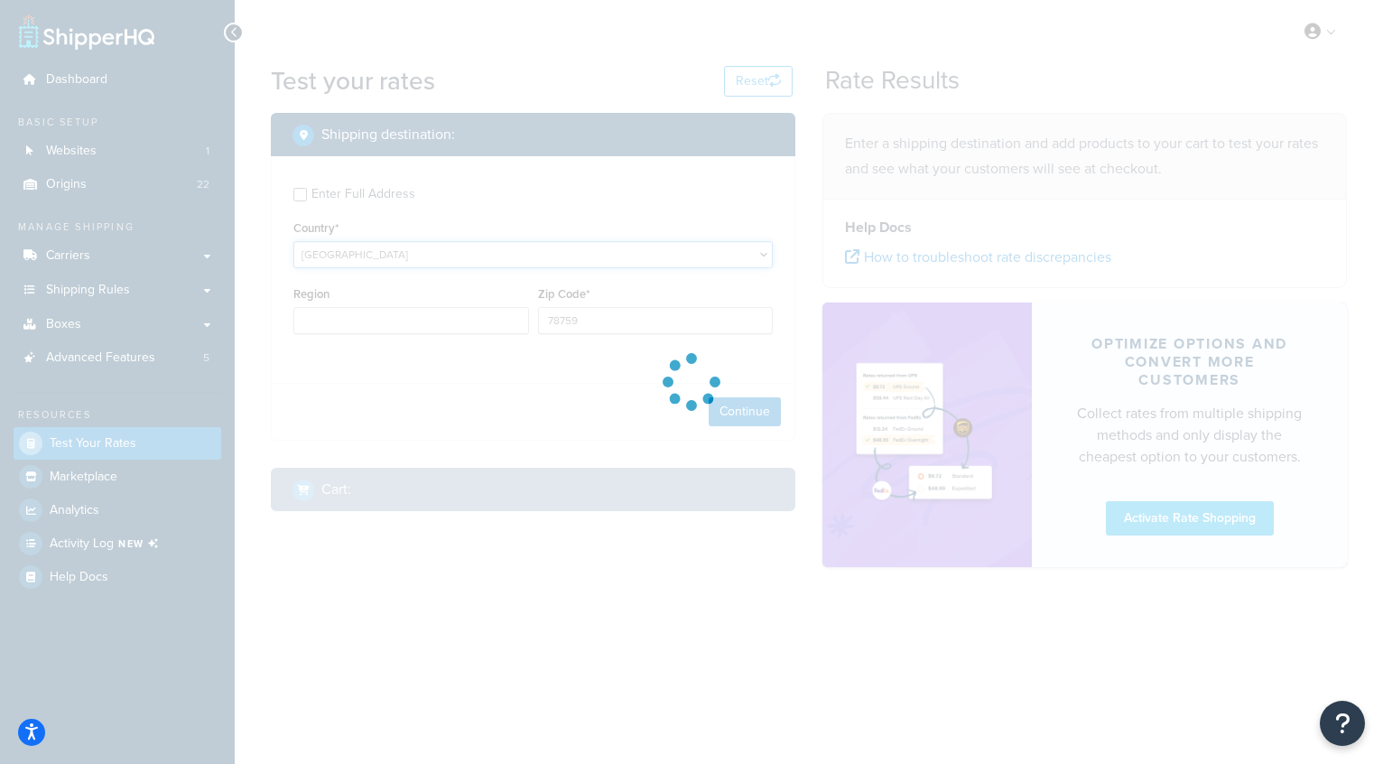
type input "TX"
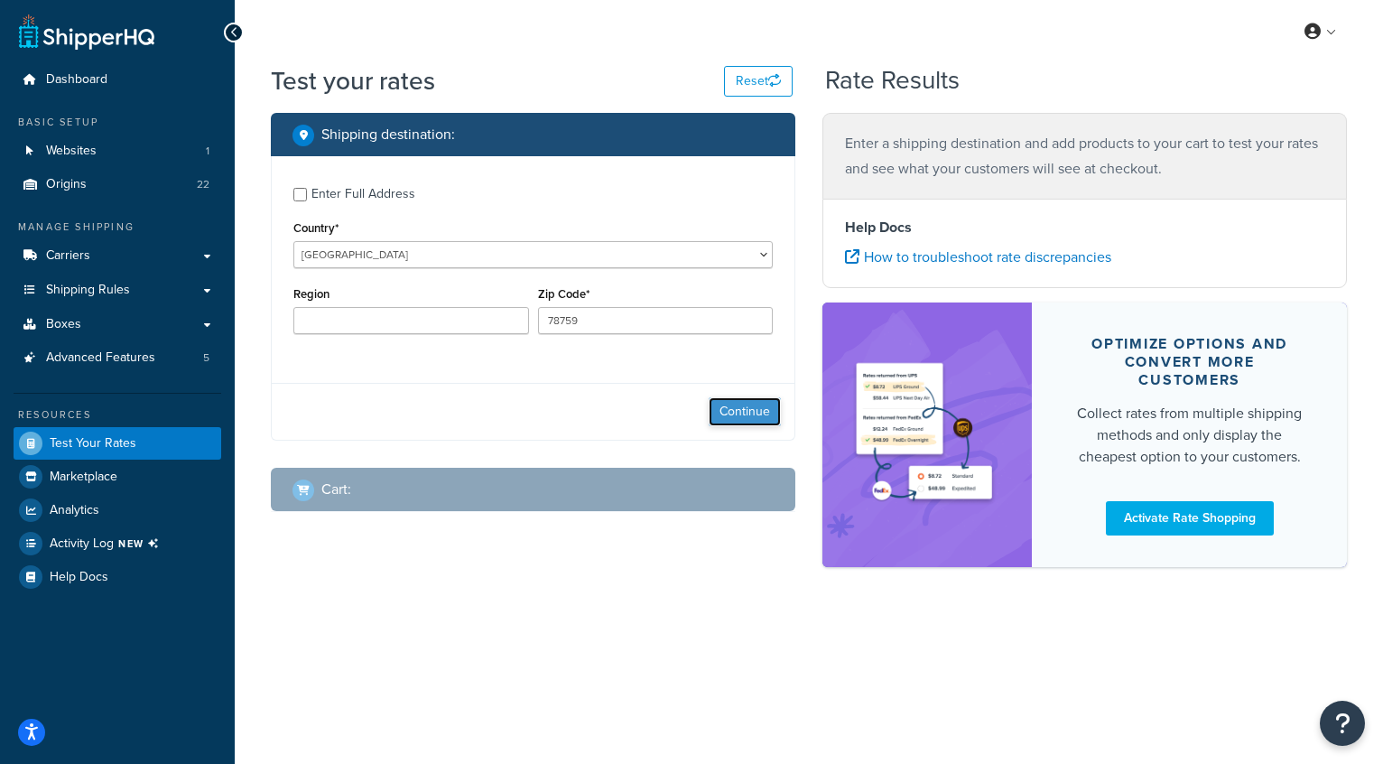
click at [743, 409] on button "Continue" at bounding box center [745, 411] width 72 height 29
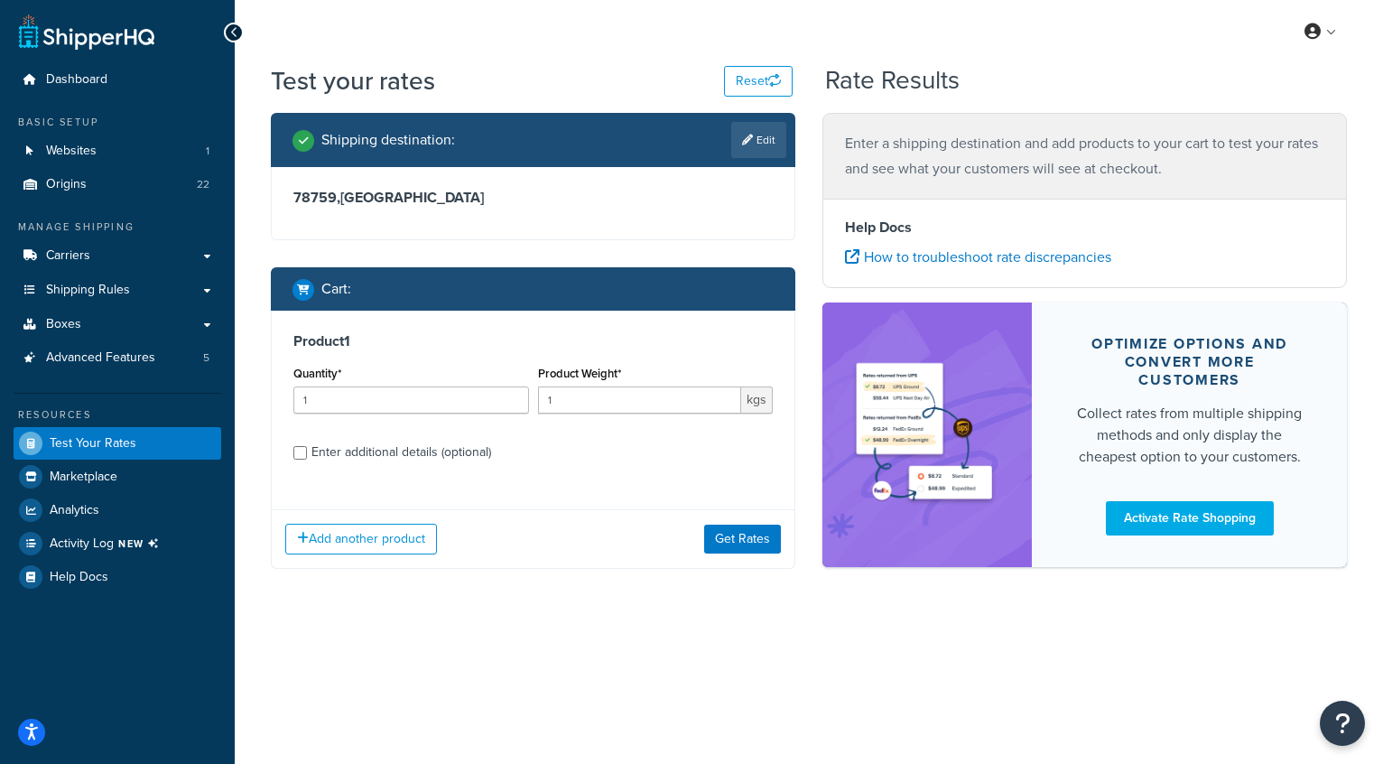
click at [412, 447] on div "Enter additional details (optional)" at bounding box center [401, 452] width 180 height 25
click at [307, 447] on input "Enter additional details (optional)" at bounding box center [300, 453] width 14 height 14
checkbox input "true"
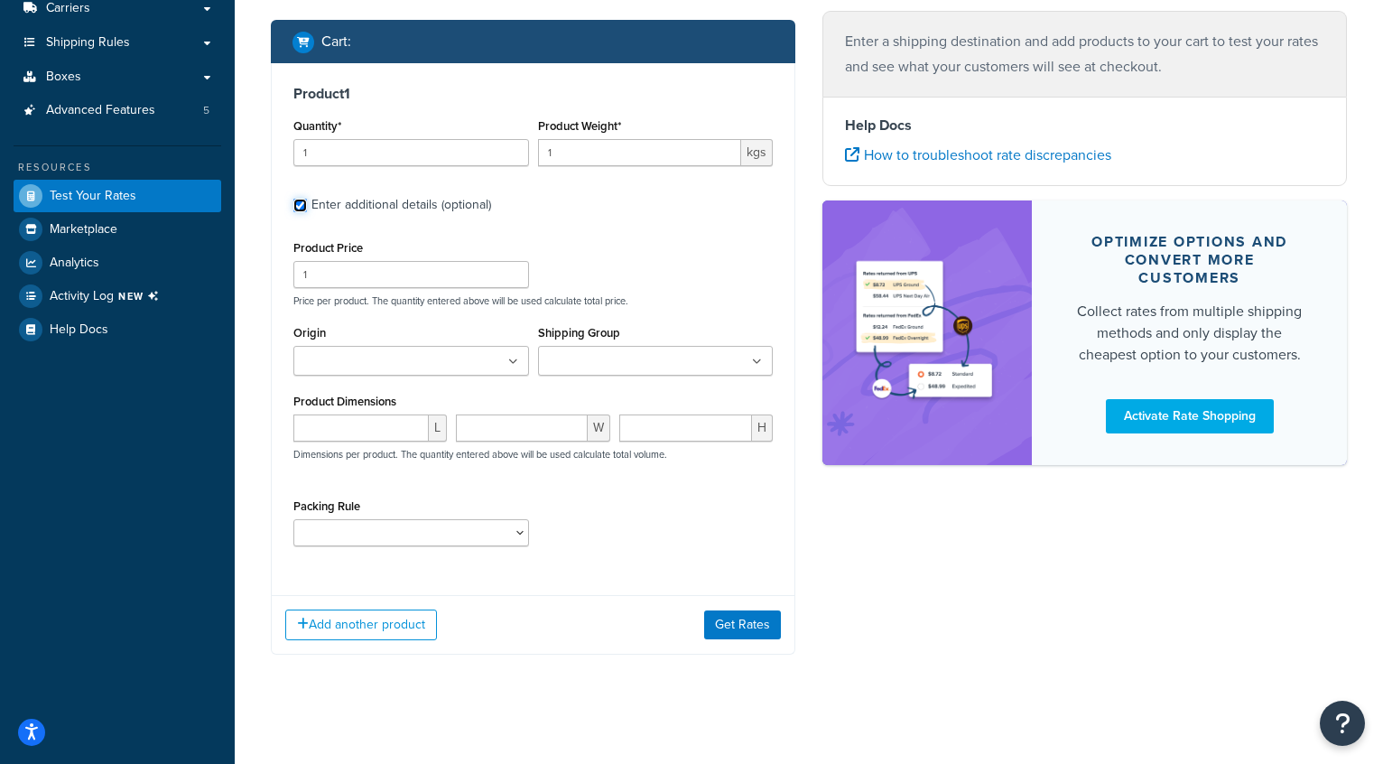
scroll to position [255, 0]
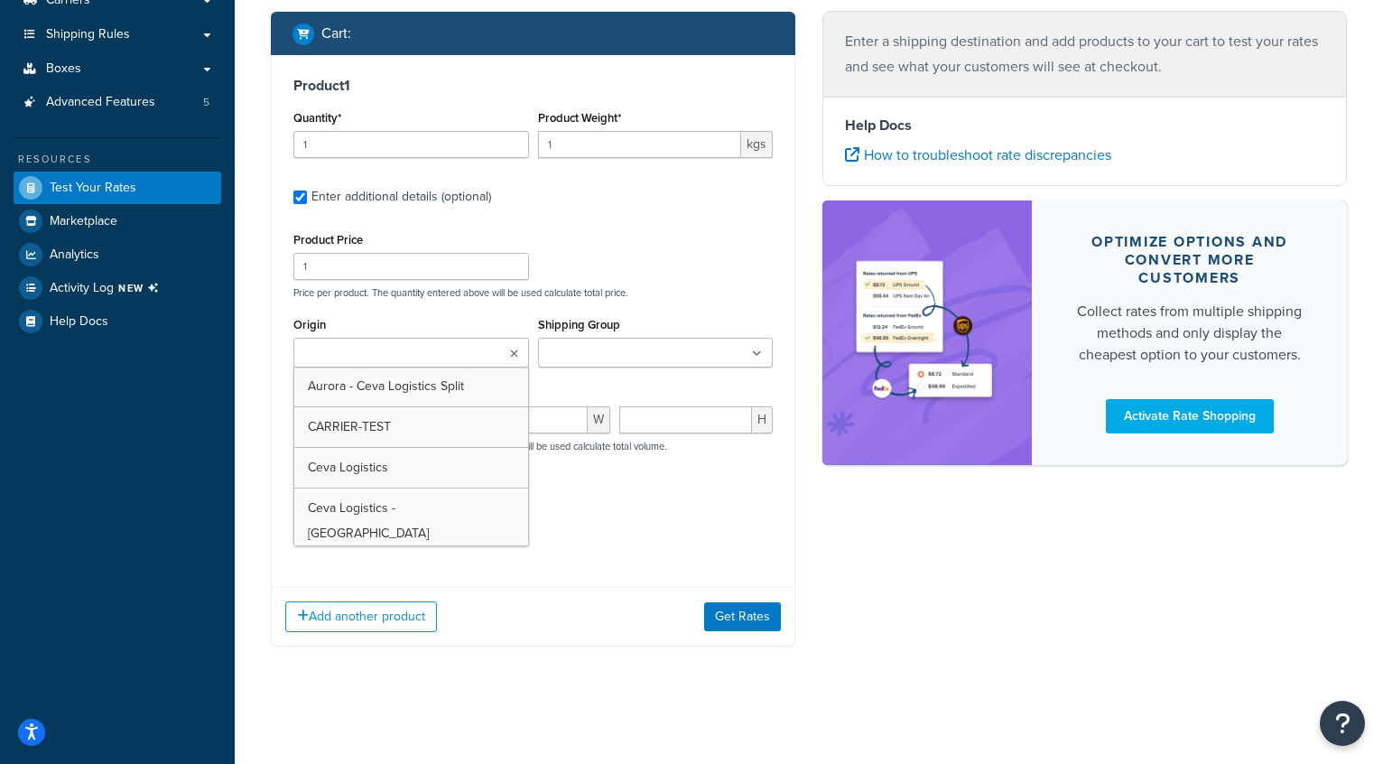
click at [495, 365] on ul at bounding box center [411, 353] width 236 height 30
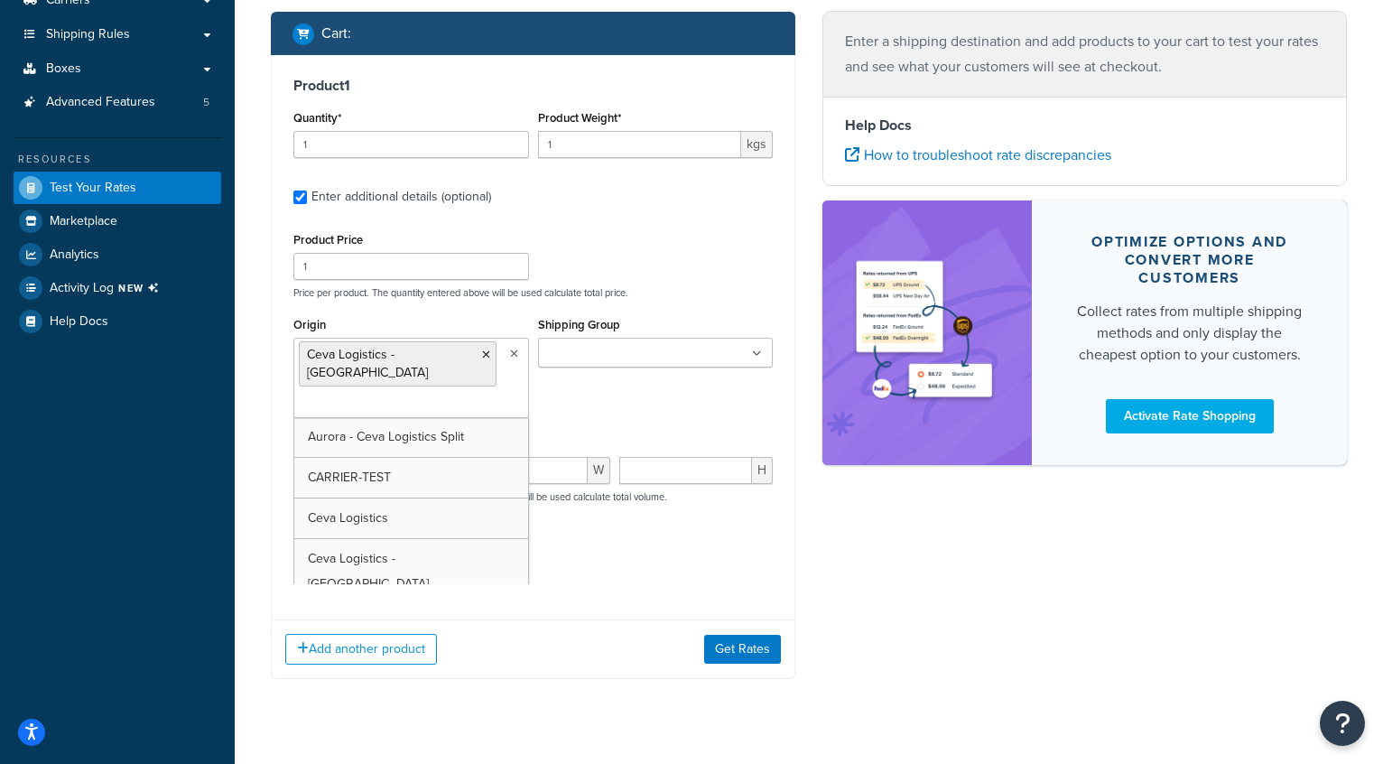
click at [652, 350] on input "Shipping Group" at bounding box center [623, 354] width 160 height 20
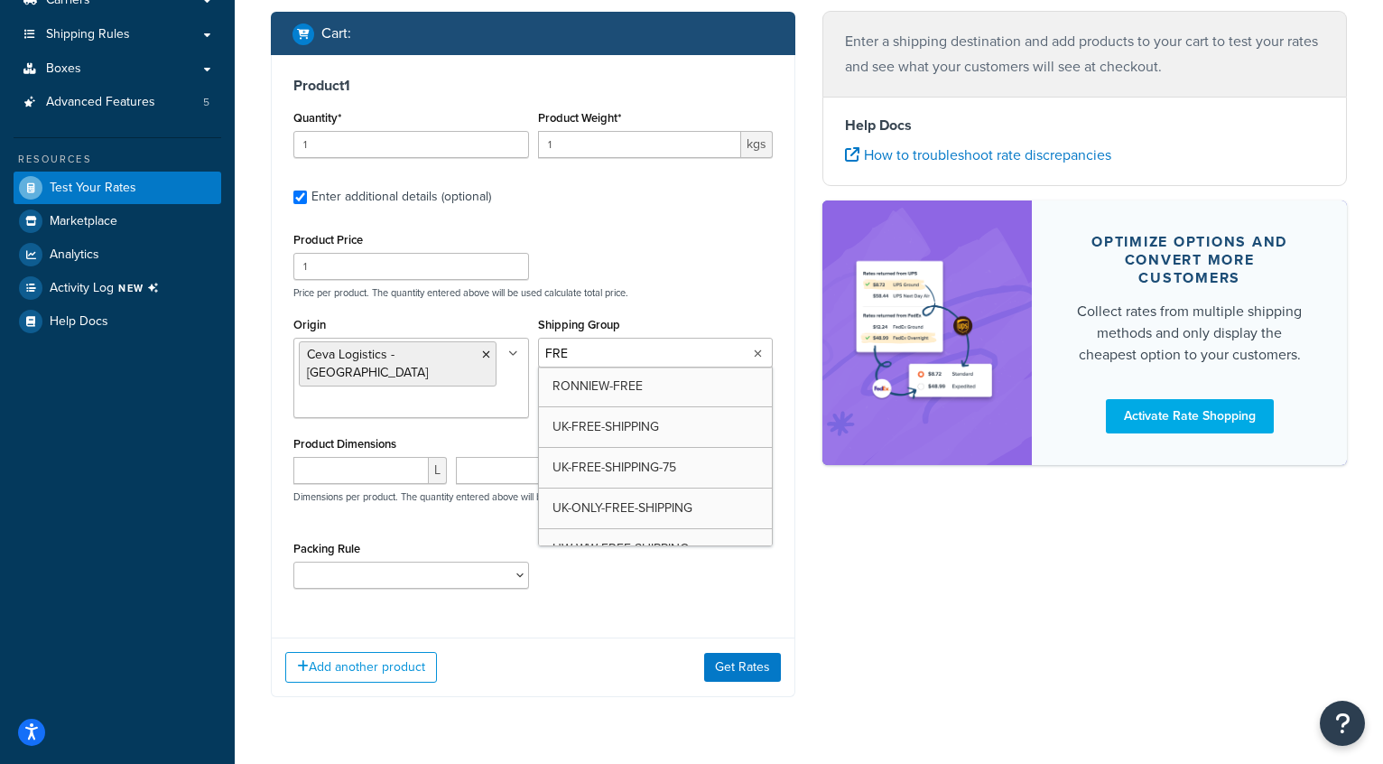
type input "FREE"
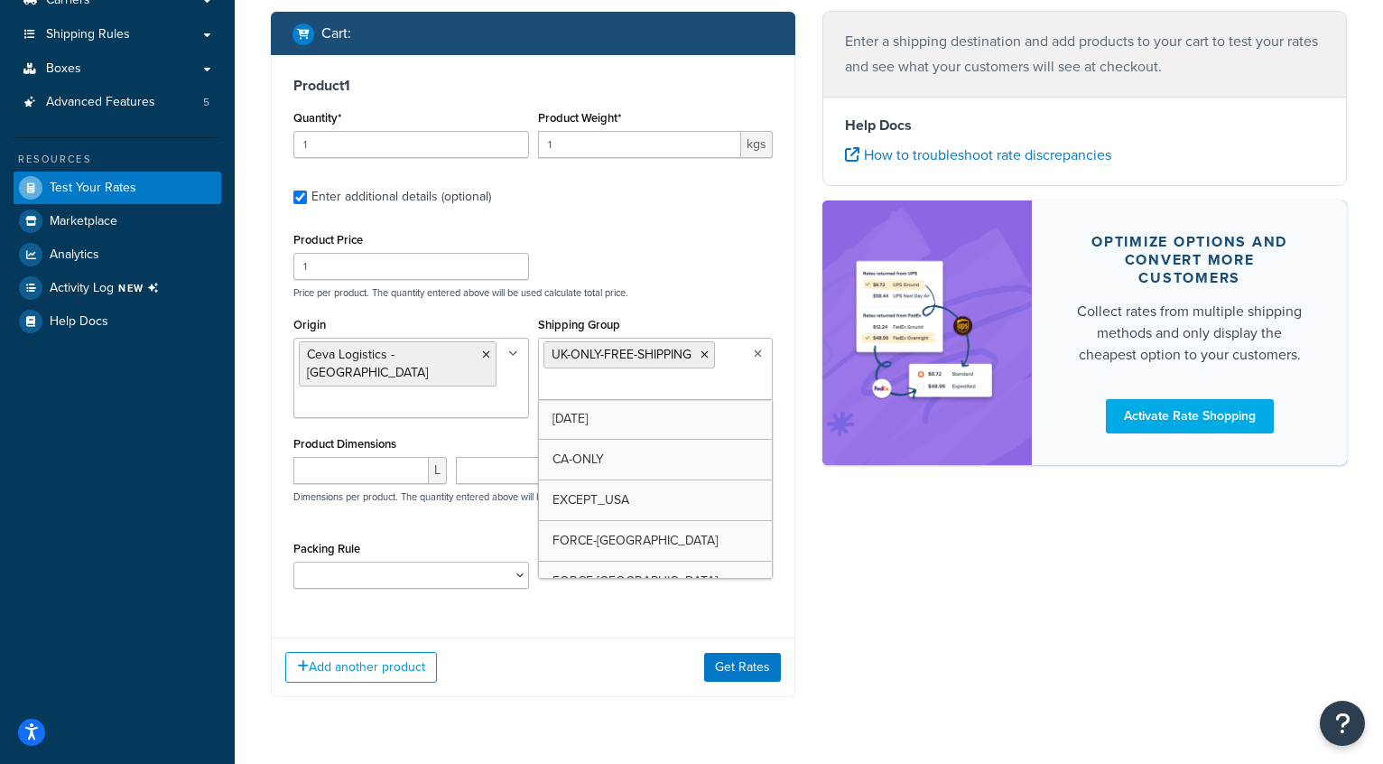
click at [829, 500] on div "Shipping destination : Edit 78759 , United Kingdom Cart : Product 1 Quantity* 1…" at bounding box center [808, 290] width 1103 height 867
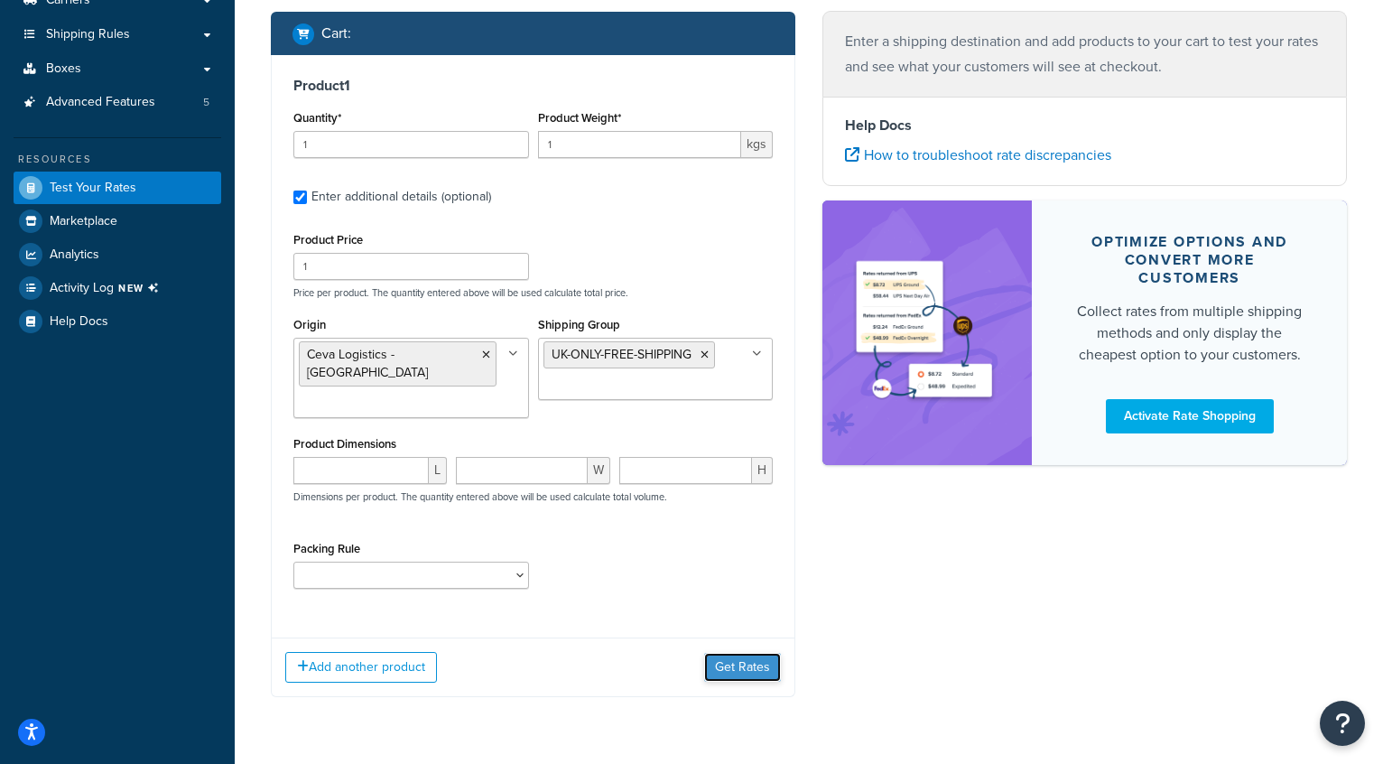
click at [727, 653] on button "Get Rates" at bounding box center [742, 667] width 77 height 29
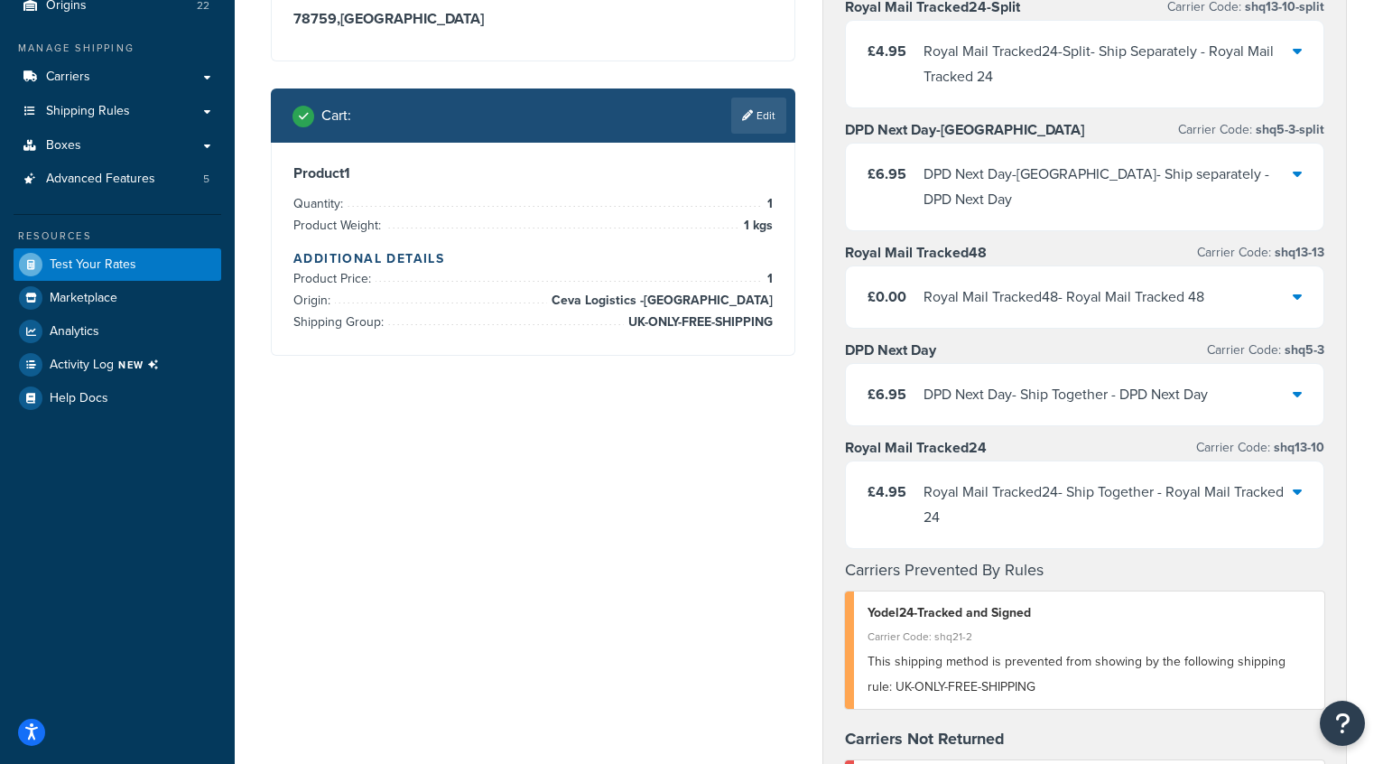
scroll to position [188, 0]
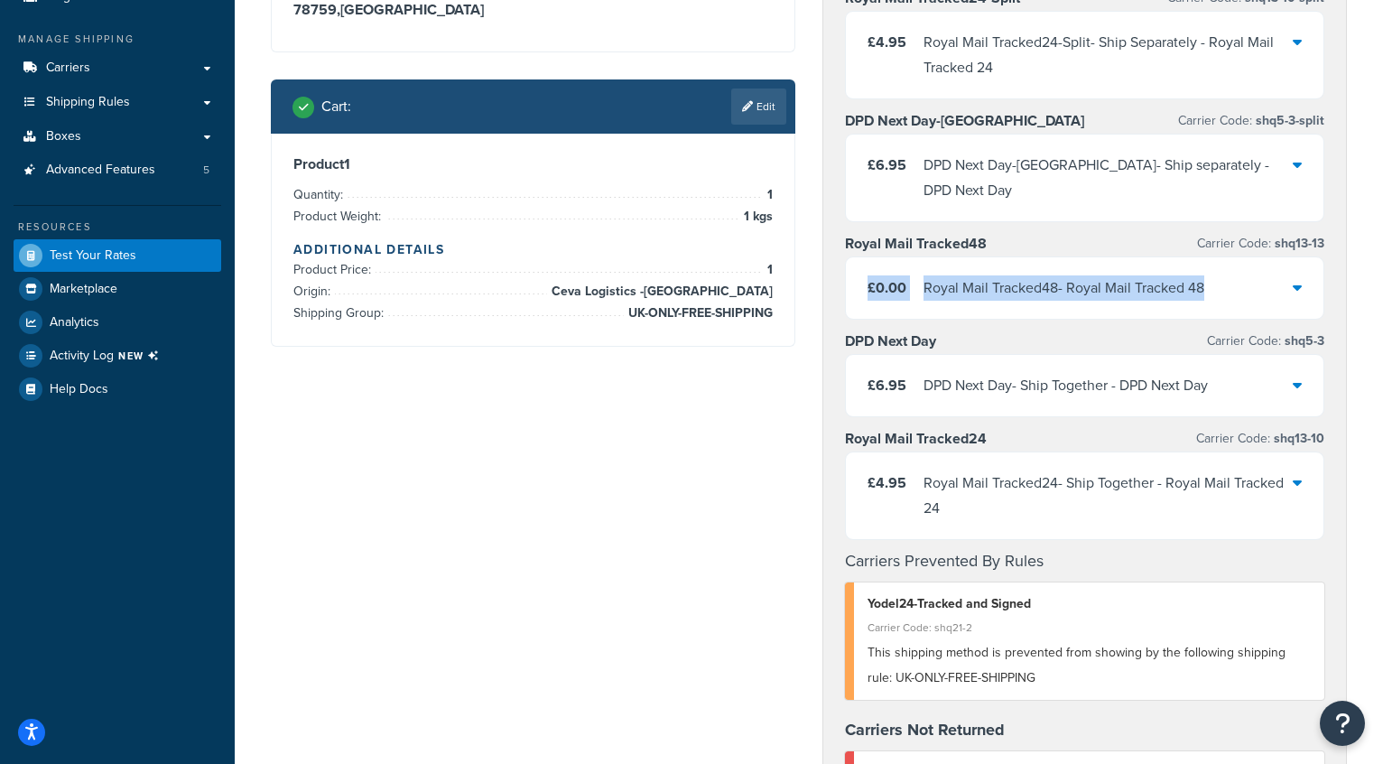
drag, startPoint x: 865, startPoint y: 265, endPoint x: 1170, endPoint y: 283, distance: 305.7
click at [1170, 283] on div "£0.00 Royal Mail Tracked48 - Royal Mail Tracked 48" at bounding box center [1085, 287] width 478 height 61
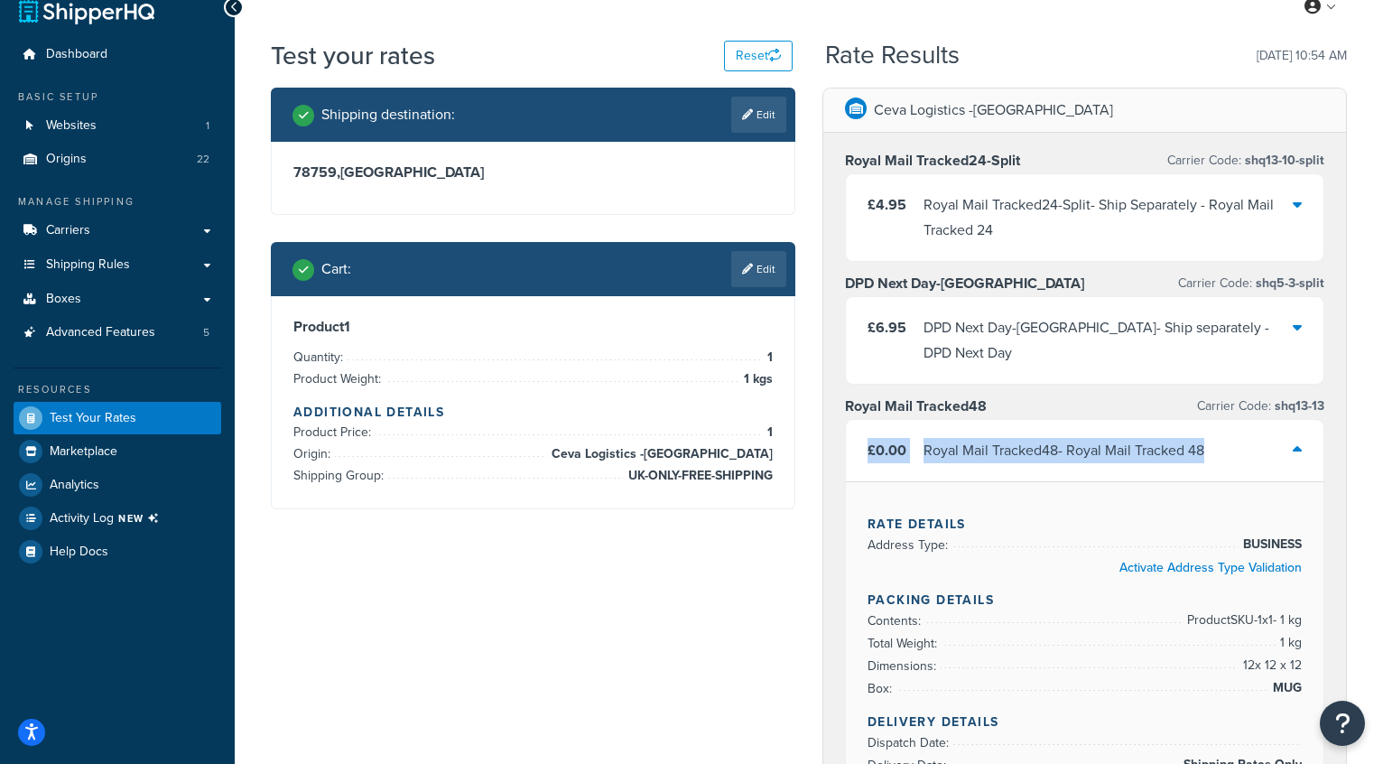
scroll to position [0, 0]
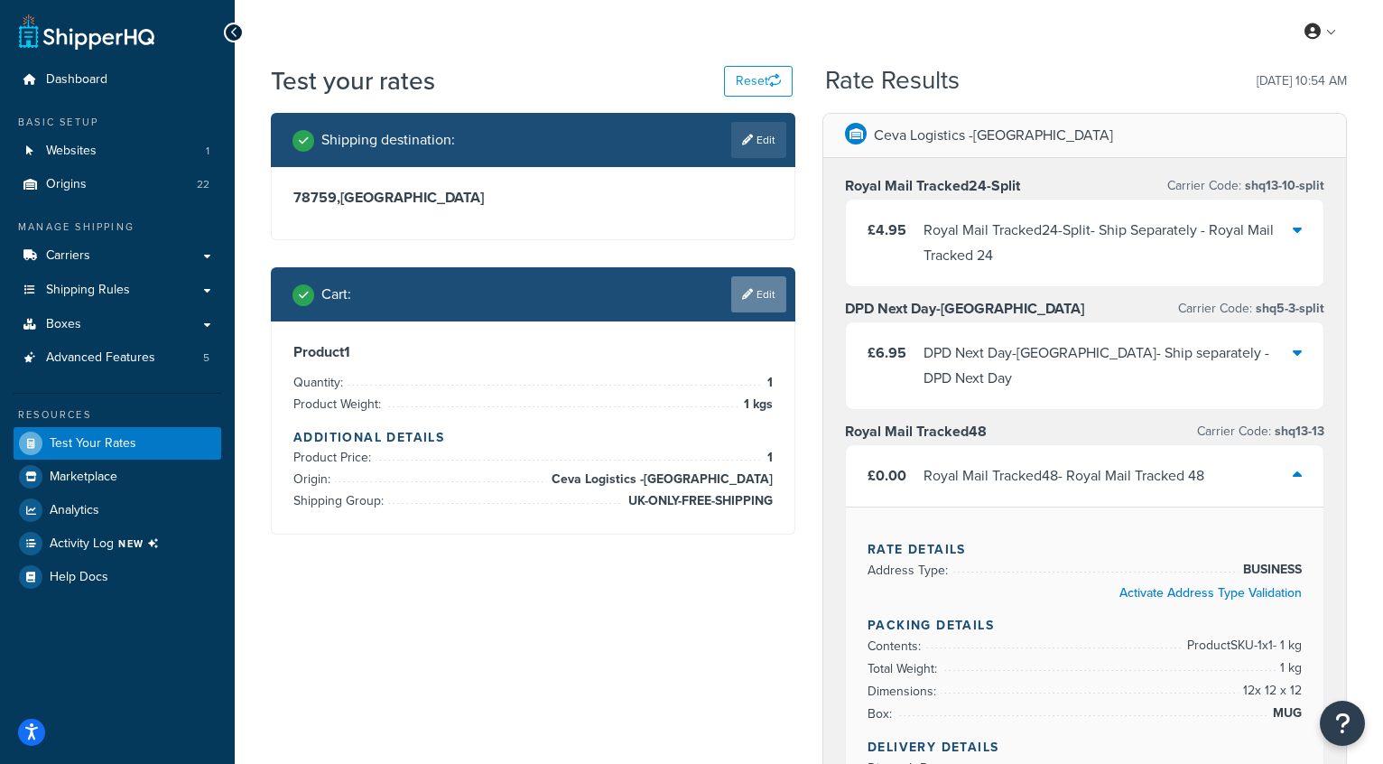
click at [770, 294] on link "Edit" at bounding box center [758, 294] width 55 height 36
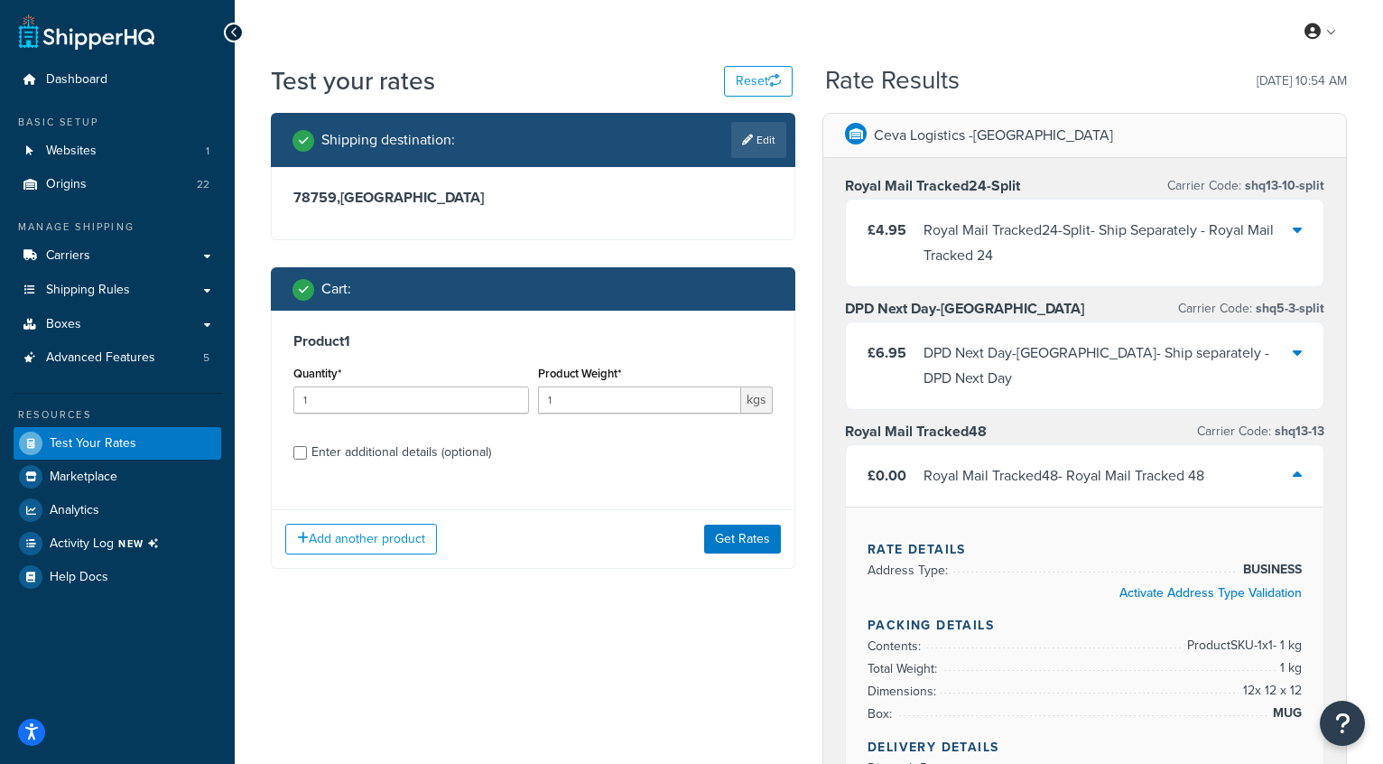
click at [442, 467] on div "Product 1 Quantity* 1 Product Weight* 1 kgs Enter additional details (optional)" at bounding box center [533, 403] width 523 height 185
click at [451, 456] on div "Enter additional details (optional)" at bounding box center [401, 452] width 180 height 25
click at [307, 456] on input "Enter additional details (optional)" at bounding box center [300, 453] width 14 height 14
checkbox input "true"
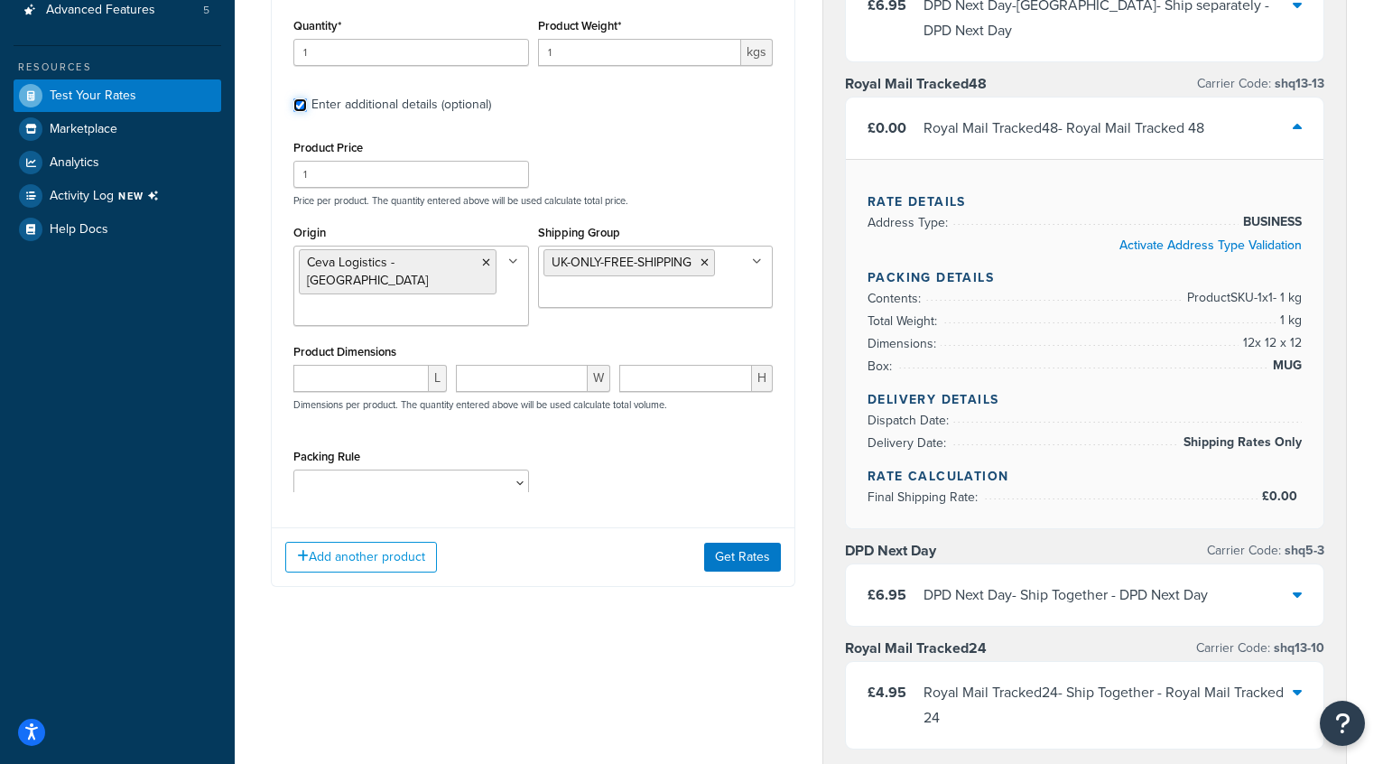
scroll to position [349, 0]
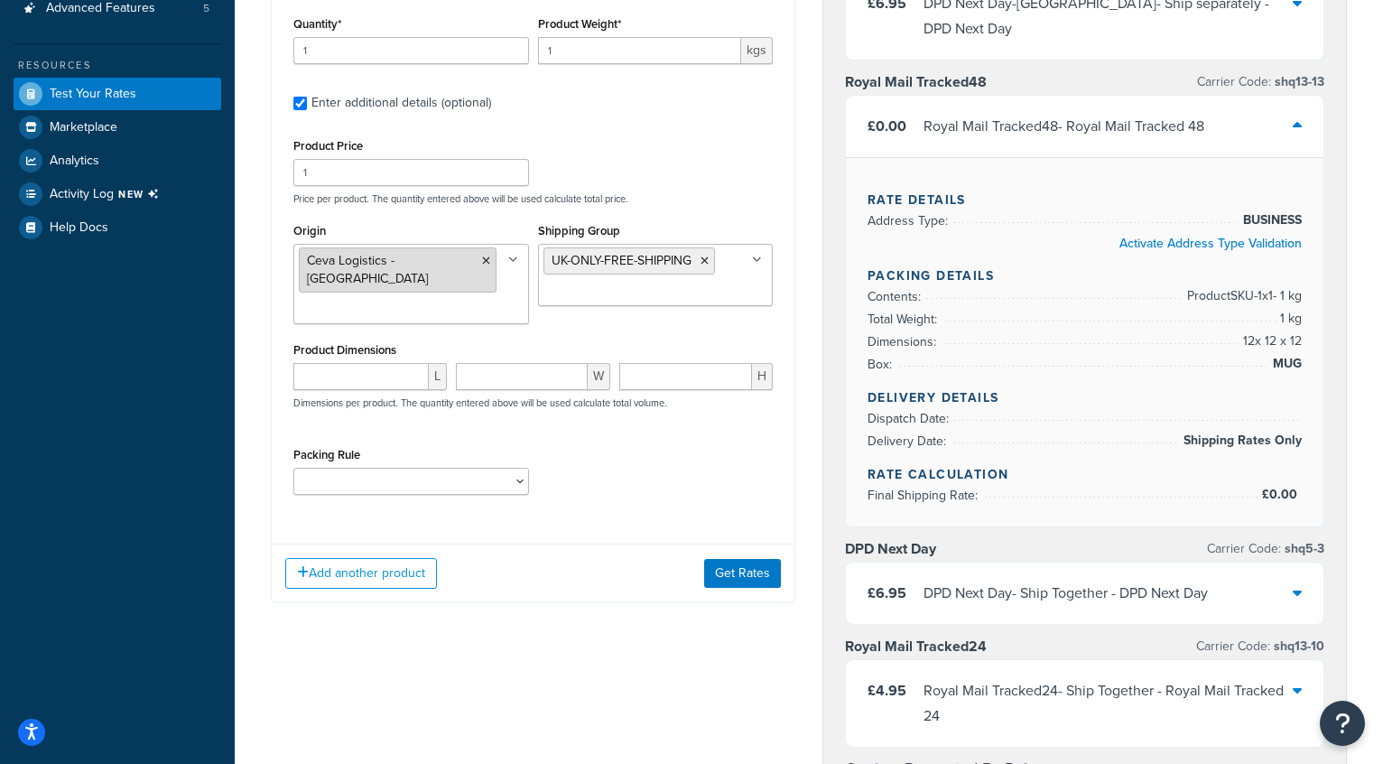
click at [434, 261] on li "Ceva Logistics -Split" at bounding box center [398, 269] width 198 height 45
click at [482, 258] on icon at bounding box center [486, 260] width 8 height 11
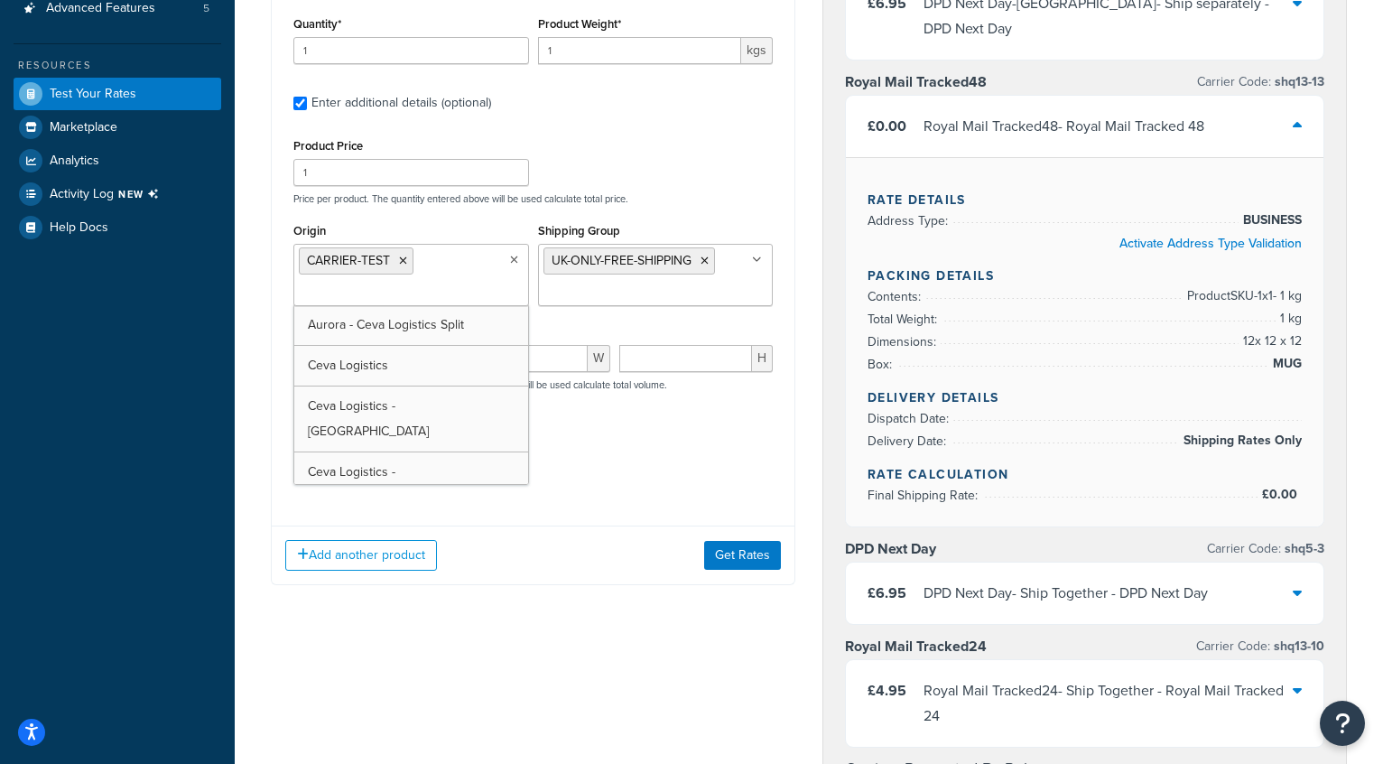
click at [626, 481] on div "Packing Rule Posters" at bounding box center [533, 457] width 488 height 66
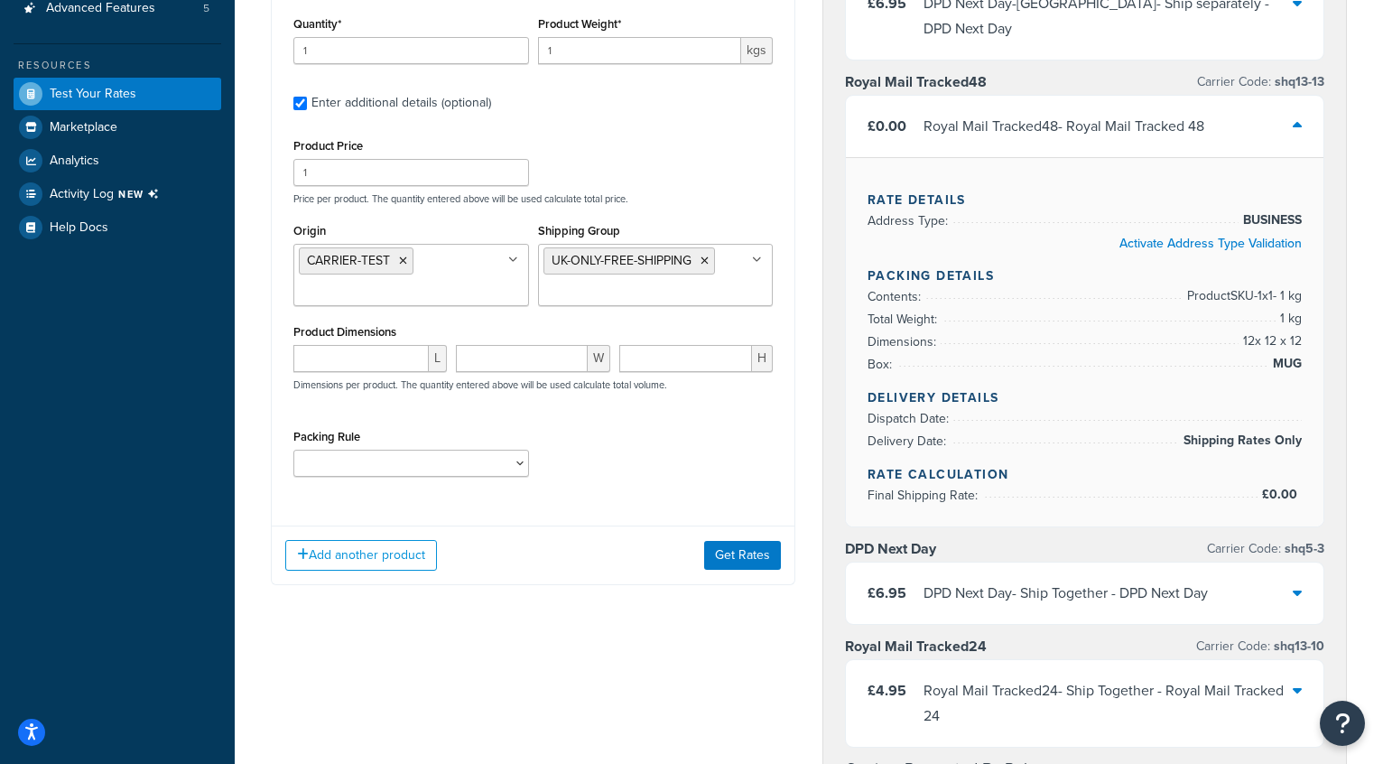
click at [722, 572] on div "Add another product Get Rates" at bounding box center [533, 554] width 523 height 59
click at [733, 560] on button "Get Rates" at bounding box center [742, 555] width 77 height 29
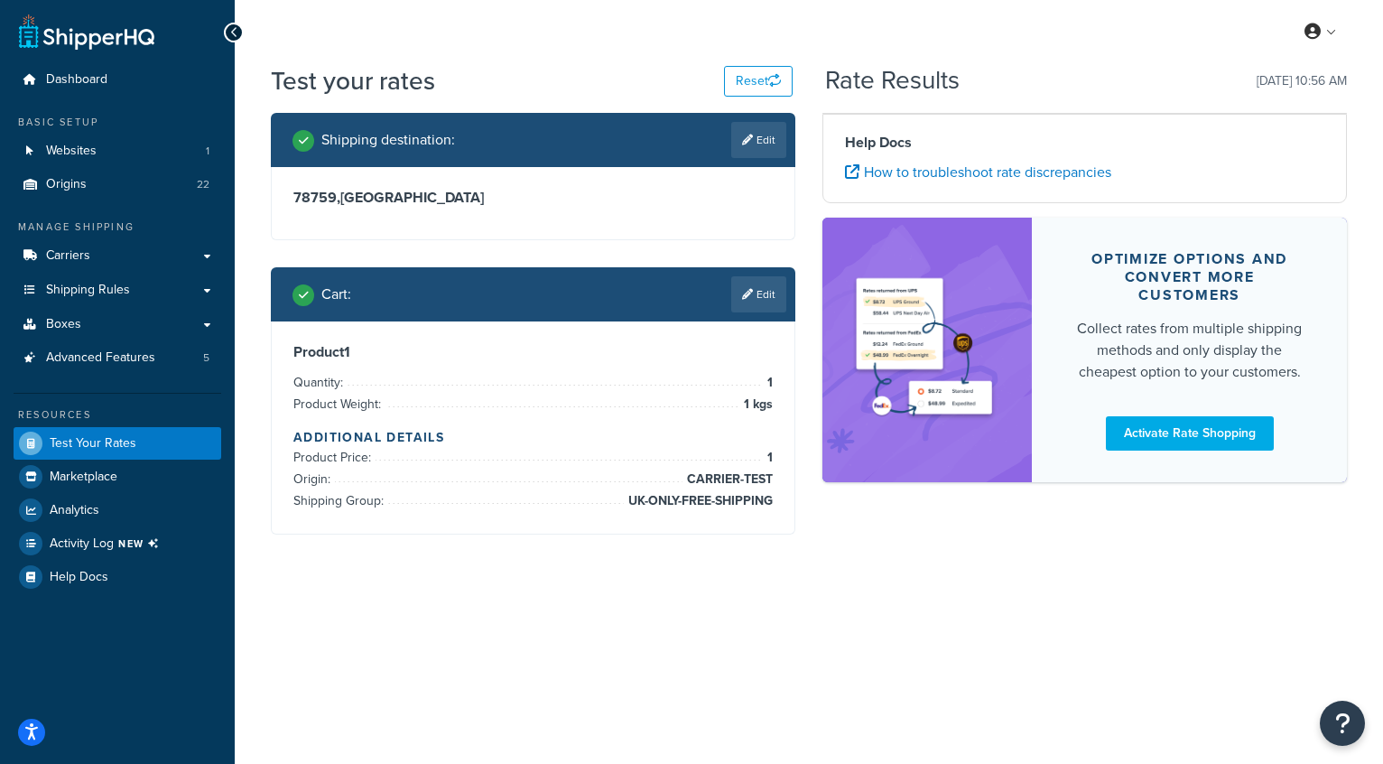
scroll to position [0, 0]
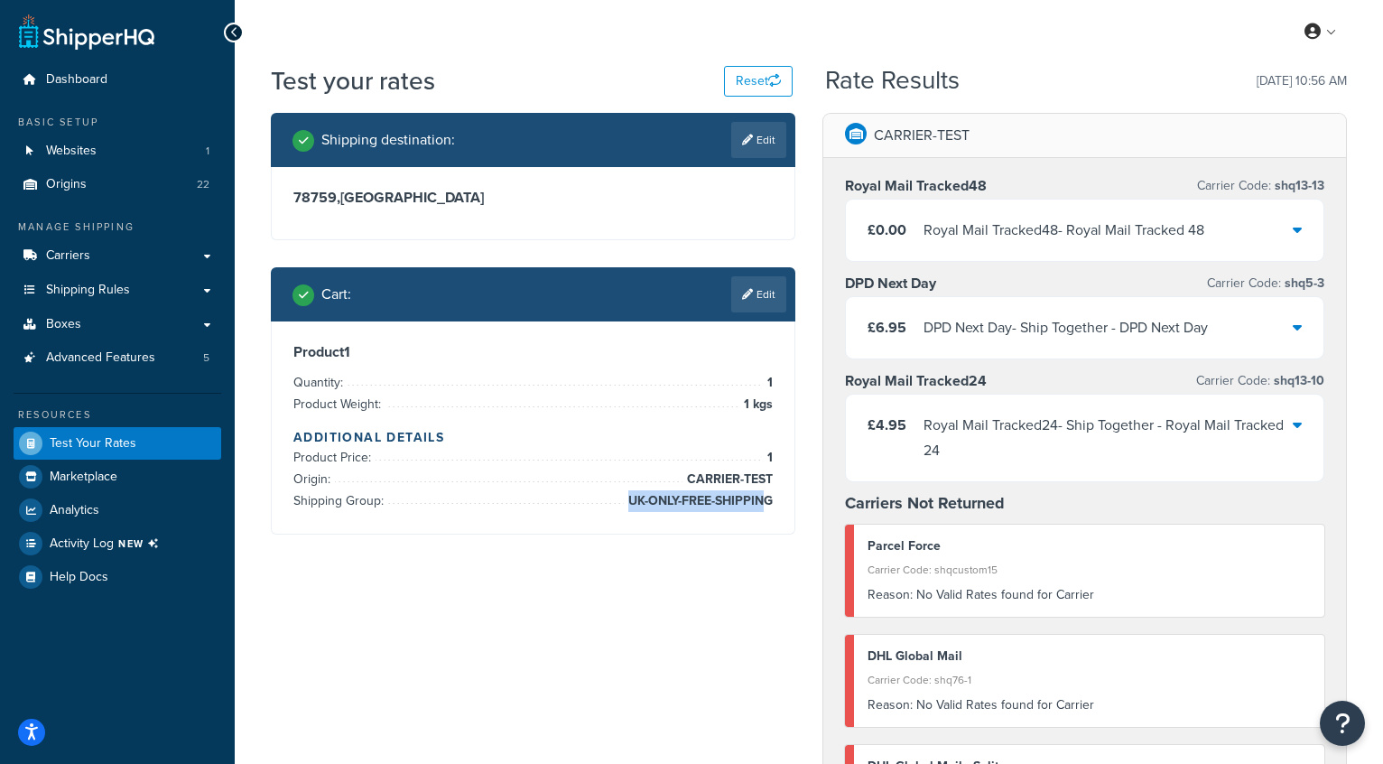
drag, startPoint x: 622, startPoint y: 497, endPoint x: 766, endPoint y: 497, distance: 144.4
click at [766, 497] on span "UK-ONLY-FREE-SHIPPING" at bounding box center [698, 501] width 149 height 22
click at [1336, 708] on button "Open Resource Center" at bounding box center [1343, 724] width 50 height 50
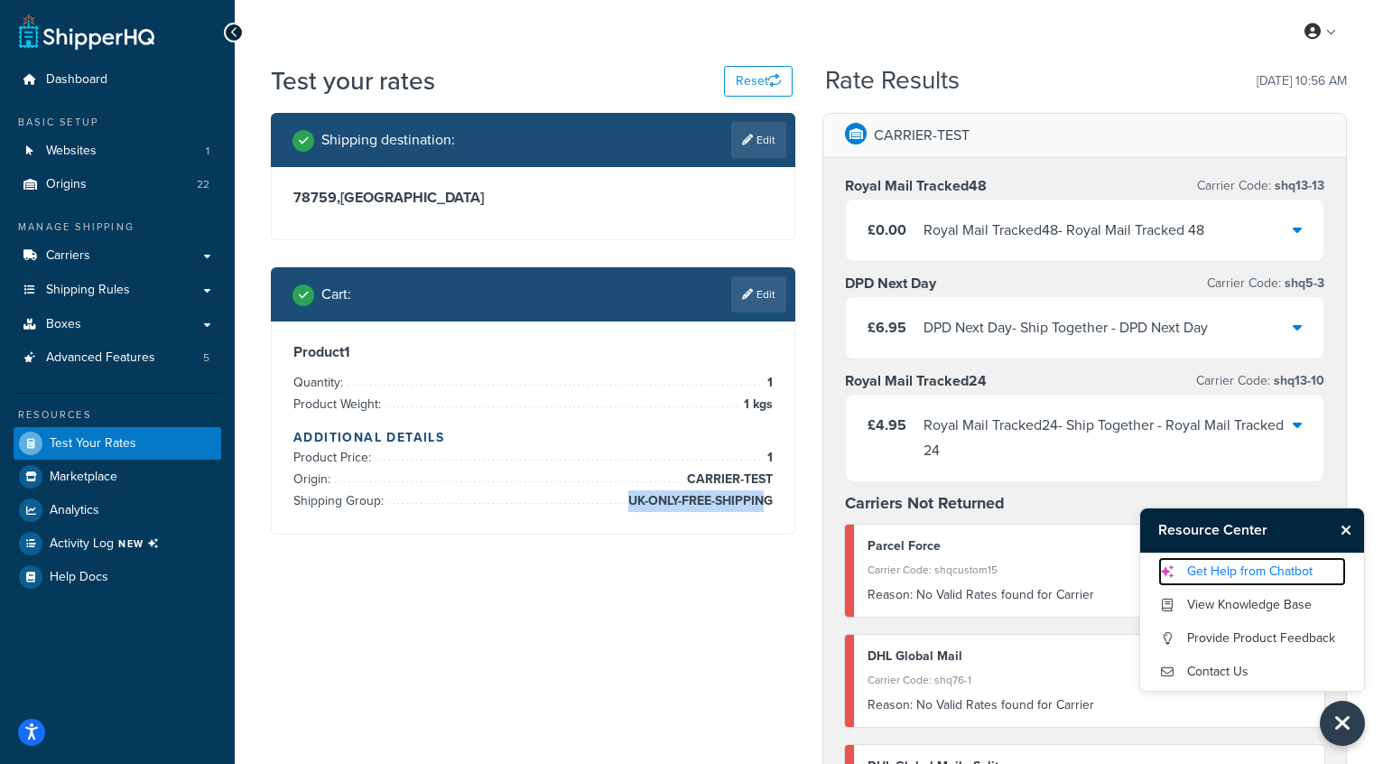
click at [1223, 567] on link "Get Help from Chatbot" at bounding box center [1252, 571] width 188 height 29
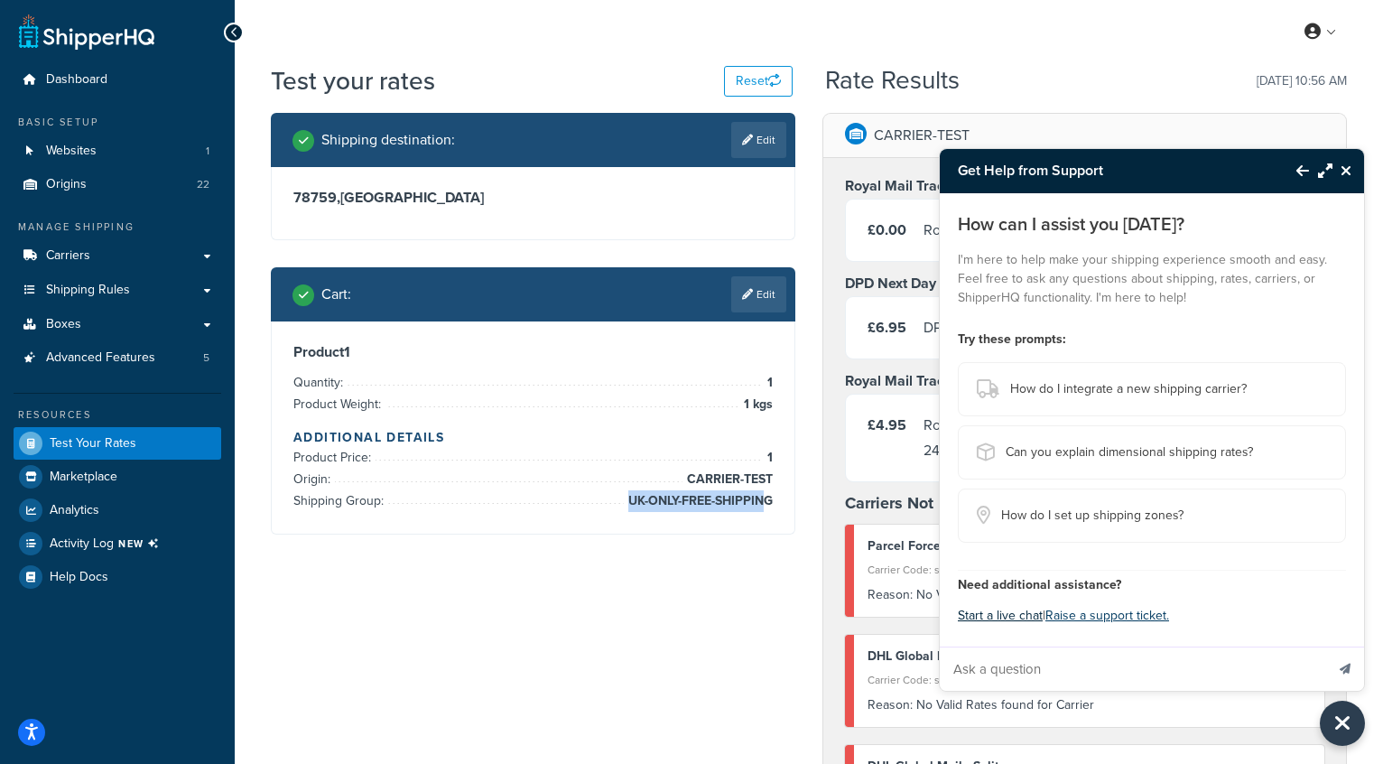
click at [988, 613] on button "Start a live chat" at bounding box center [1000, 615] width 85 height 25
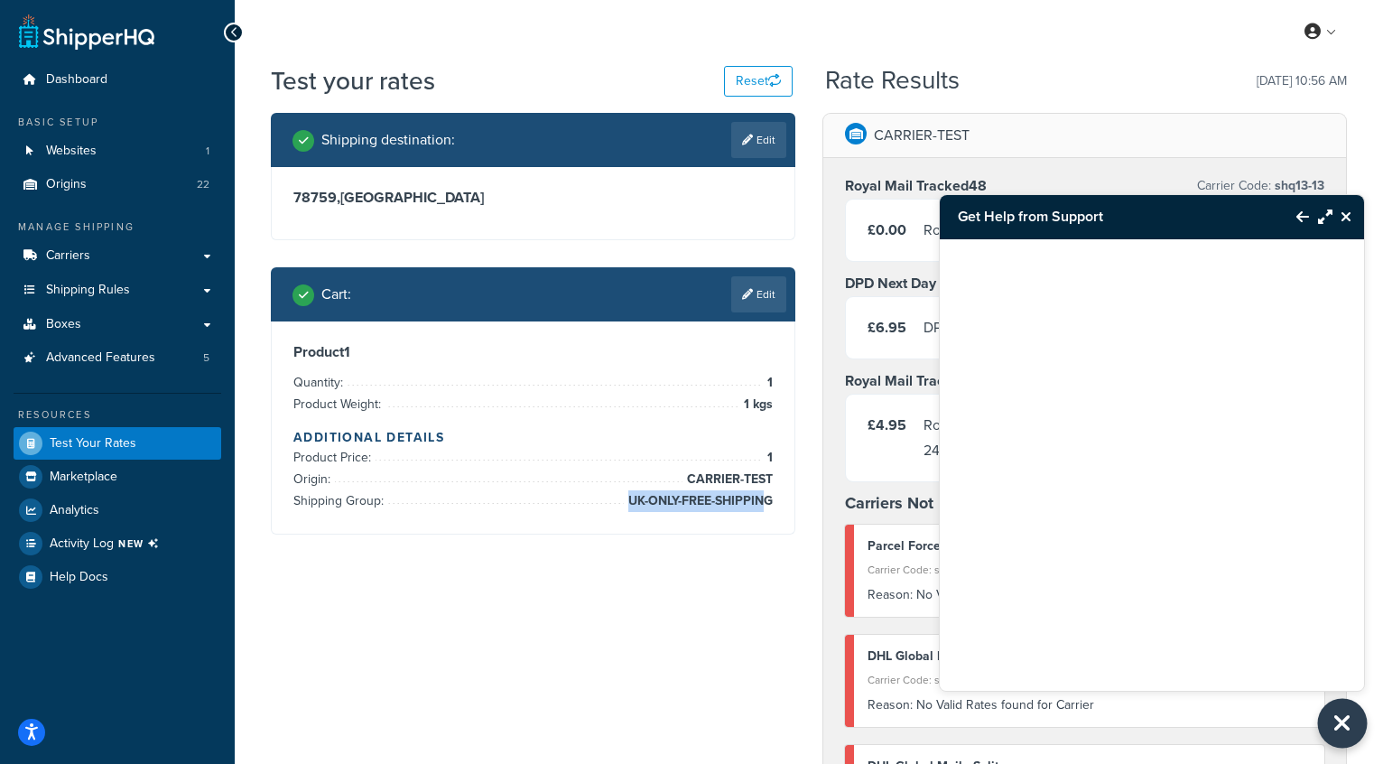
click at [1340, 719] on icon "Close Resource Center" at bounding box center [1342, 722] width 20 height 25
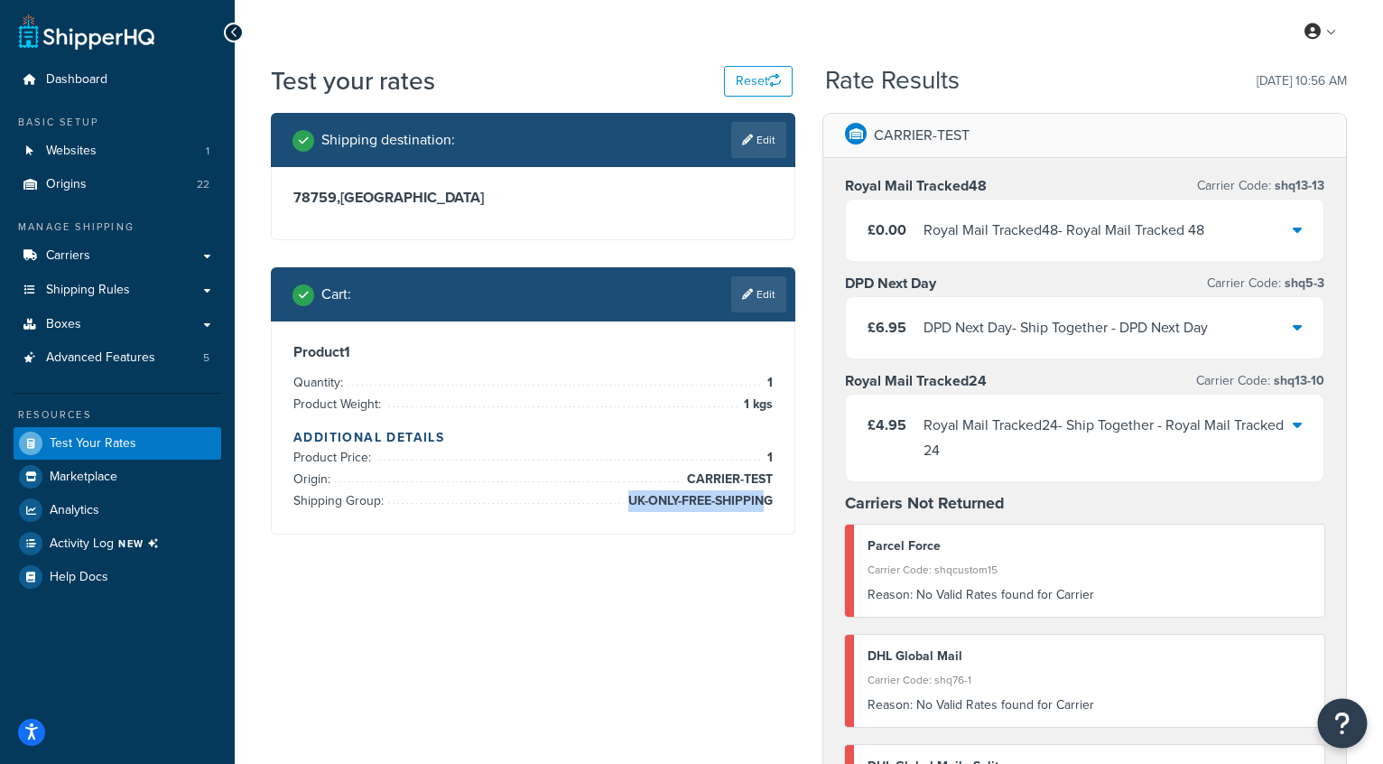
click at [1341, 712] on icon "Open Resource Center" at bounding box center [1342, 722] width 17 height 25
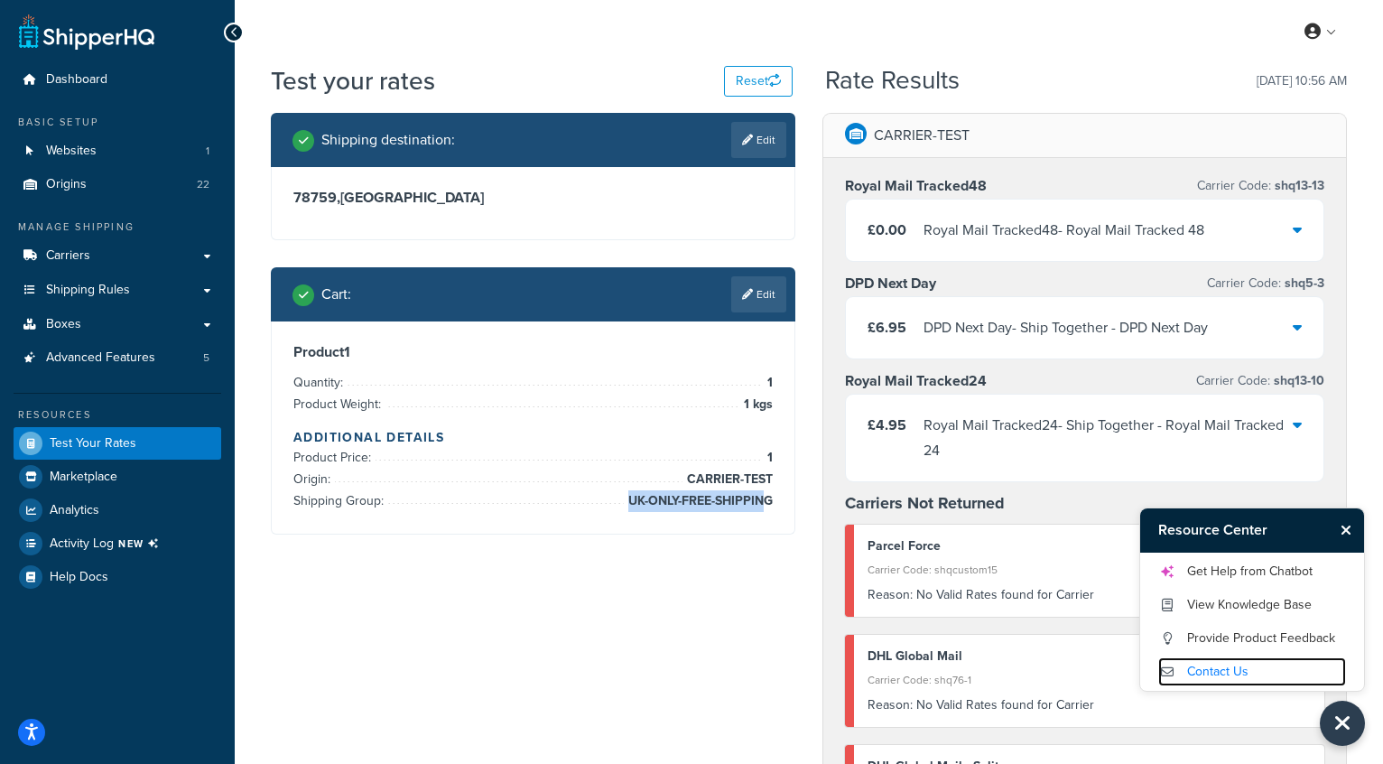
click at [1221, 668] on link "Contact Us" at bounding box center [1252, 671] width 188 height 29
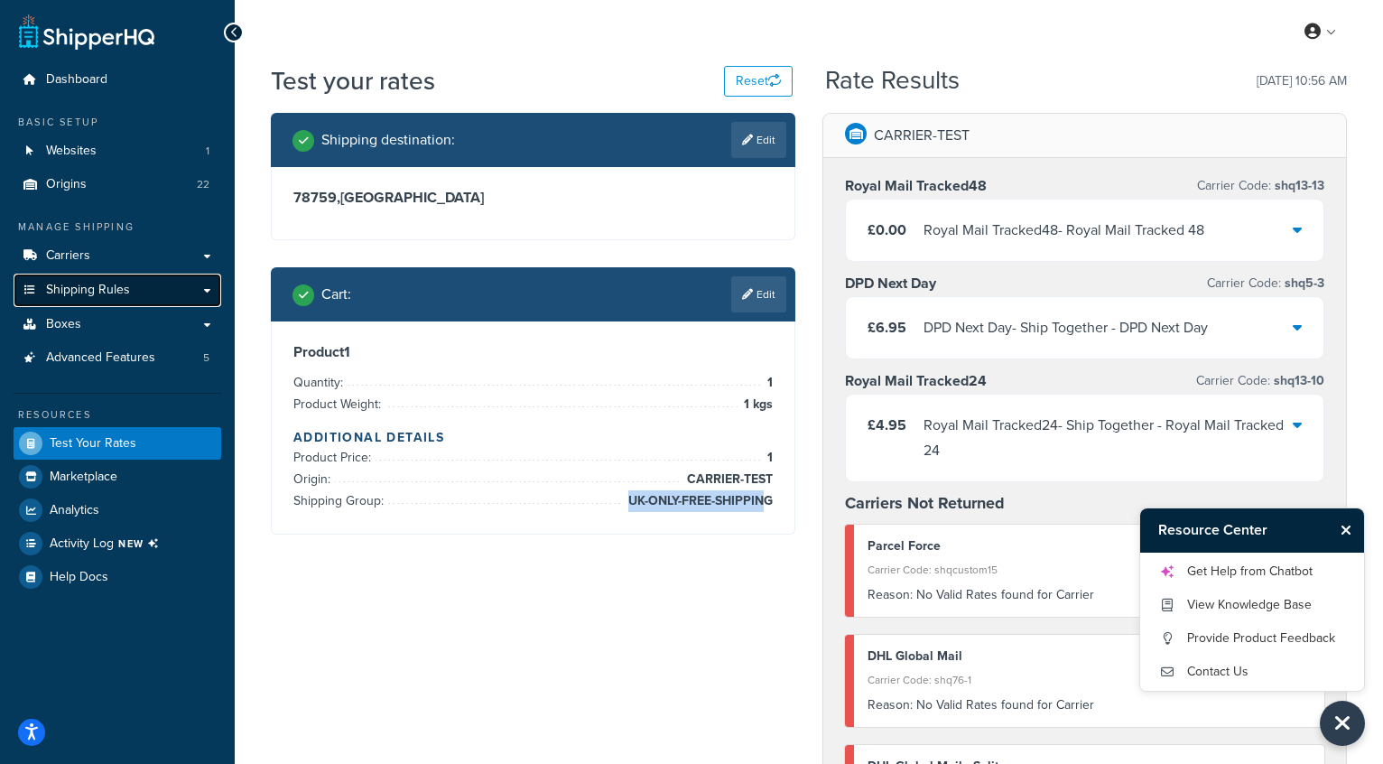
click at [64, 286] on span "Shipping Rules" at bounding box center [88, 290] width 84 height 15
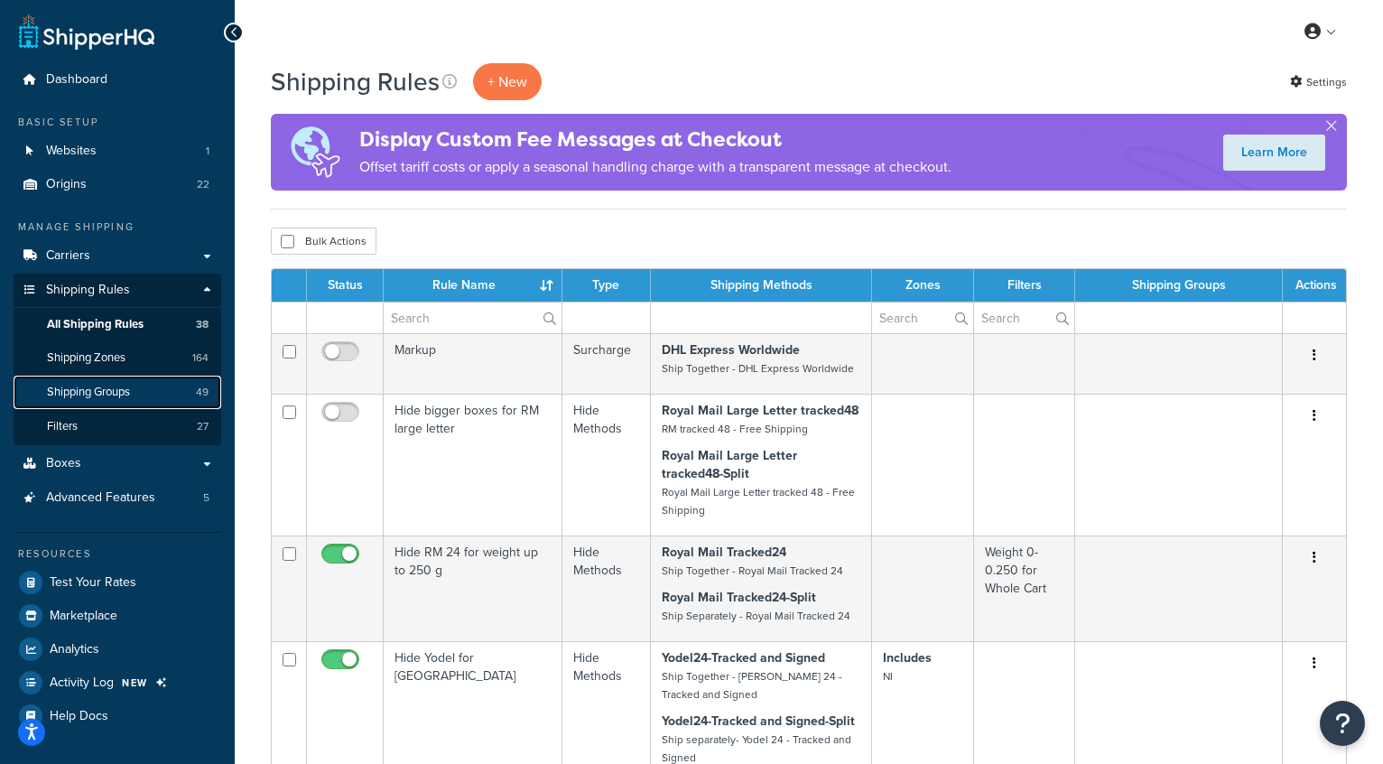
click at [96, 393] on span "Shipping Groups" at bounding box center [88, 392] width 83 height 15
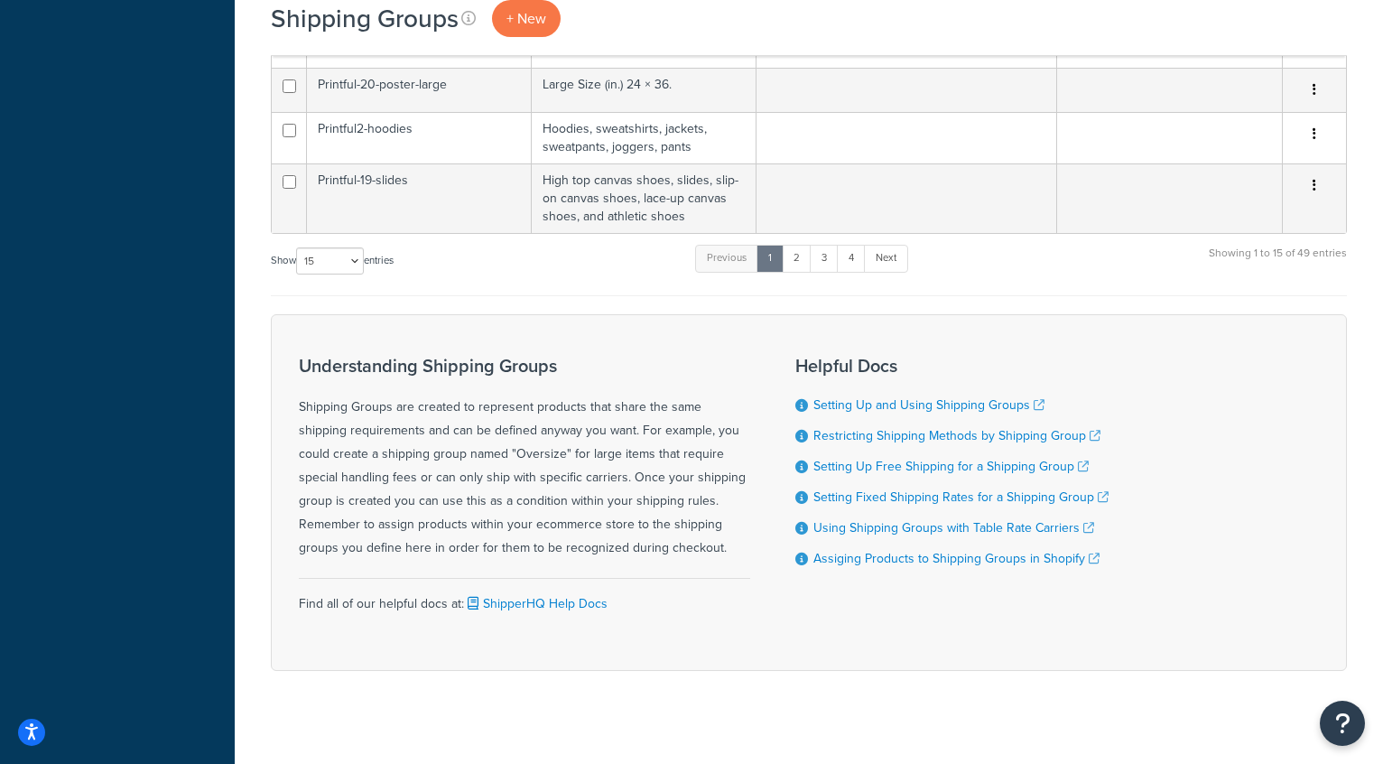
scroll to position [819, 0]
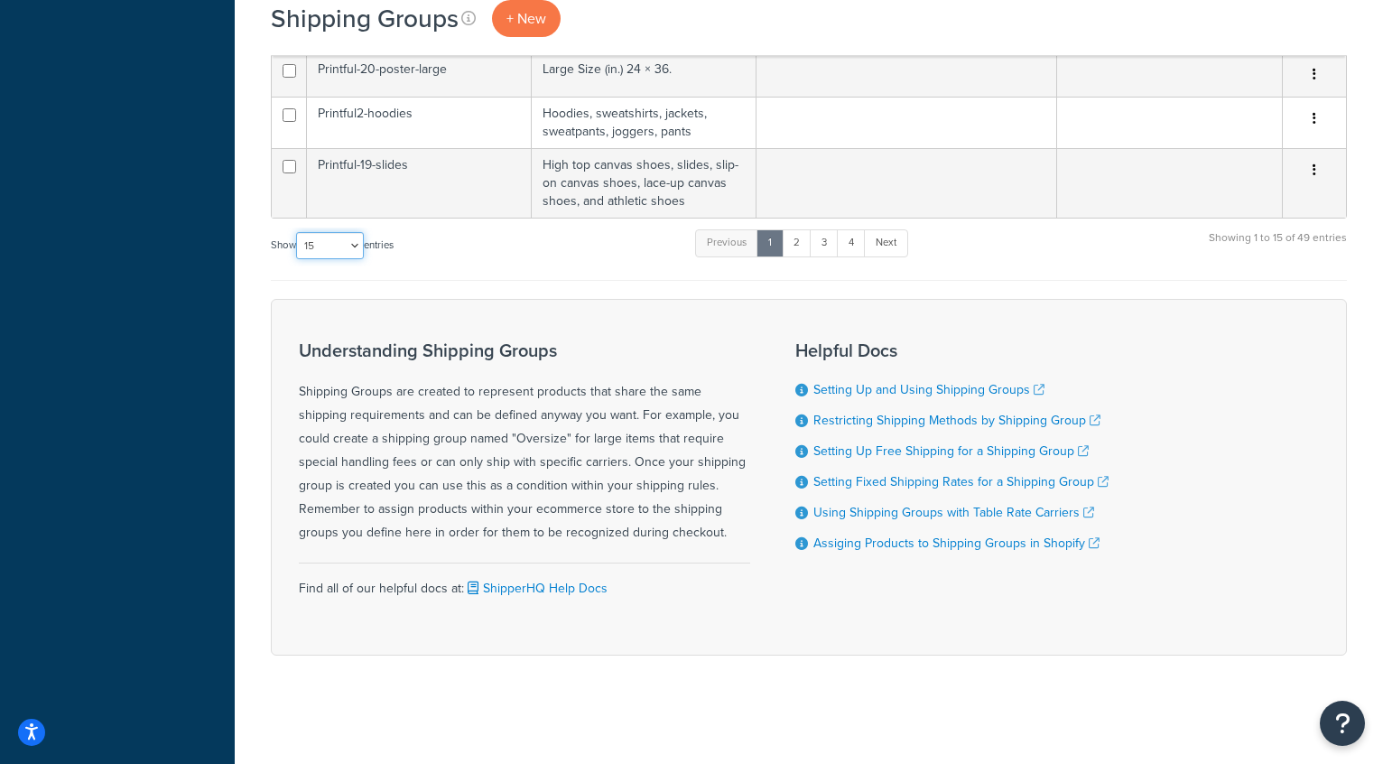
click at [337, 246] on select "10 15 25 50 100" at bounding box center [330, 245] width 68 height 27
select select "100"
click at [298, 259] on select "10 15 25 50 100" at bounding box center [330, 245] width 68 height 27
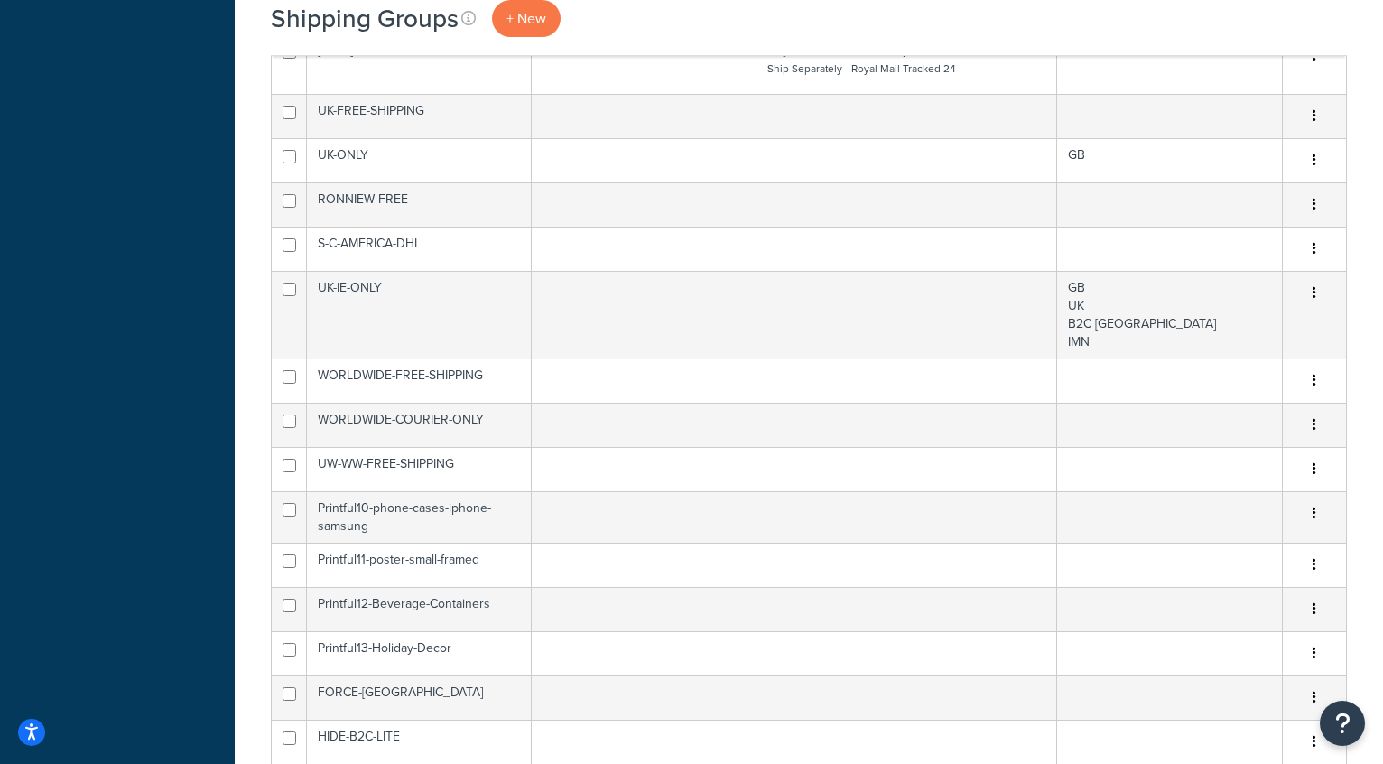
scroll to position [1231, 0]
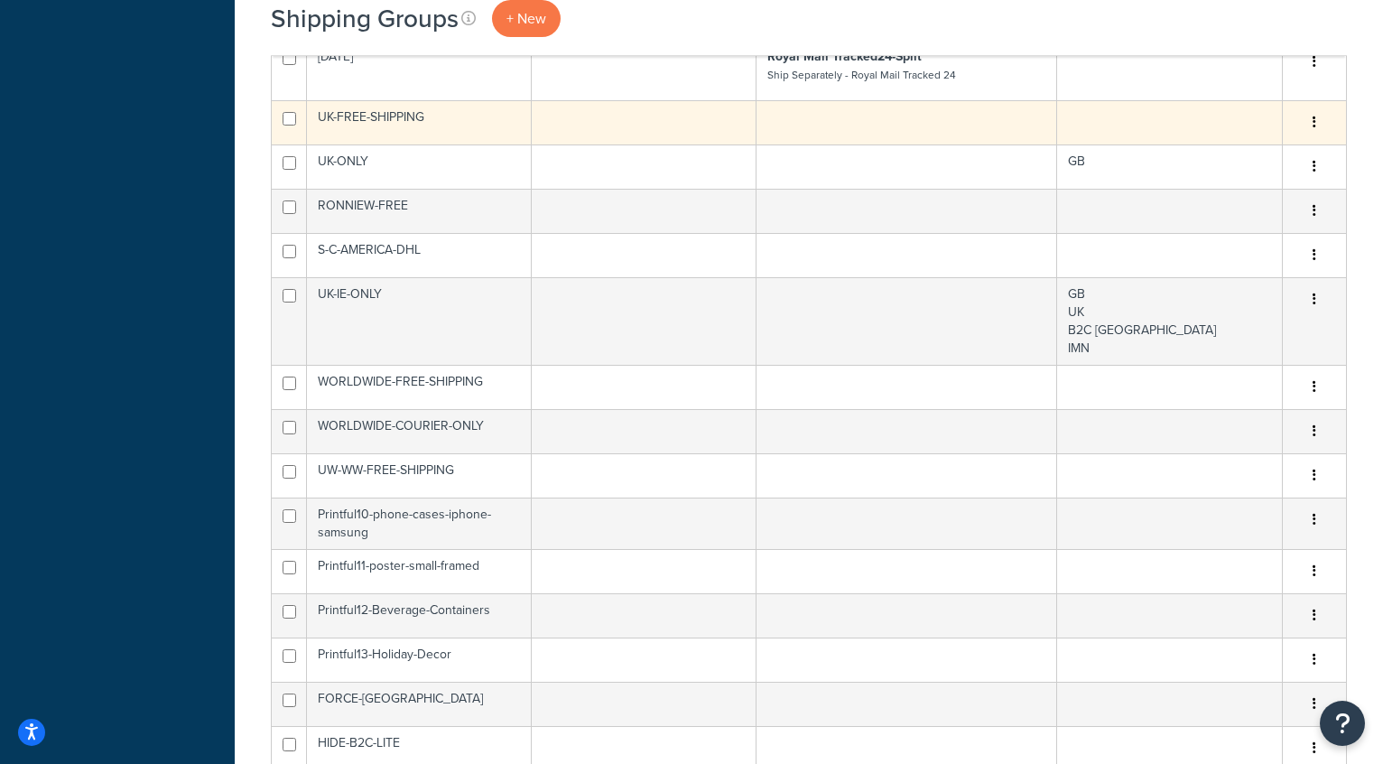
click at [470, 118] on td "UK-FREE-SHIPPING" at bounding box center [419, 122] width 225 height 44
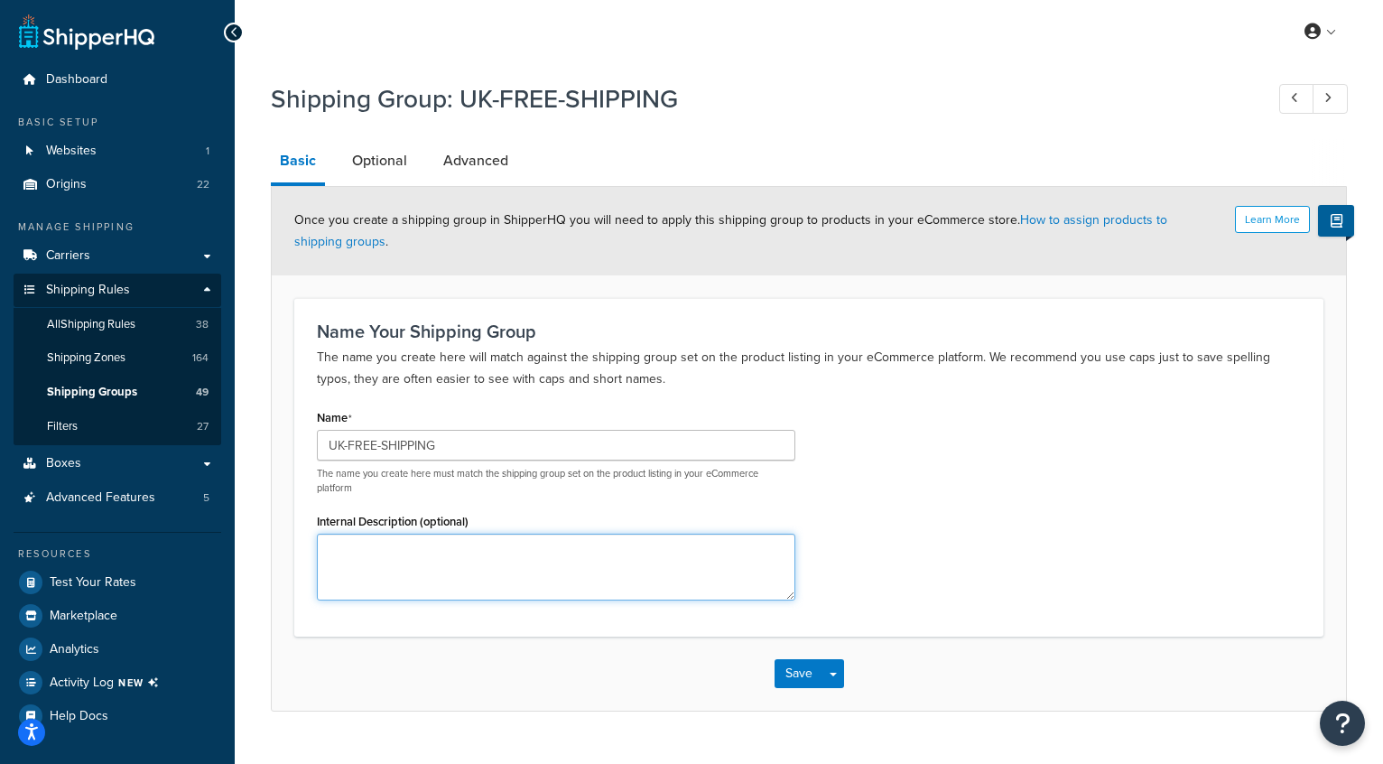
click at [451, 570] on textarea "Internal Description (optional)" at bounding box center [556, 567] width 478 height 67
type textarea "The product is available worldwide. but free shipping option shown for UK addre…"
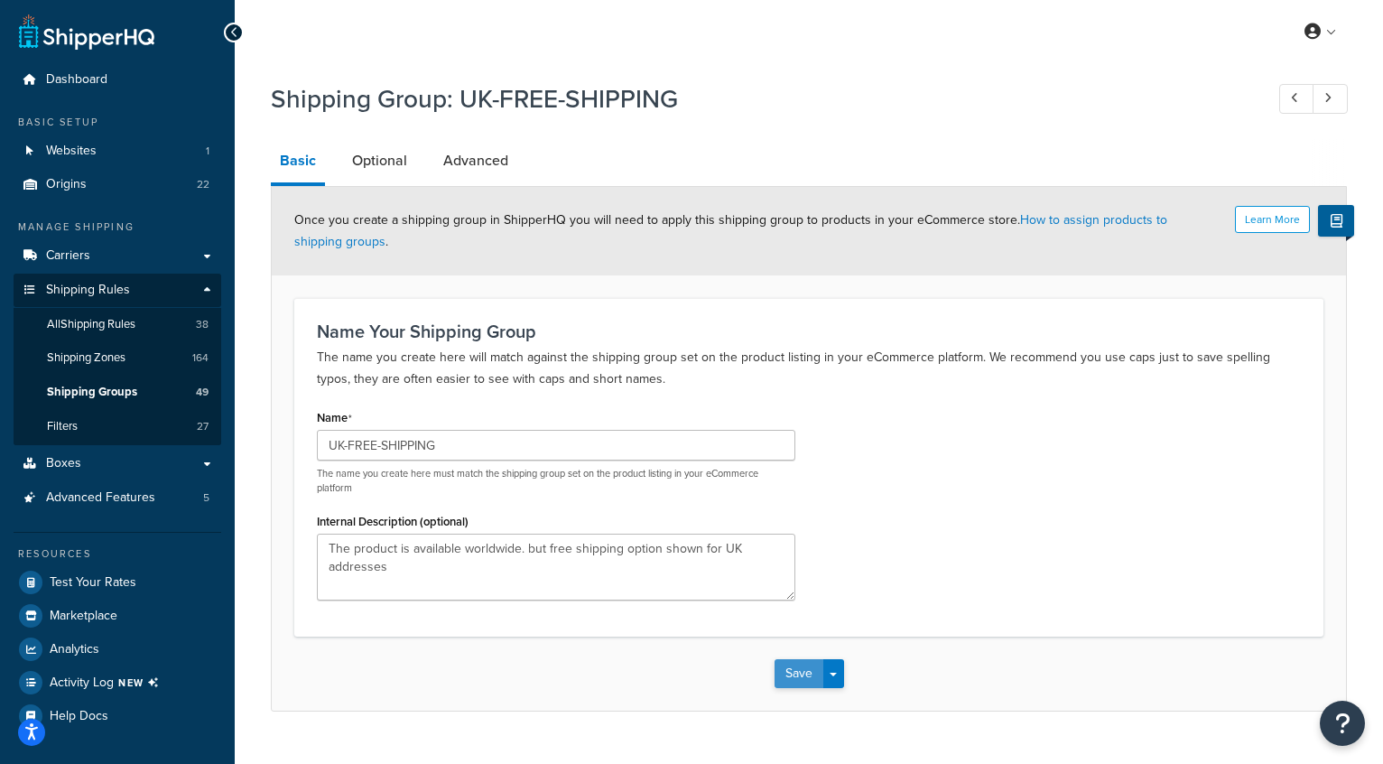
click at [794, 668] on button "Save" at bounding box center [799, 673] width 49 height 29
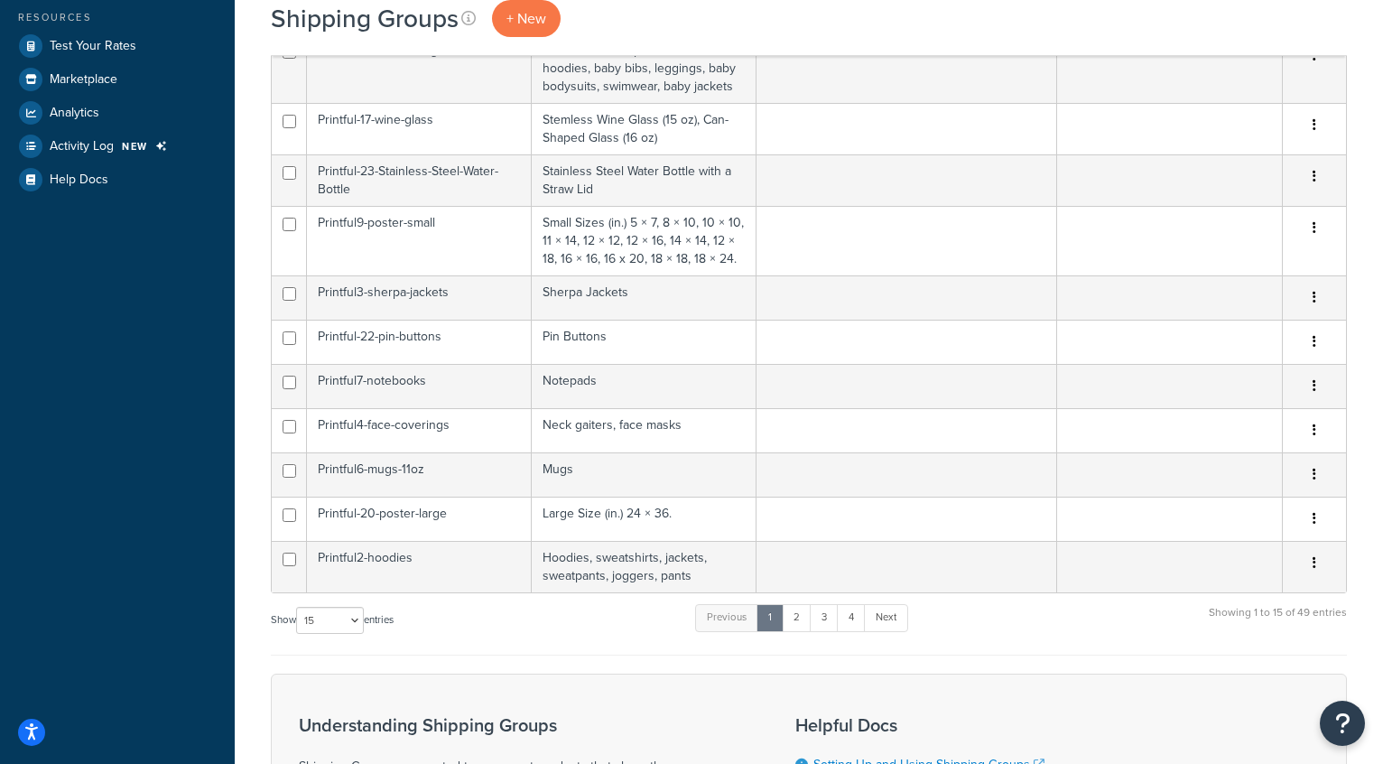
scroll to position [562, 0]
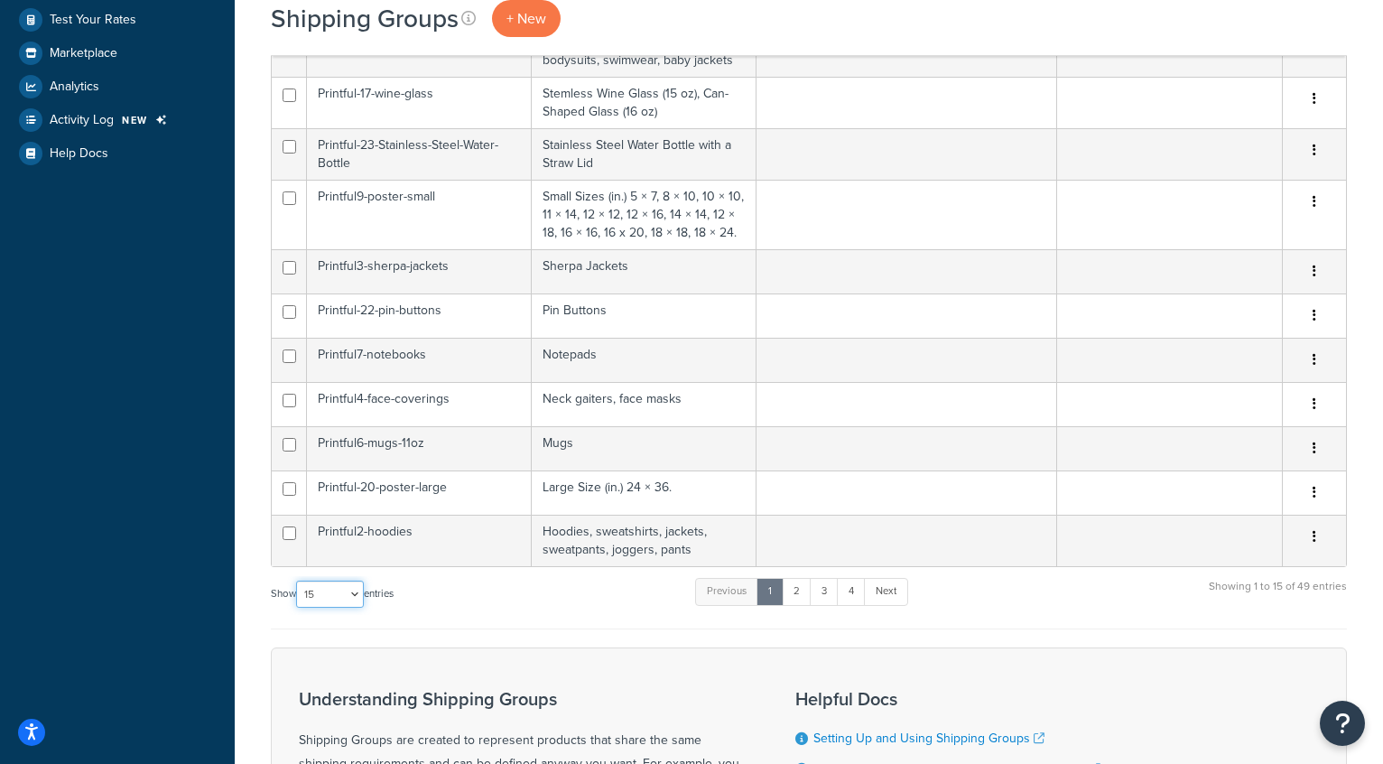
click at [320, 586] on select "10 15 25 50 100" at bounding box center [330, 593] width 68 height 27
select select "100"
click at [298, 608] on select "10 15 25 50 100" at bounding box center [330, 593] width 68 height 27
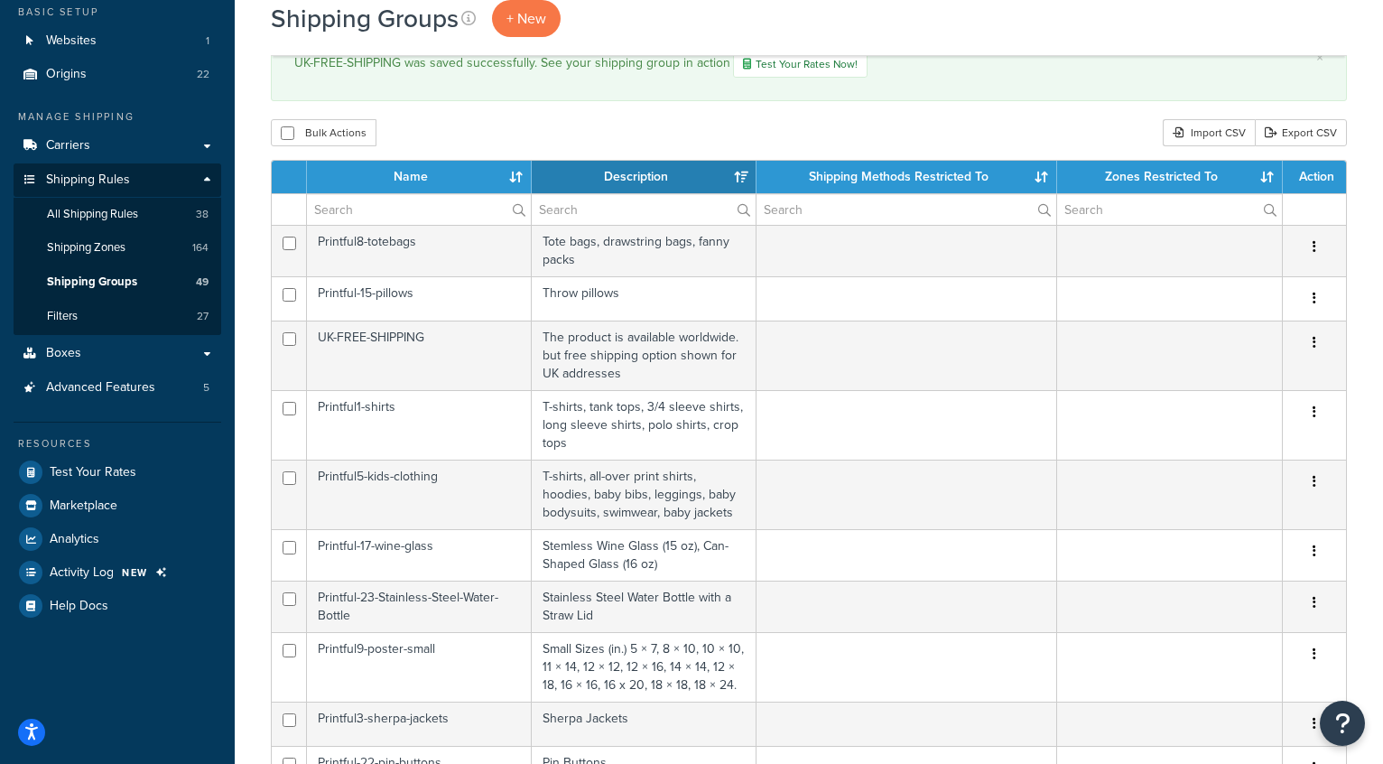
scroll to position [115, 0]
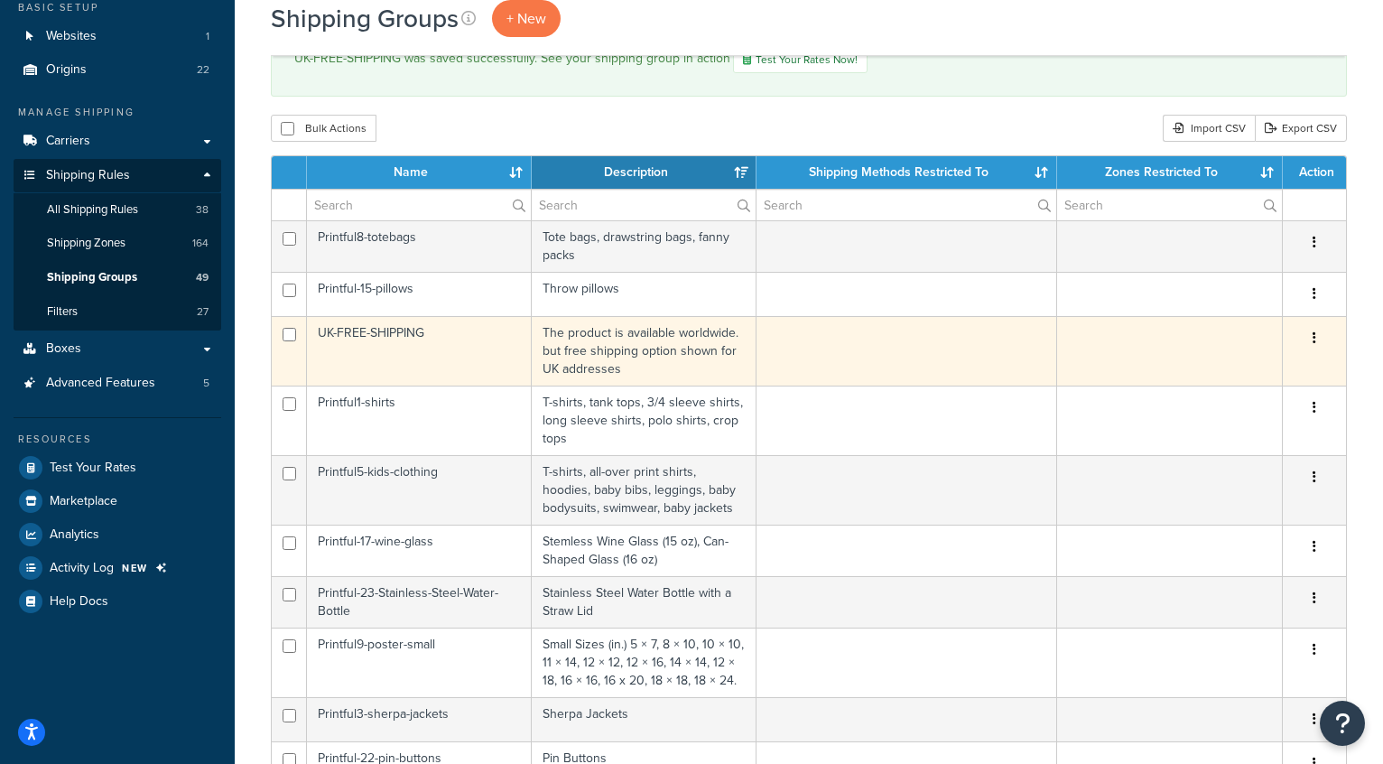
click at [606, 351] on td "The product is available worldwide. but free shipping option shown for UK addre…" at bounding box center [644, 351] width 225 height 70
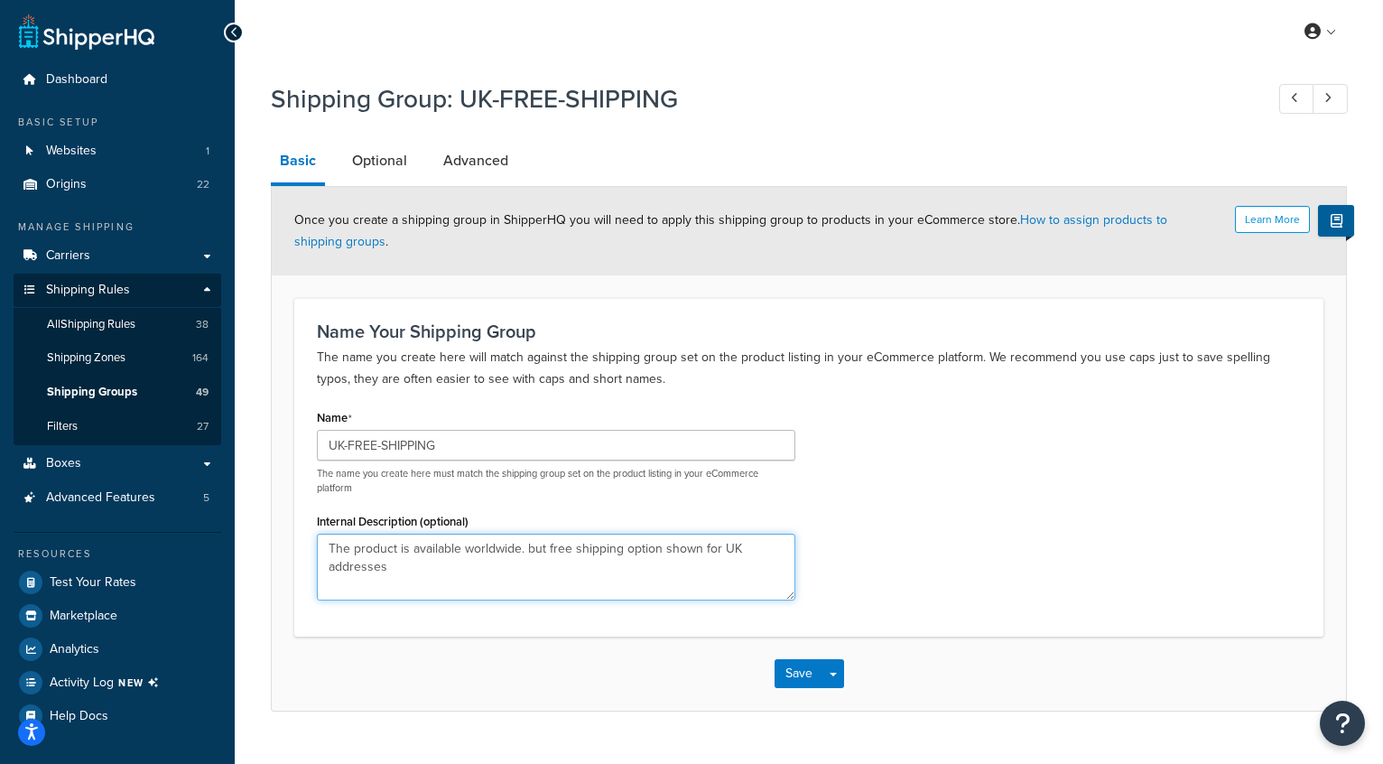
click at [664, 547] on textarea "The product is available worldwide. but free shipping option shown for UK addre…" at bounding box center [556, 567] width 478 height 67
type textarea "The product is available worldwide. but free shipping option will be shown for …"
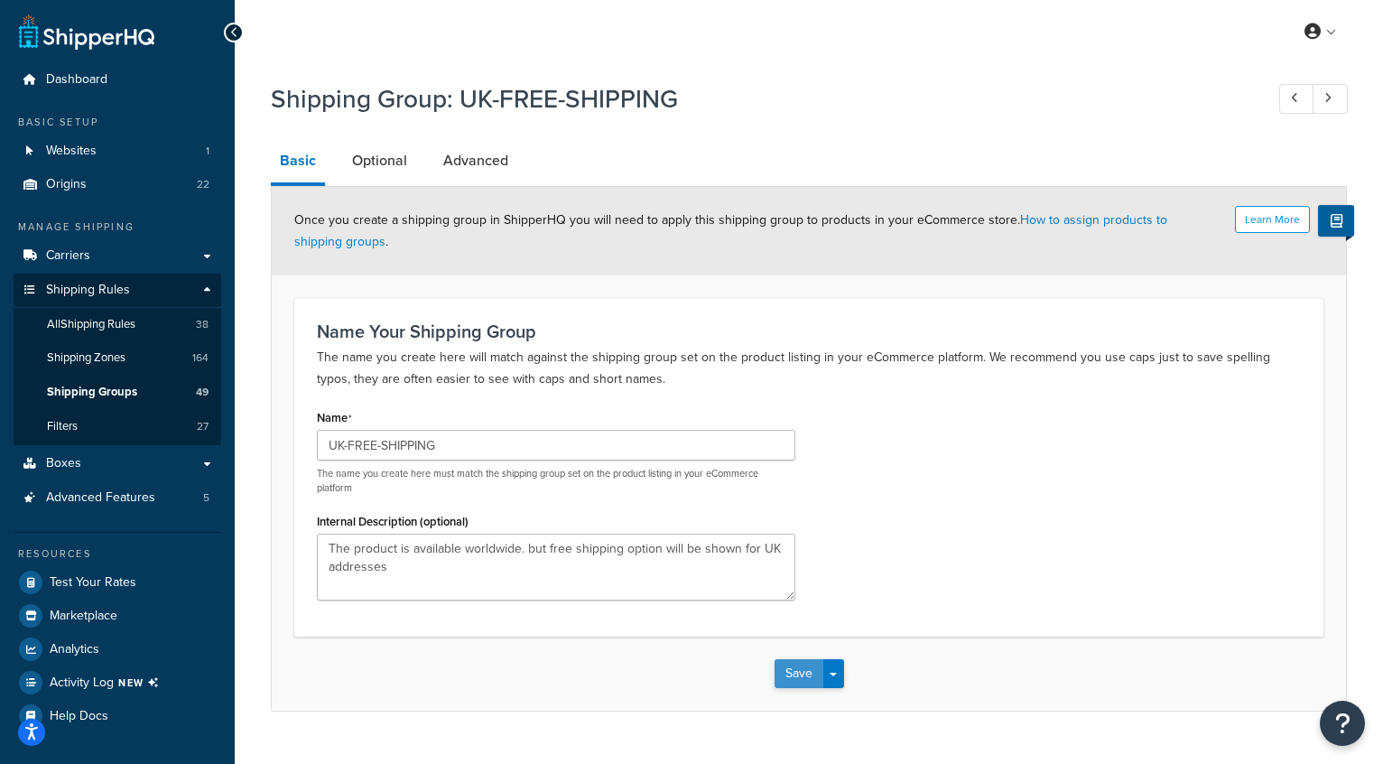
click at [789, 664] on button "Save" at bounding box center [799, 673] width 49 height 29
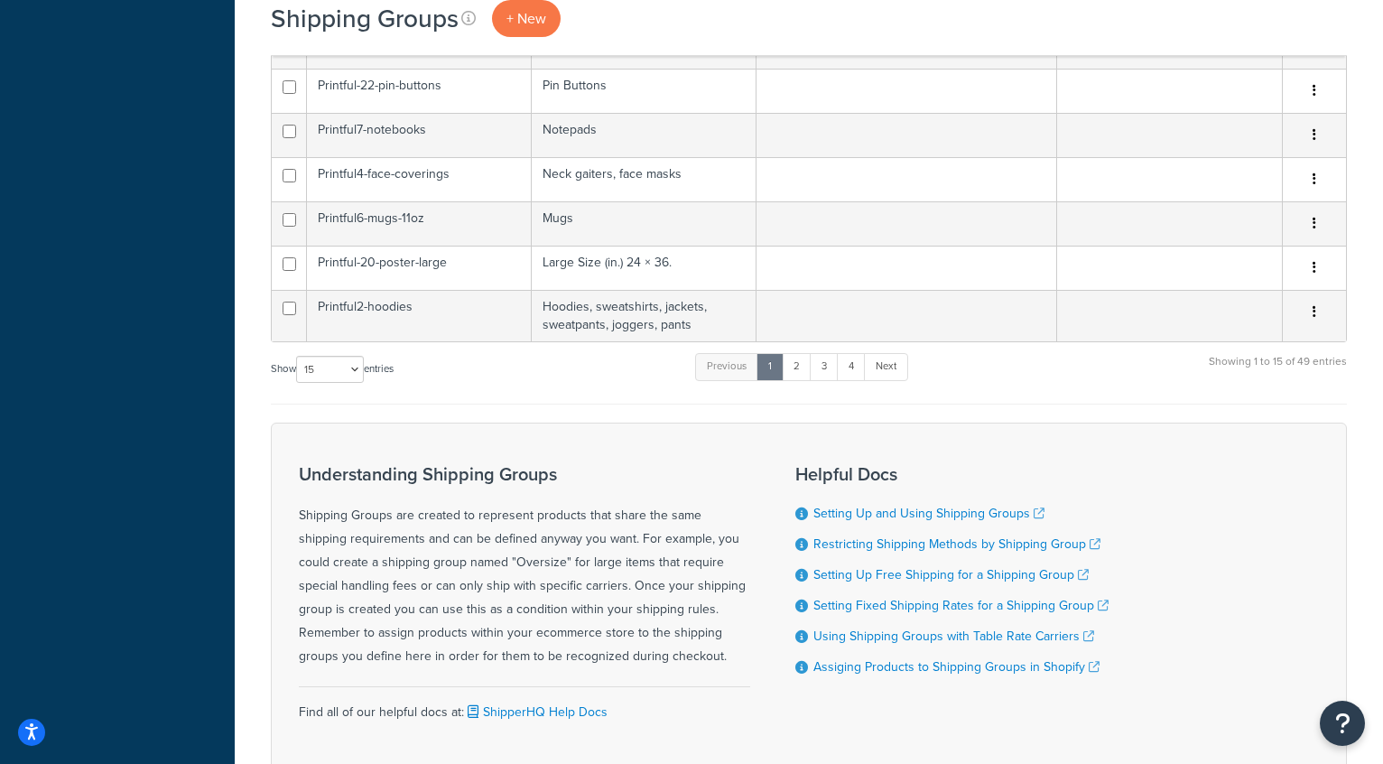
scroll to position [794, 0]
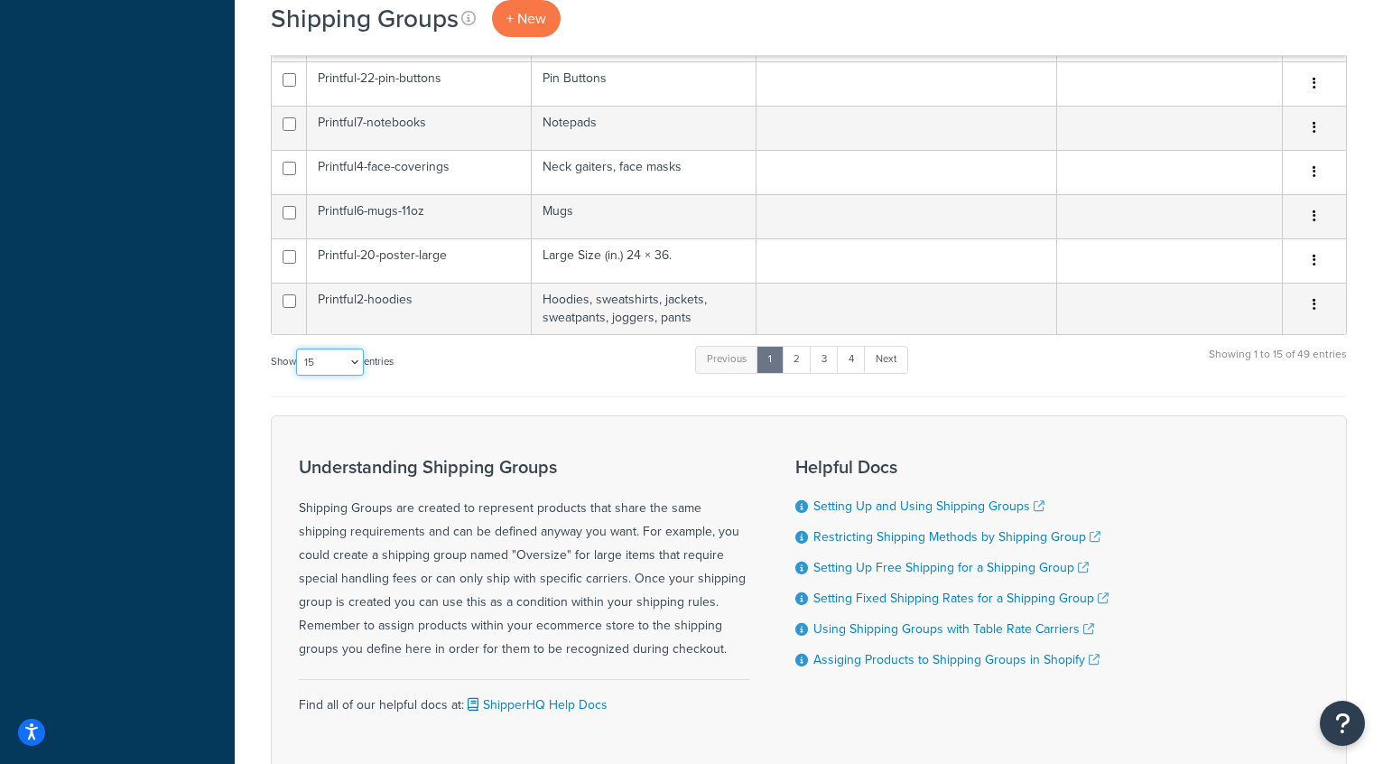
click at [334, 350] on select "10 15 25 50 100" at bounding box center [330, 361] width 68 height 27
select select "100"
click at [298, 376] on select "10 15 25 50 100" at bounding box center [330, 361] width 68 height 27
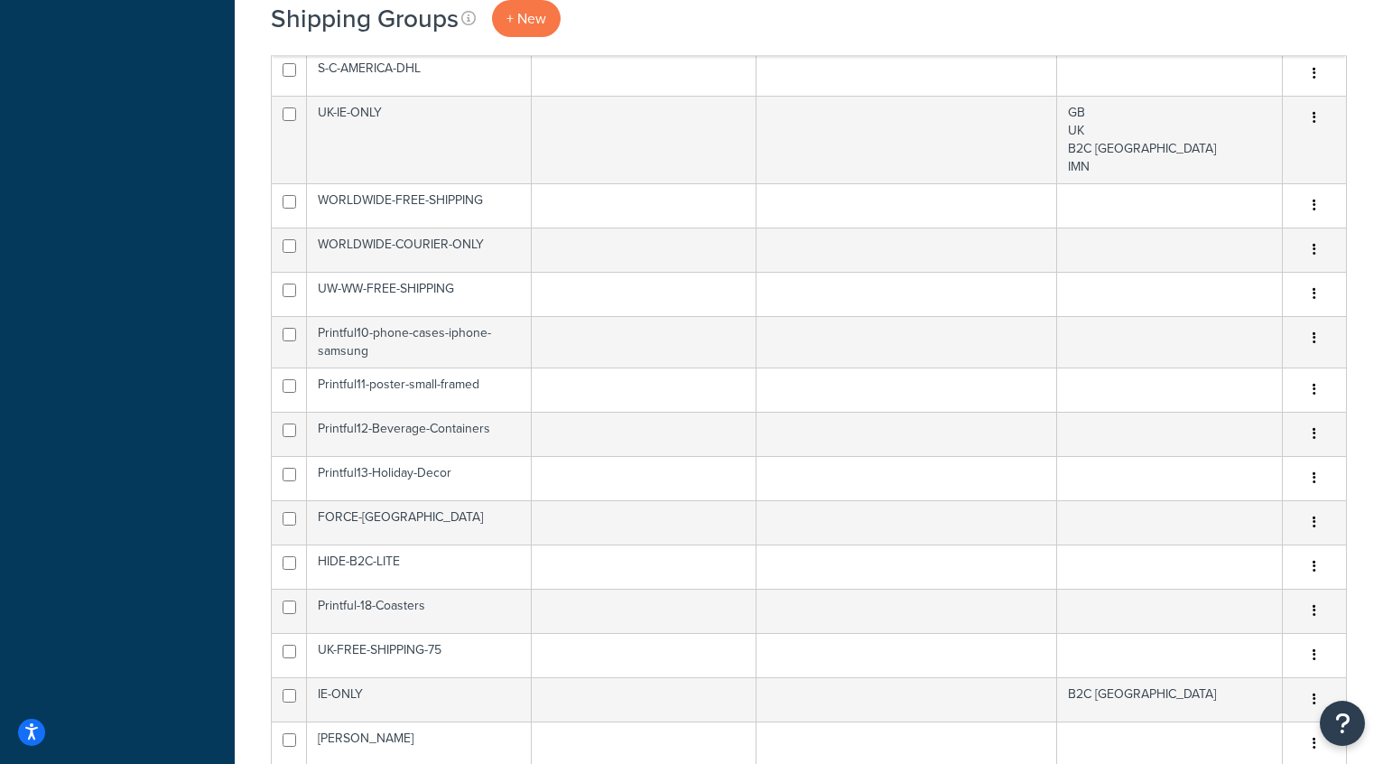
scroll to position [1536, 0]
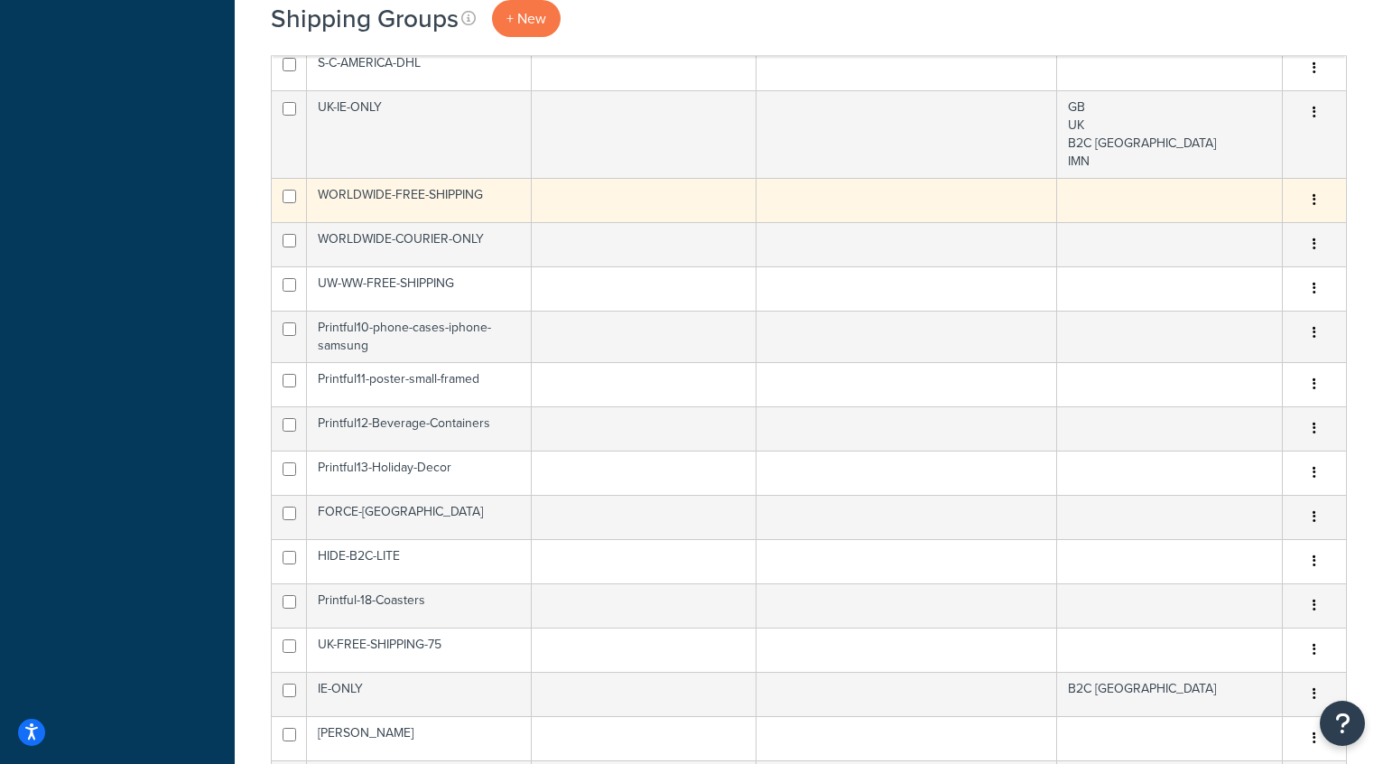
click at [471, 197] on td "WORLDWIDE-FREE-SHIPPING" at bounding box center [419, 200] width 225 height 44
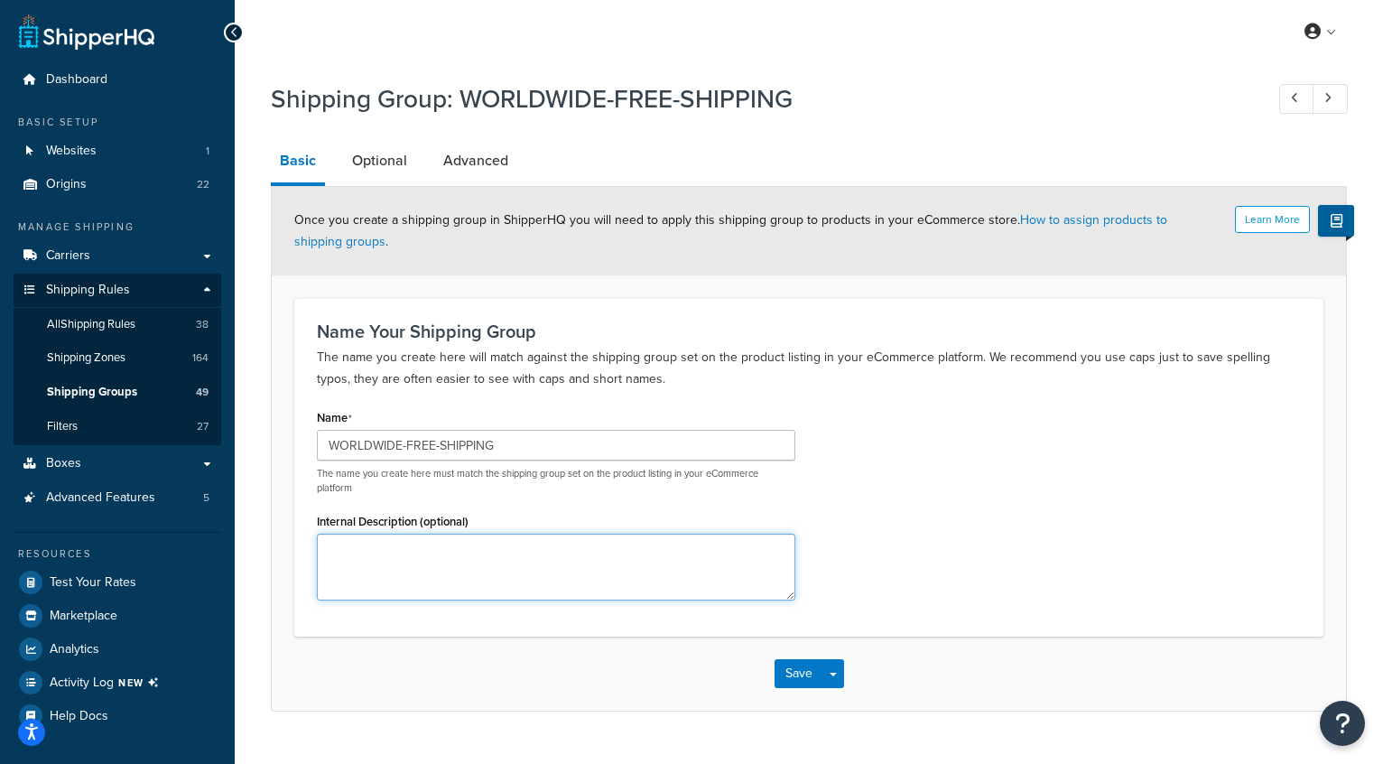
click at [495, 569] on textarea "Internal Description (optional)" at bounding box center [556, 567] width 478 height 67
type textarea "Free shipping option will be show at checkout for worldwide addresses"
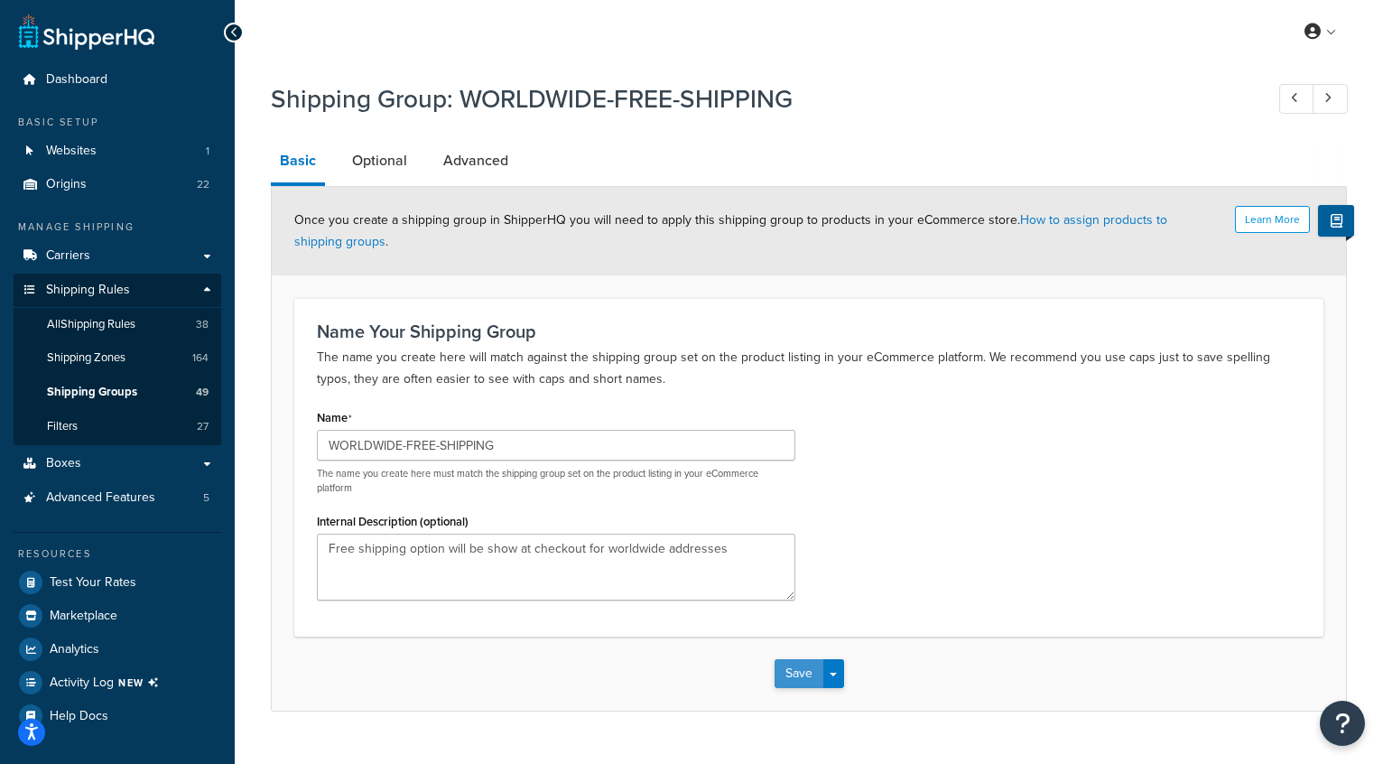
click at [807, 678] on button "Save" at bounding box center [799, 673] width 49 height 29
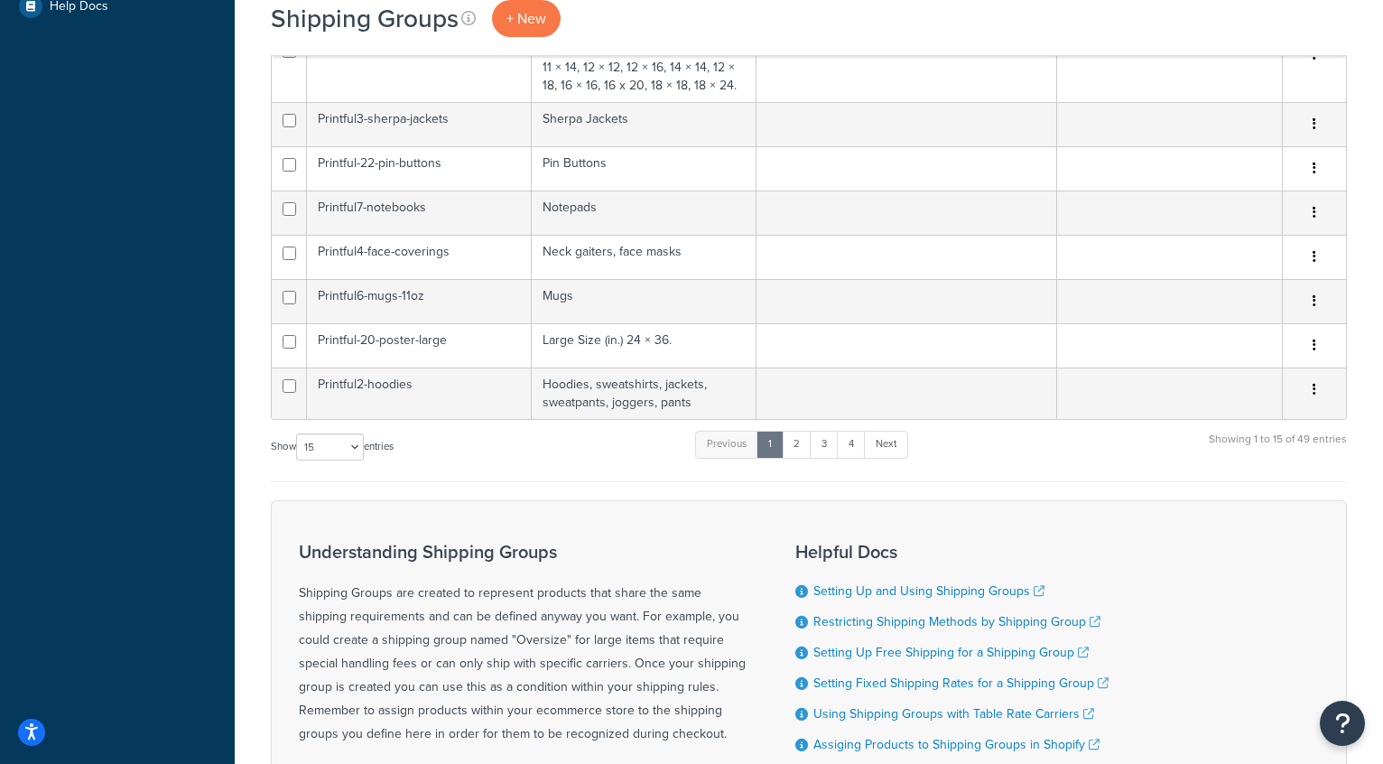
scroll to position [724, 0]
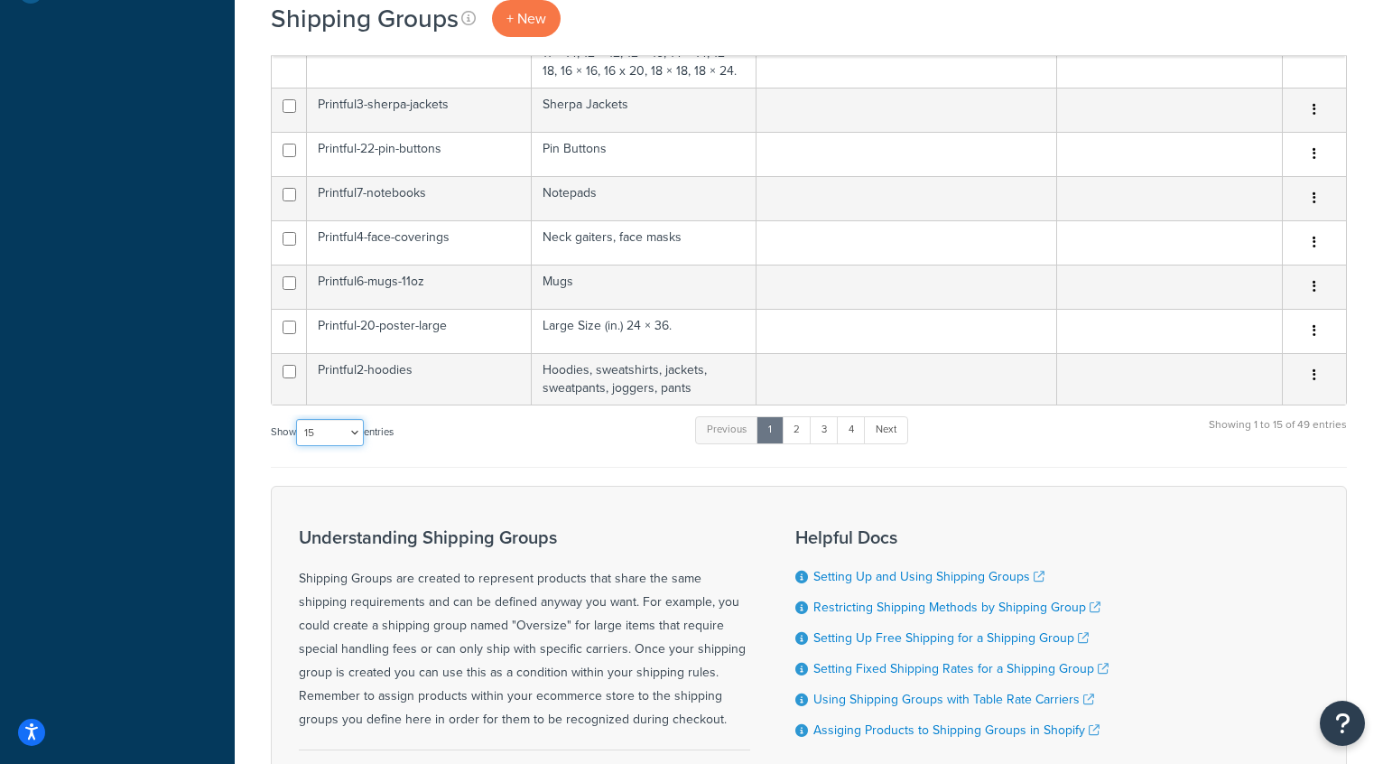
click at [320, 423] on select "10 15 25 50 100" at bounding box center [330, 432] width 68 height 27
select select "100"
click at [298, 446] on select "10 15 25 50 100" at bounding box center [330, 432] width 68 height 27
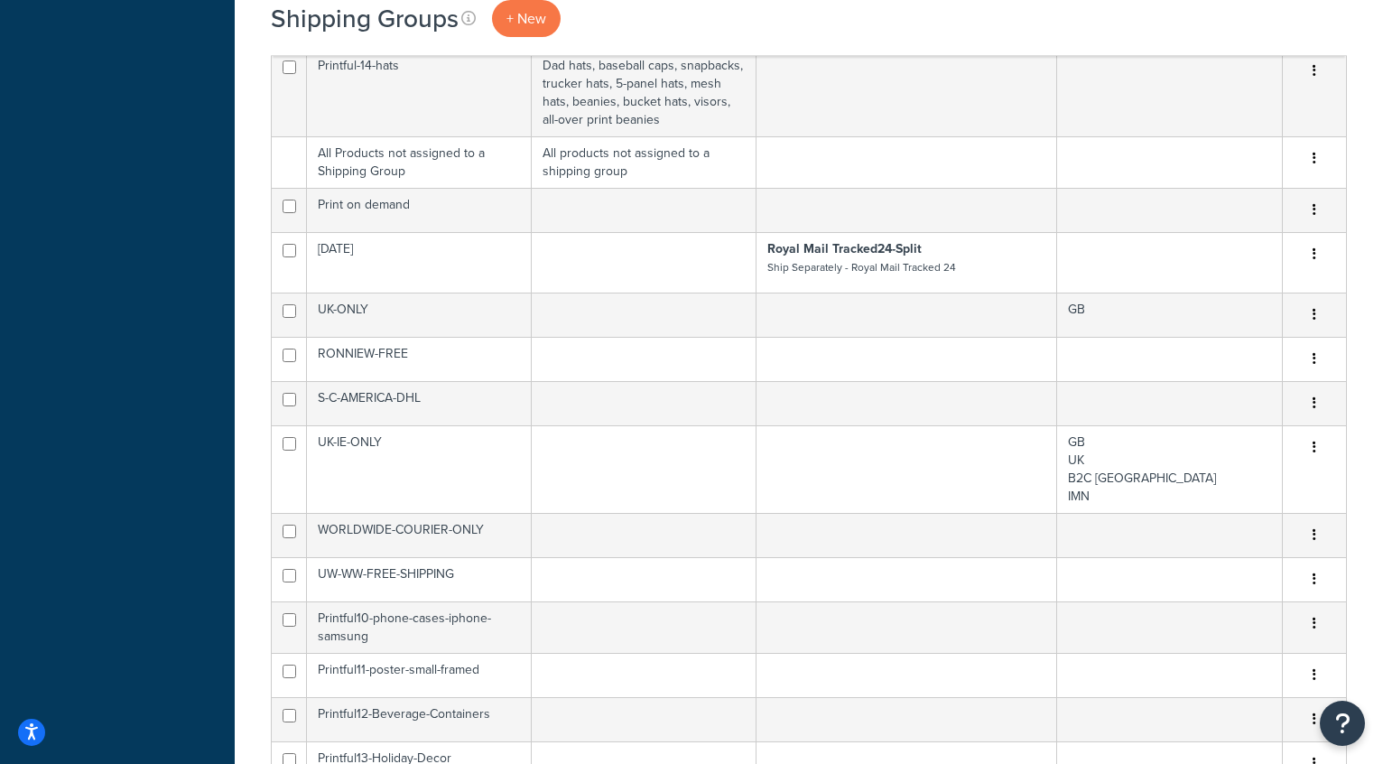
scroll to position [1258, 0]
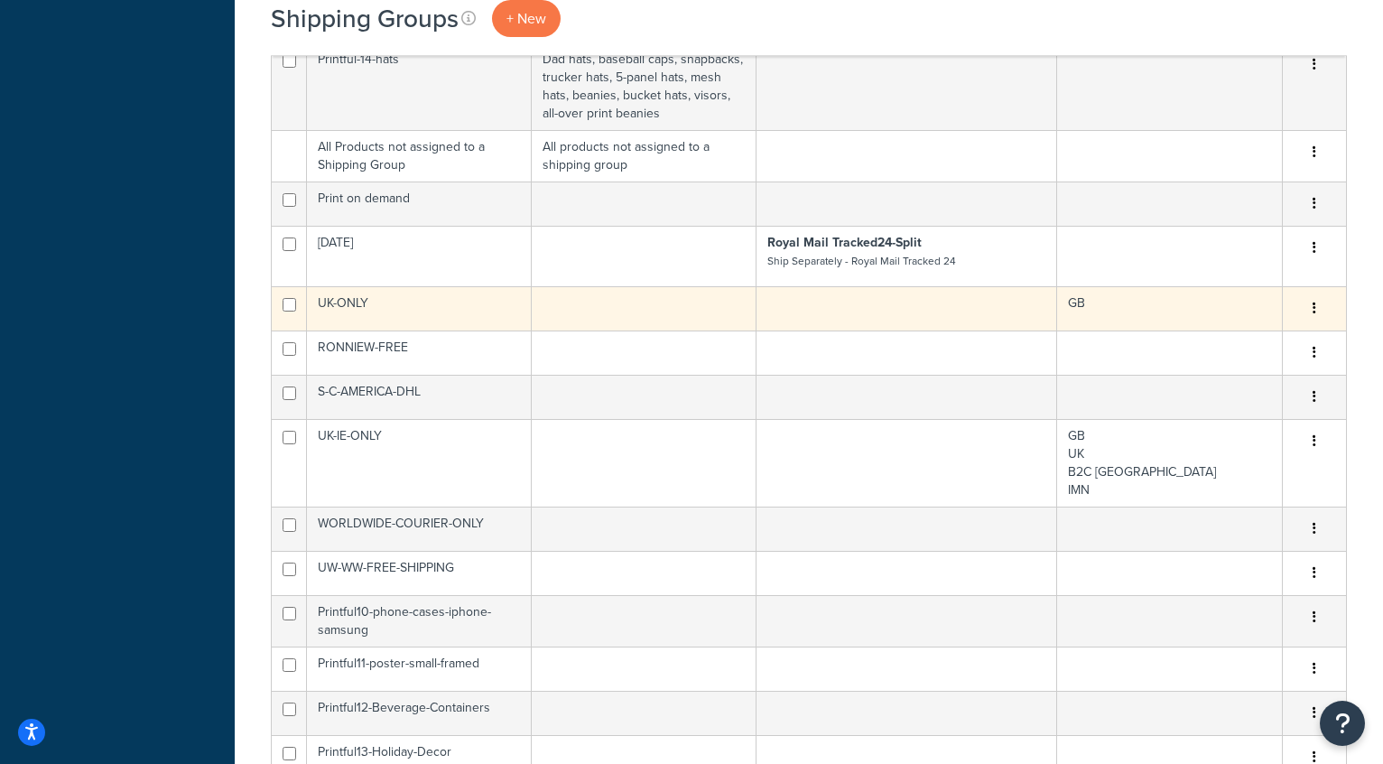
click at [371, 303] on td "UK-ONLY" at bounding box center [419, 308] width 225 height 44
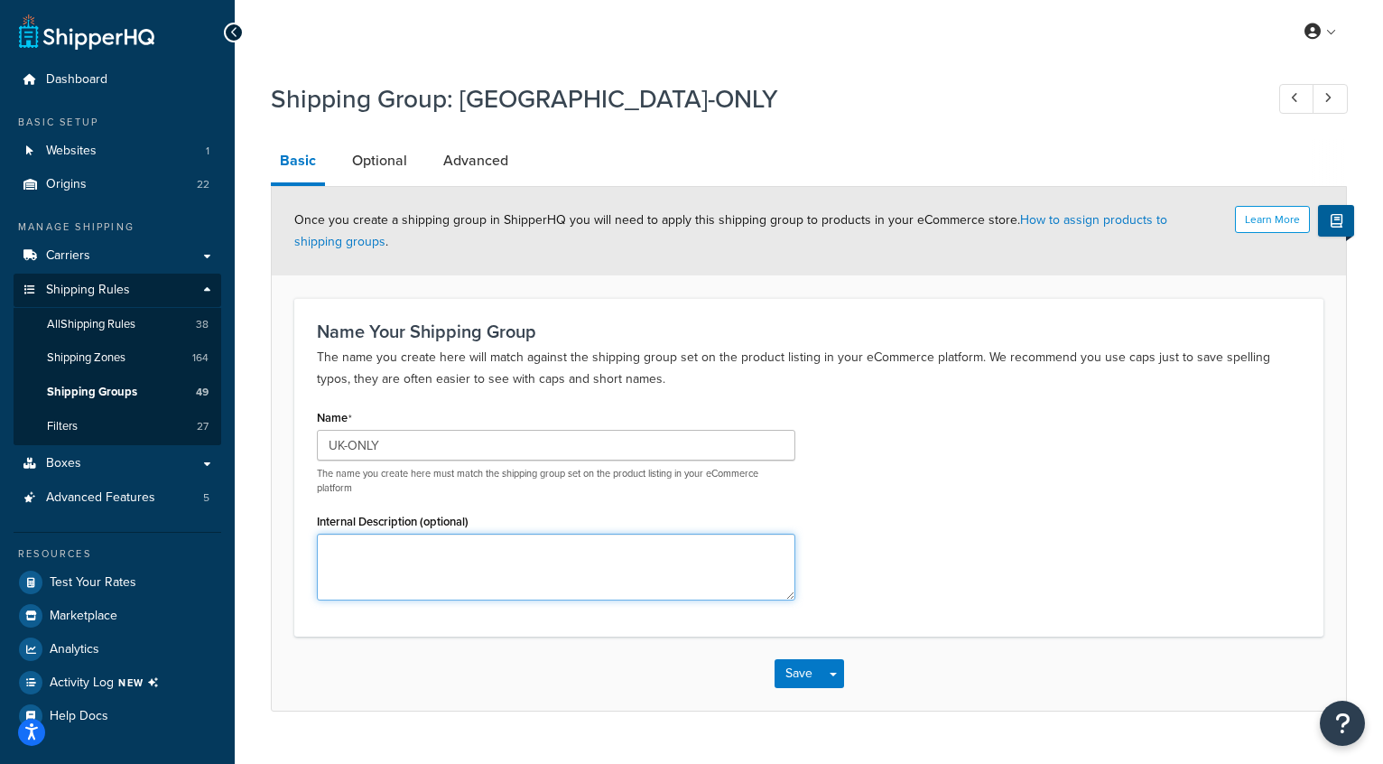
click at [538, 595] on textarea "Internal Description (optional)" at bounding box center [556, 567] width 478 height 67
type textarea "Restricting the product to UK addresses only"
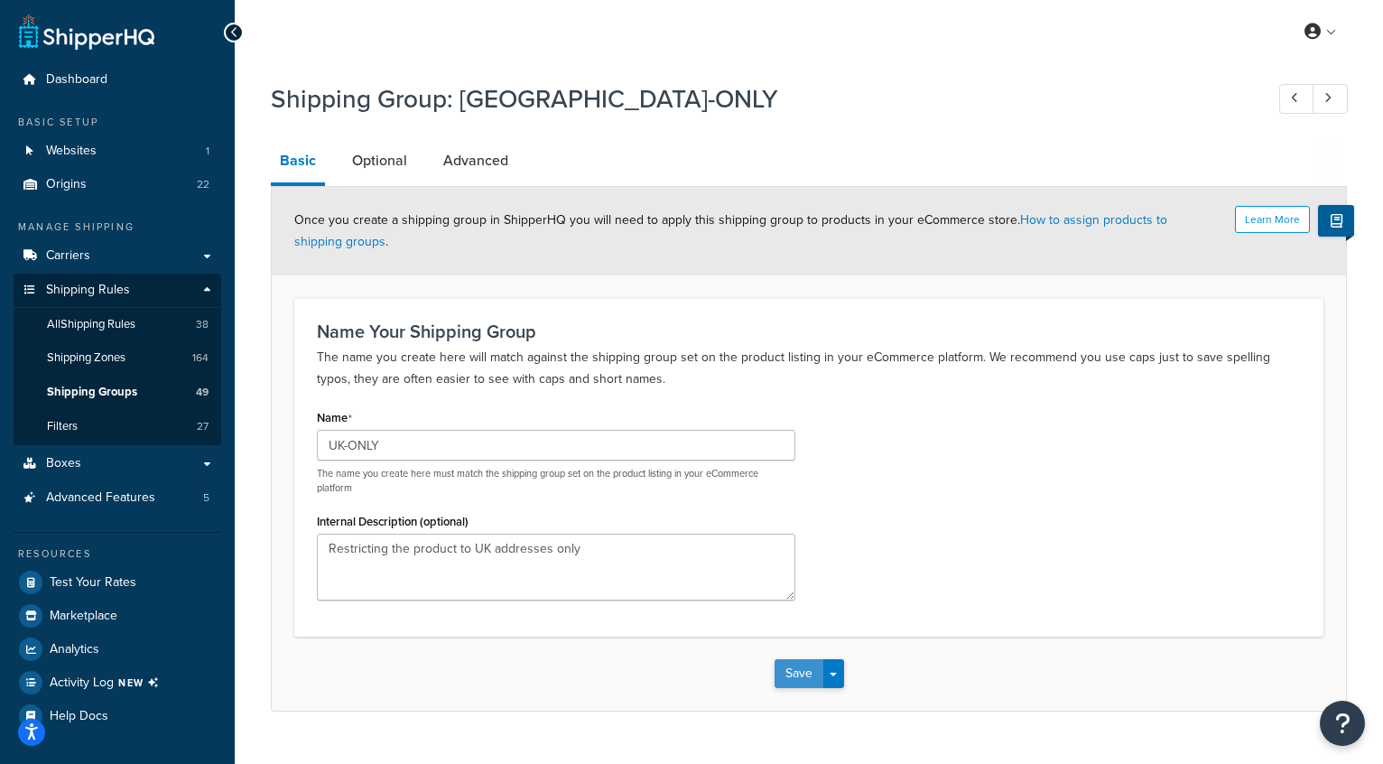
click at [797, 677] on button "Save" at bounding box center [799, 673] width 49 height 29
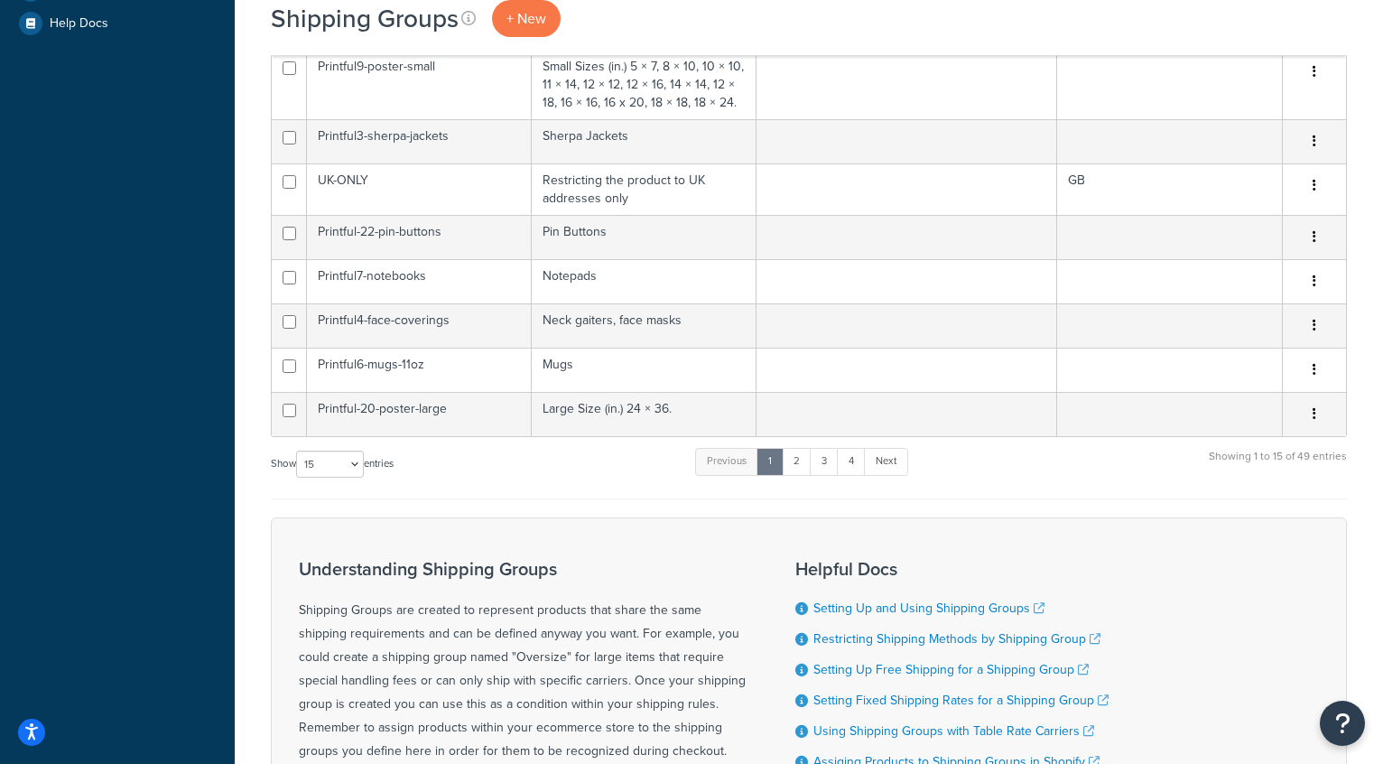
scroll to position [696, 0]
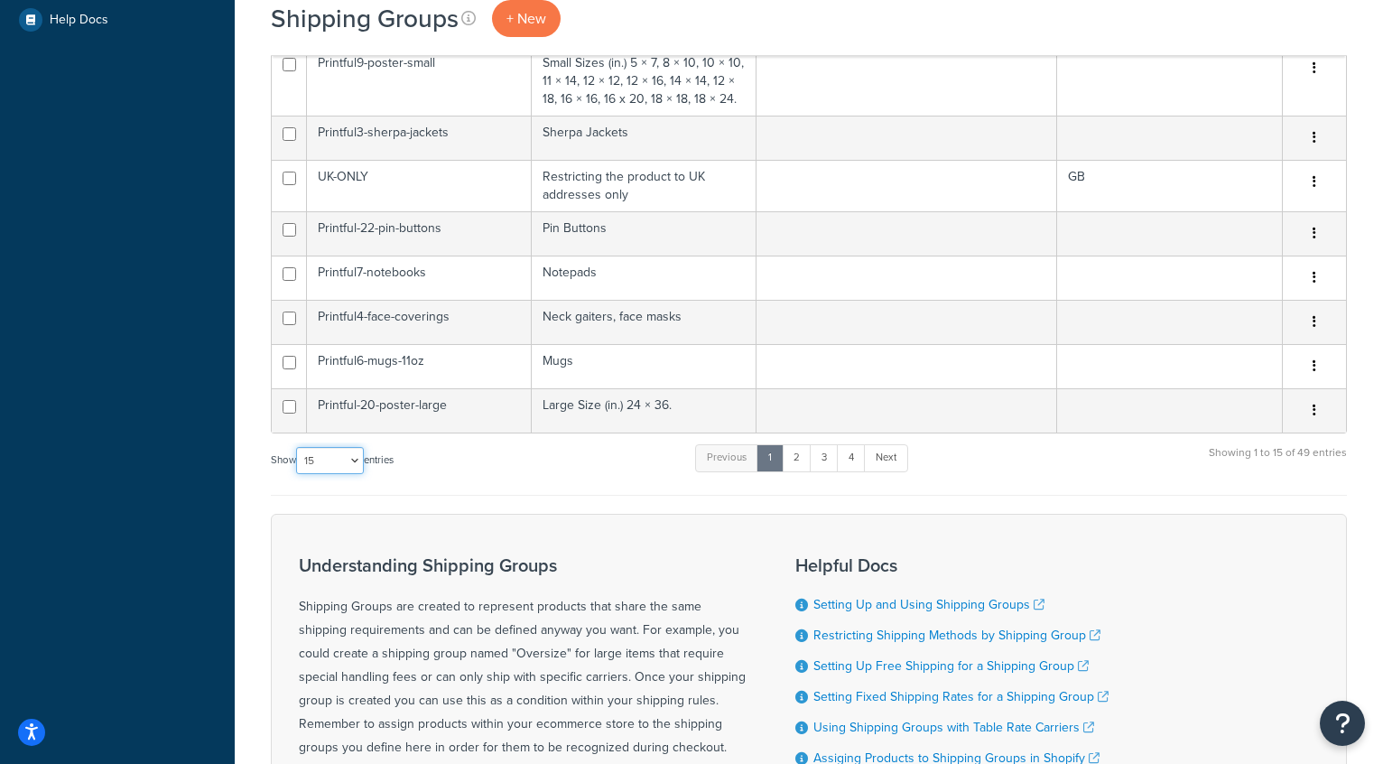
click at [323, 456] on select "10 15 25 50 100" at bounding box center [330, 460] width 68 height 27
select select "100"
click at [298, 474] on select "10 15 25 50 100" at bounding box center [330, 460] width 68 height 27
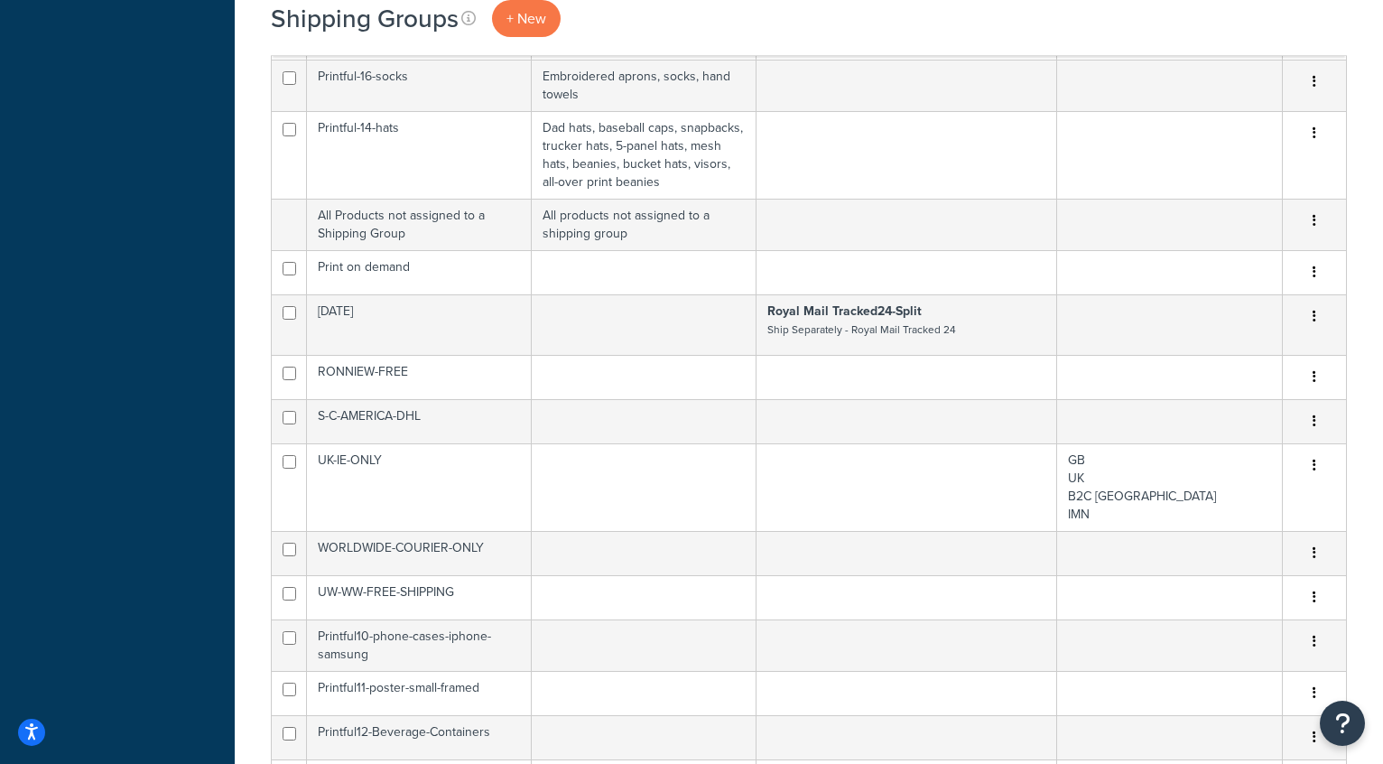
scroll to position [1303, 0]
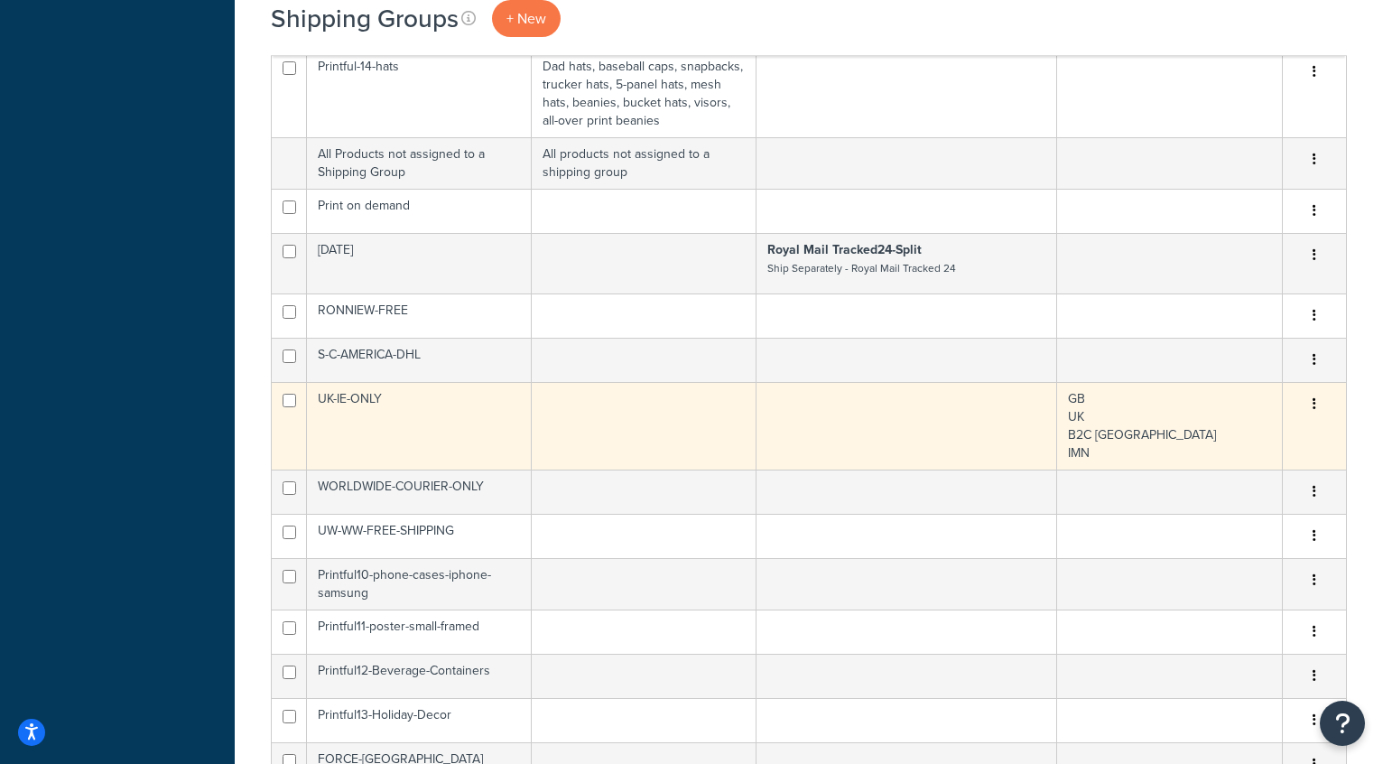
click at [436, 413] on td "UK-IE-ONLY" at bounding box center [419, 426] width 225 height 88
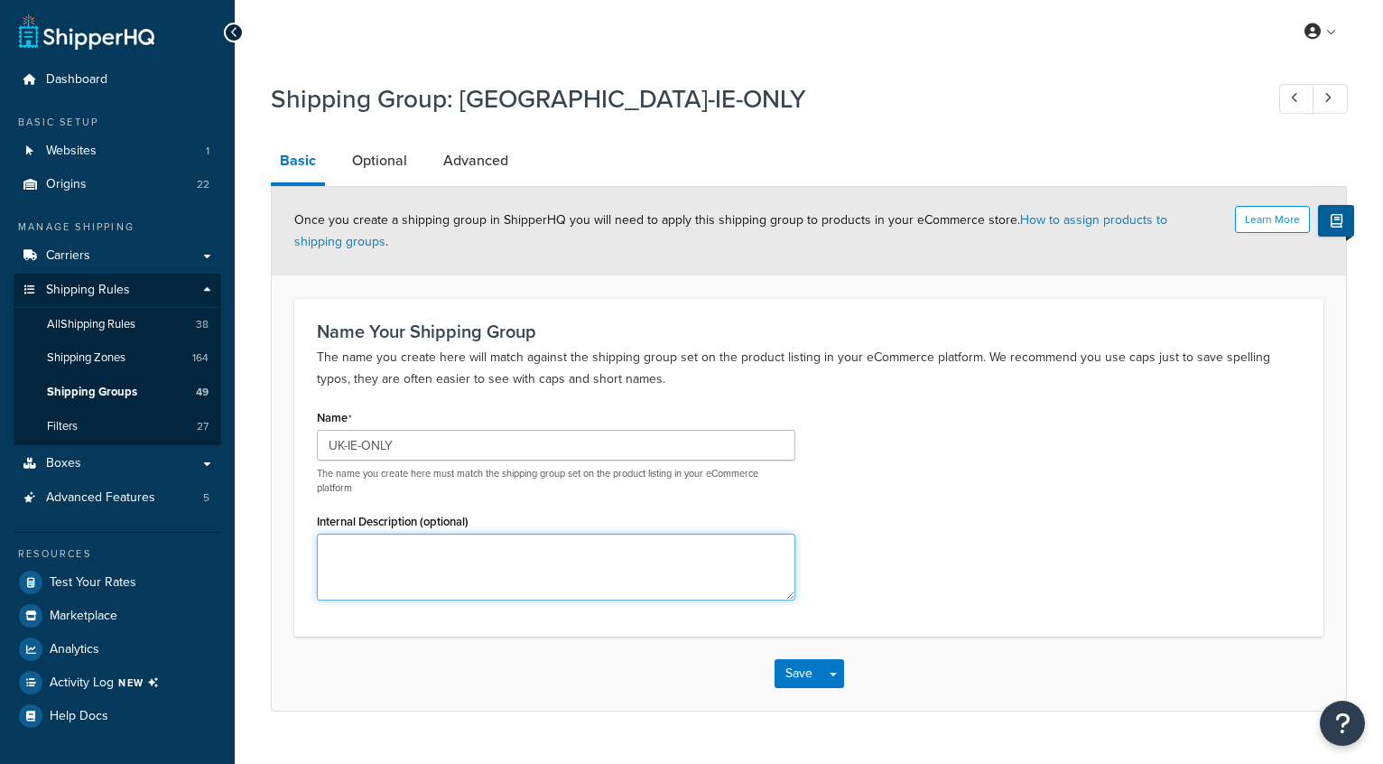
click at [440, 577] on textarea "Internal Description (optional)" at bounding box center [556, 567] width 478 height 67
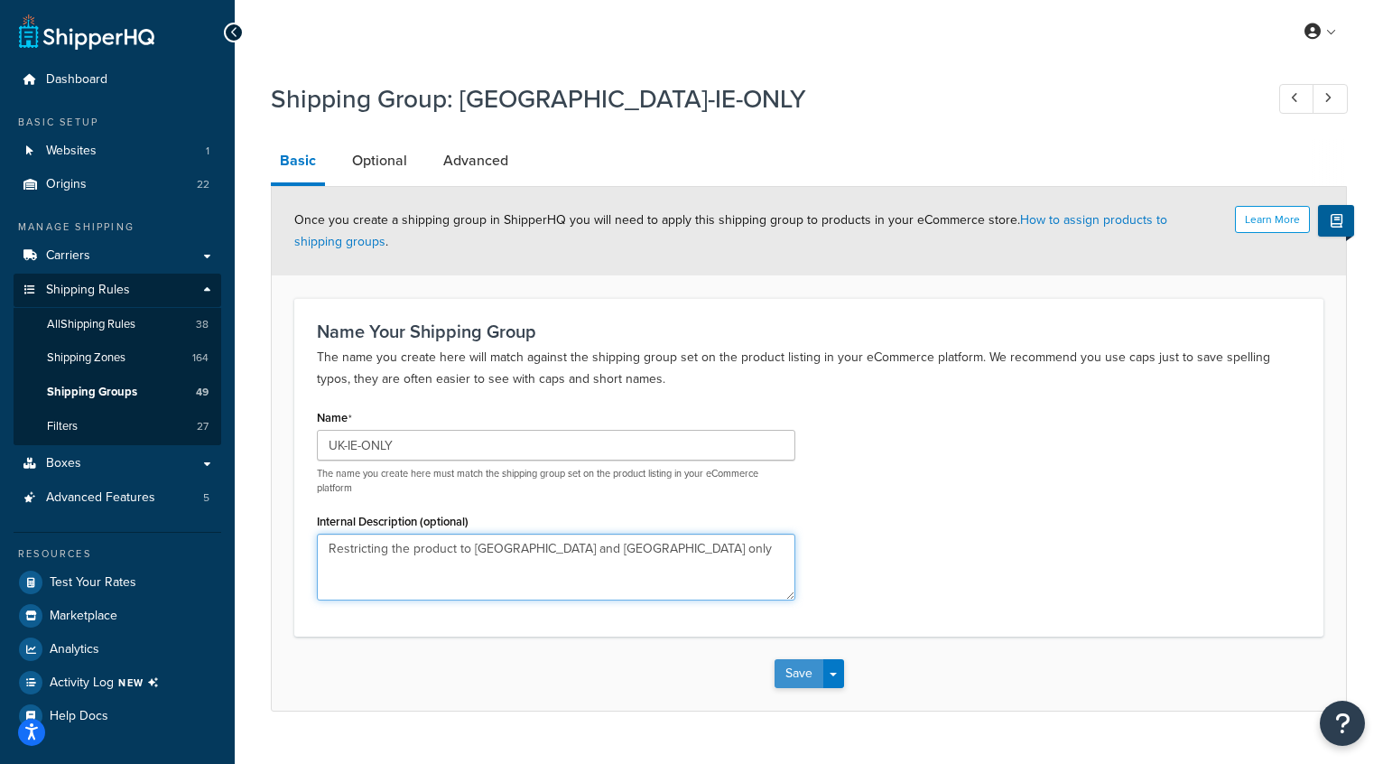
type textarea "Restricting the product to UK and Ireland only"
click at [803, 678] on button "Save" at bounding box center [799, 673] width 49 height 29
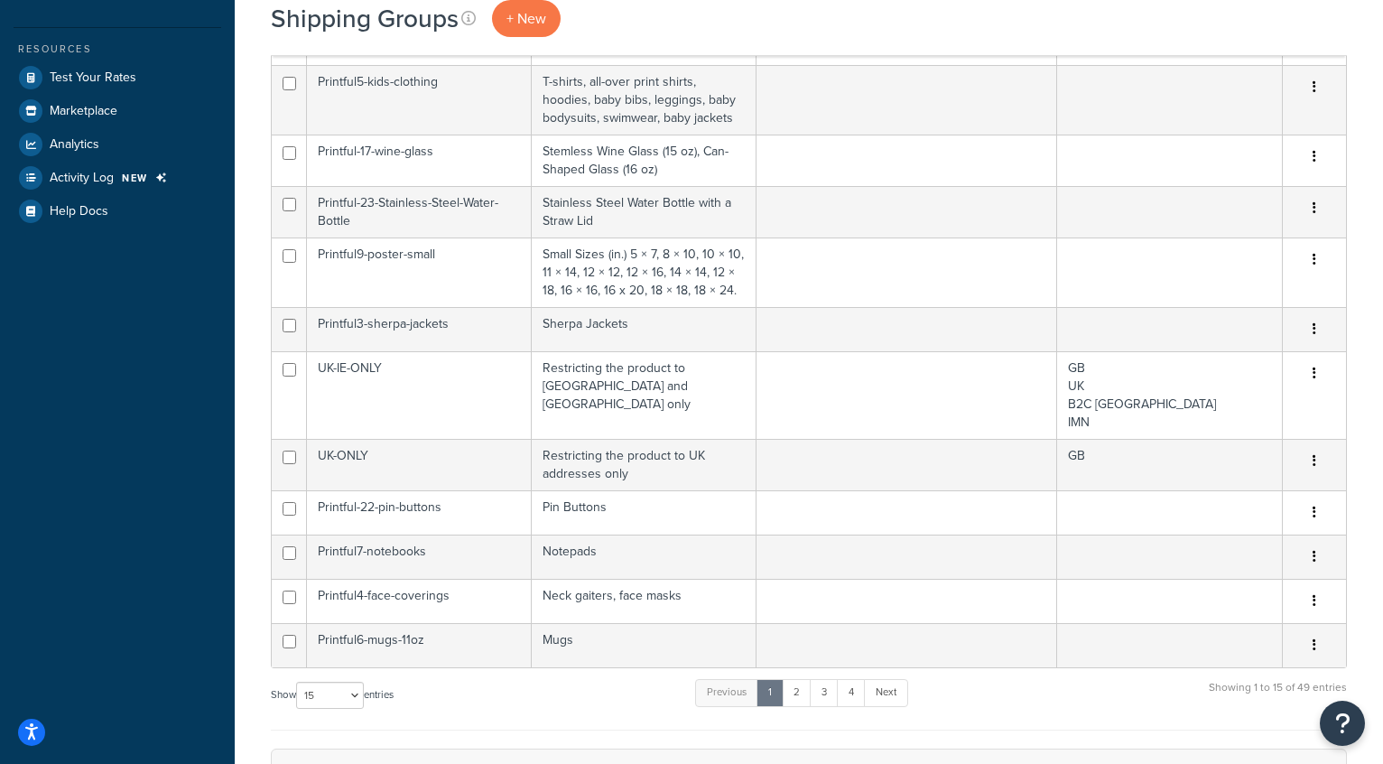
scroll to position [954, 0]
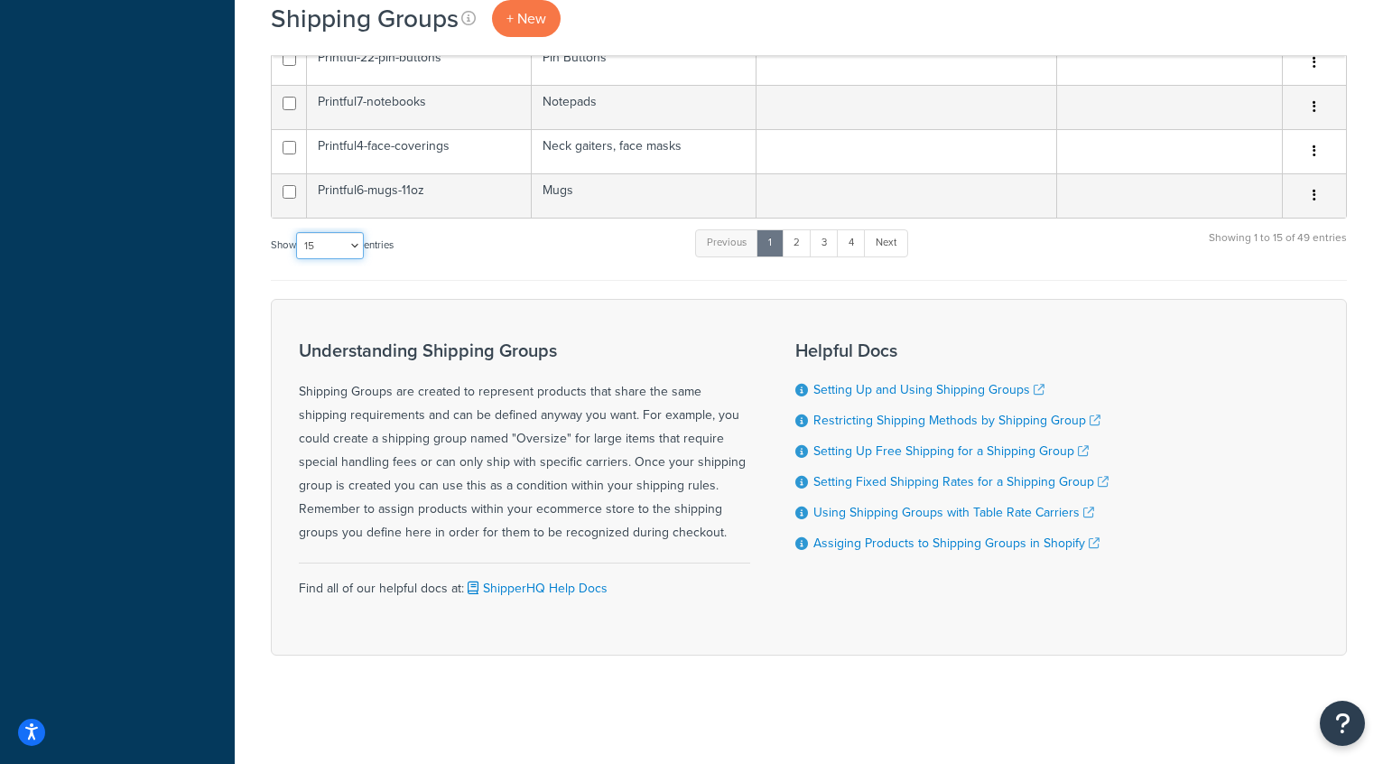
click at [316, 243] on select "10 15 25 50 100" at bounding box center [330, 245] width 68 height 27
select select "100"
click at [298, 259] on select "10 15 25 50 100" at bounding box center [330, 245] width 68 height 27
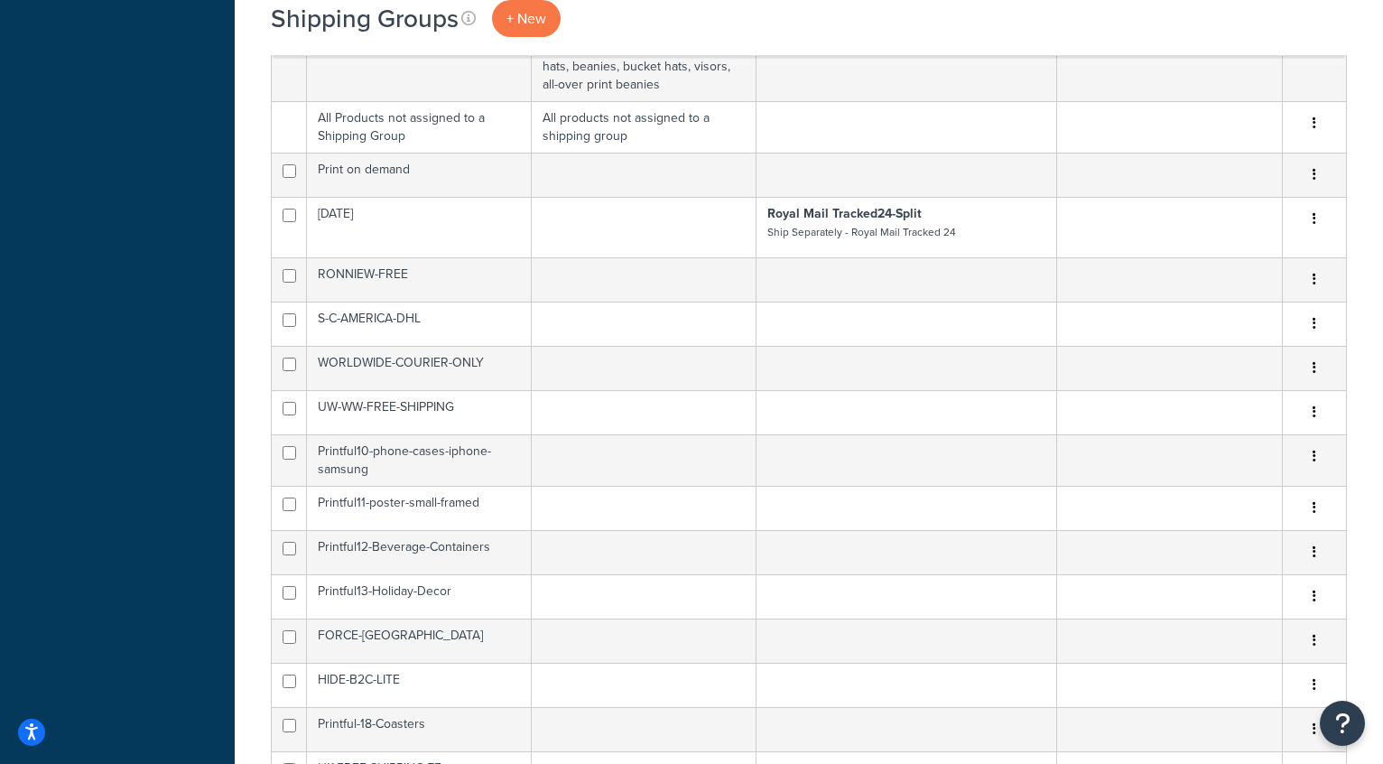
scroll to position [1427, 0]
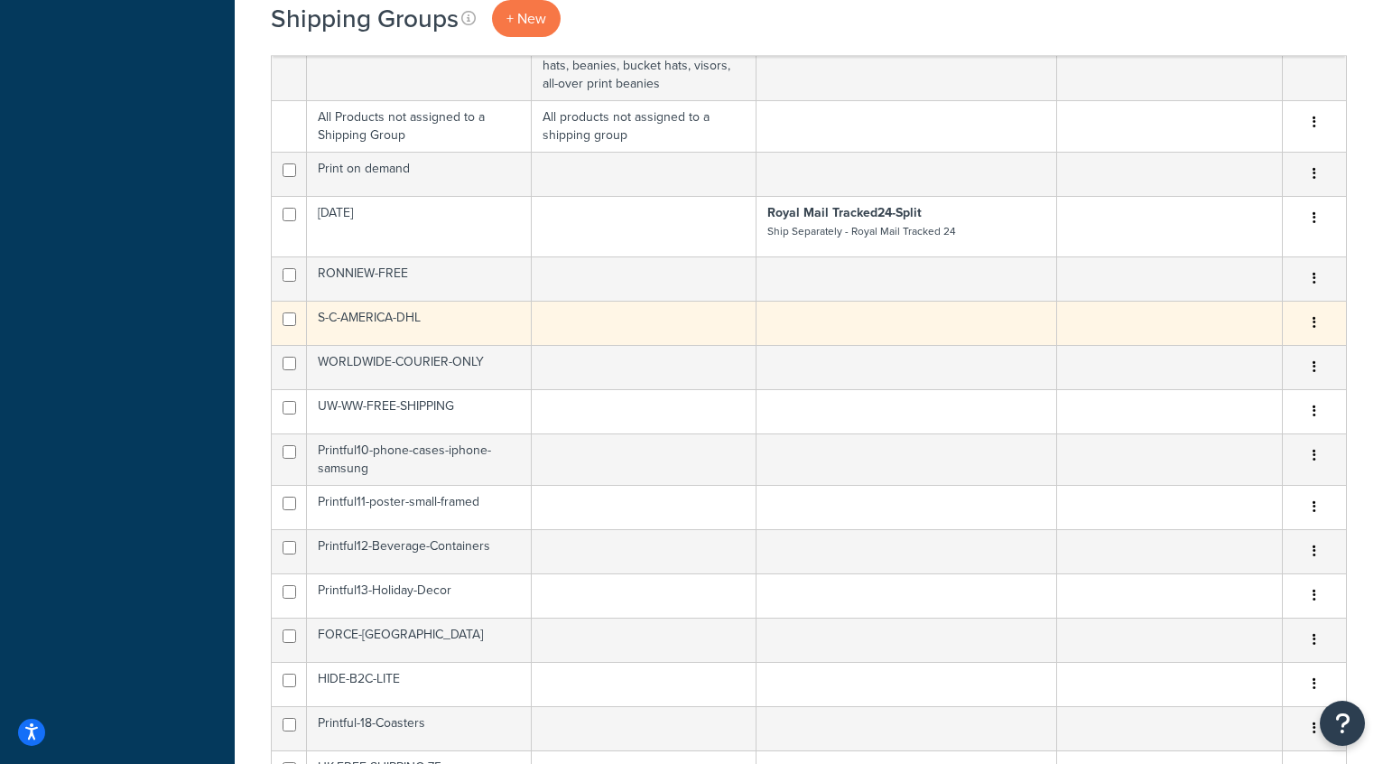
click at [563, 311] on td at bounding box center [644, 323] width 225 height 44
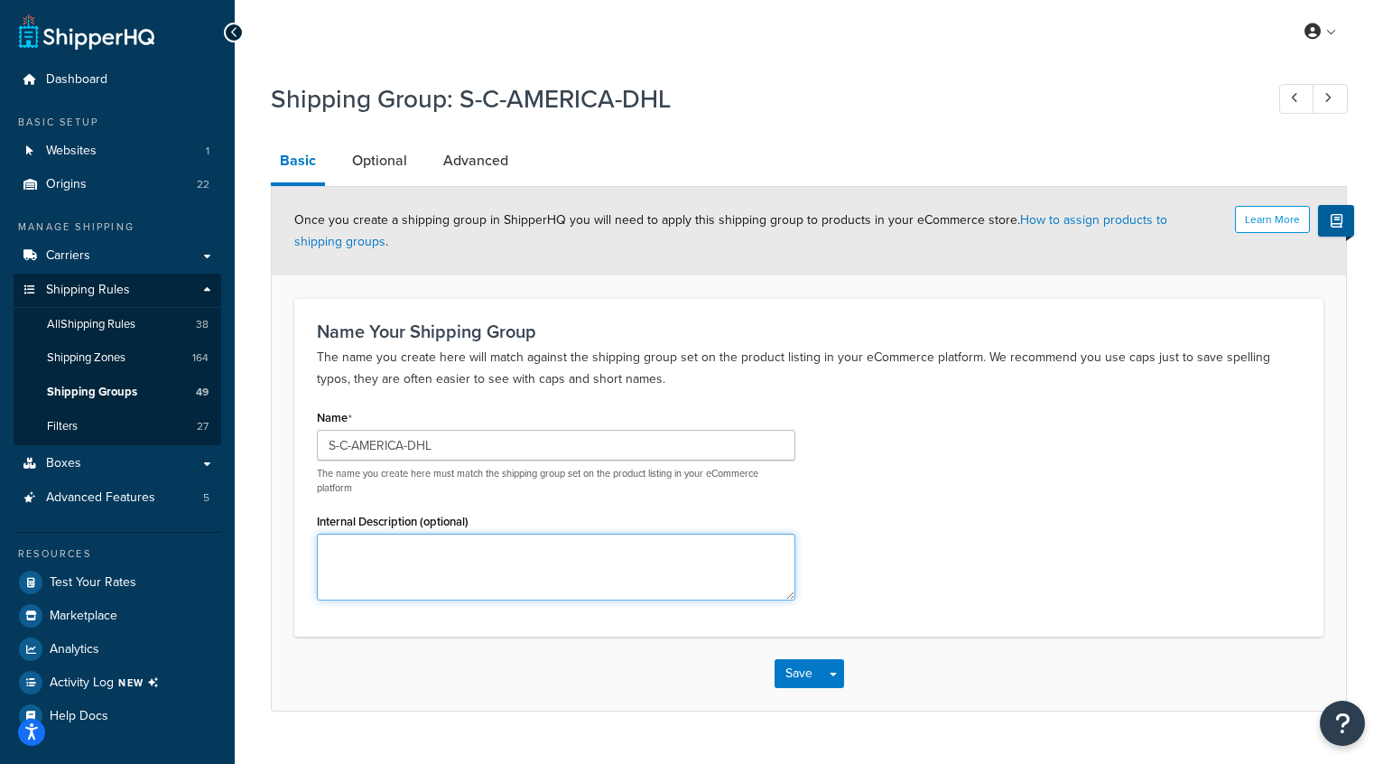
click at [441, 583] on textarea "Internal Description (optional)" at bounding box center [556, 567] width 478 height 67
type textarea "Restricting the carrier to DHL only for South and Central American regions."
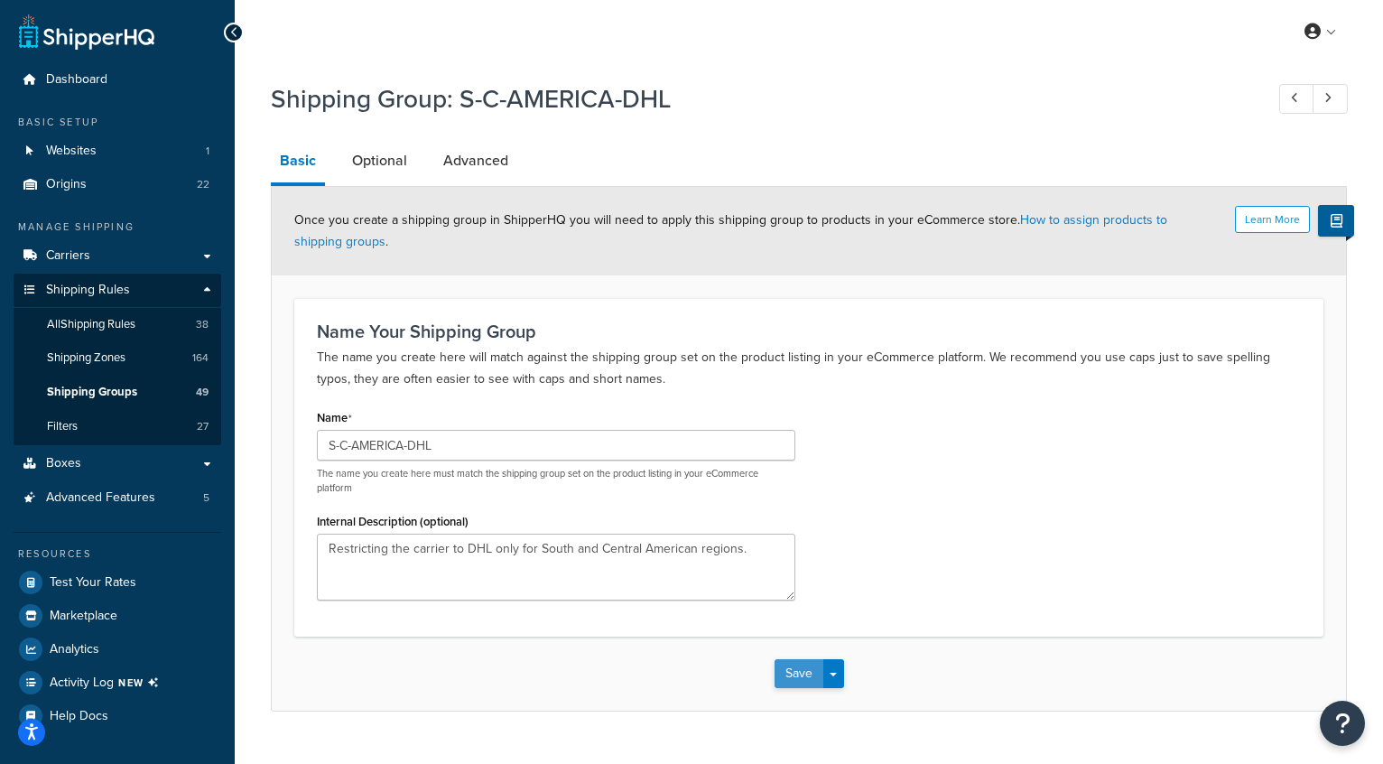
click at [790, 670] on button "Save" at bounding box center [799, 673] width 49 height 29
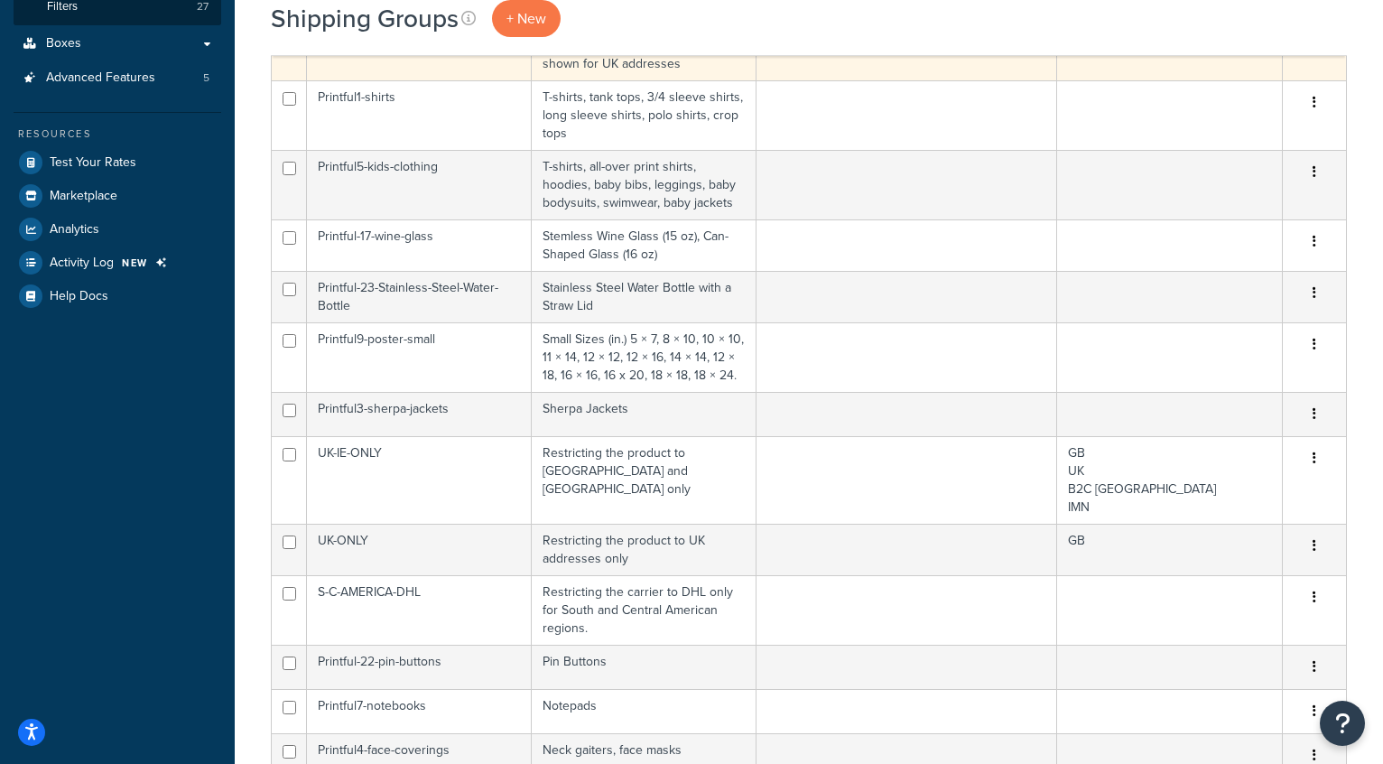
scroll to position [523, 0]
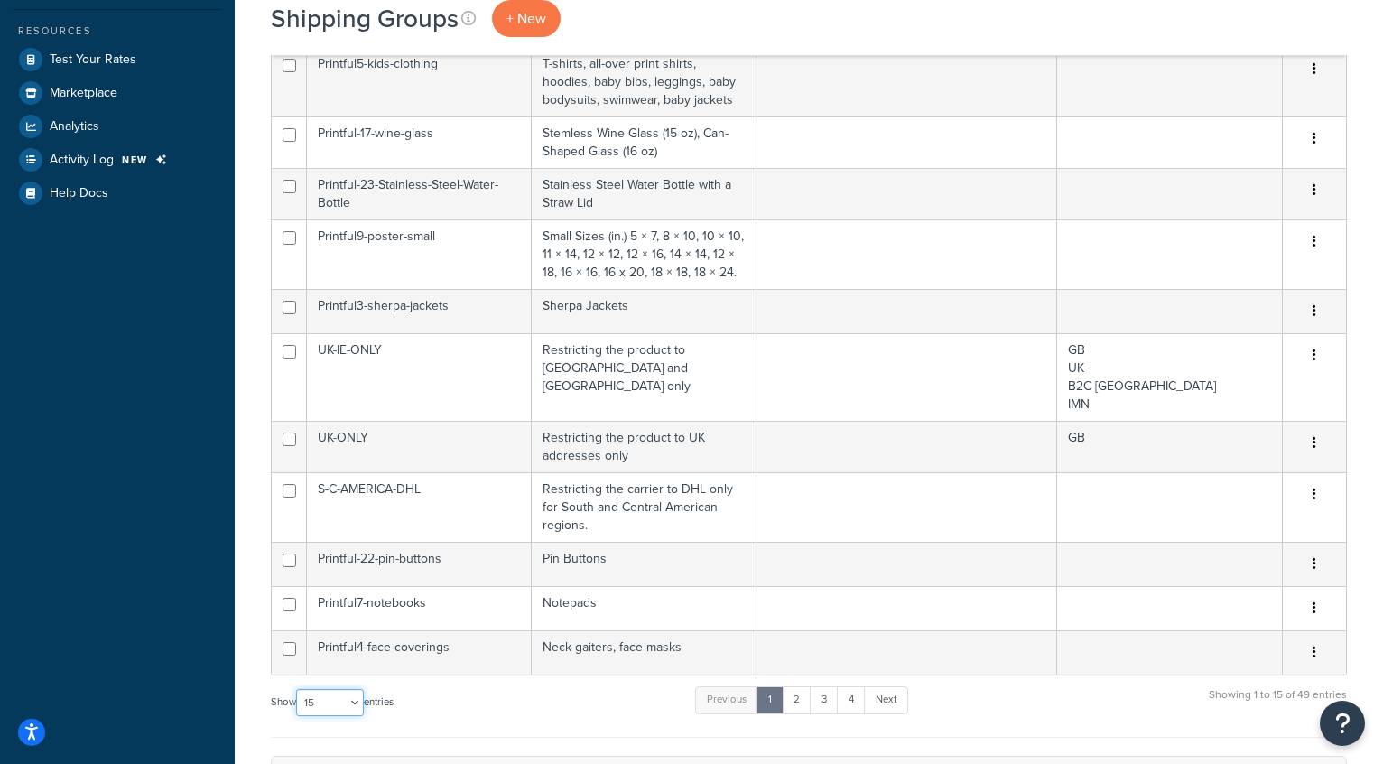
click at [334, 699] on select "10 15 25 50 100" at bounding box center [330, 702] width 68 height 27
select select "100"
click at [298, 716] on select "10 15 25 50 100" at bounding box center [330, 702] width 68 height 27
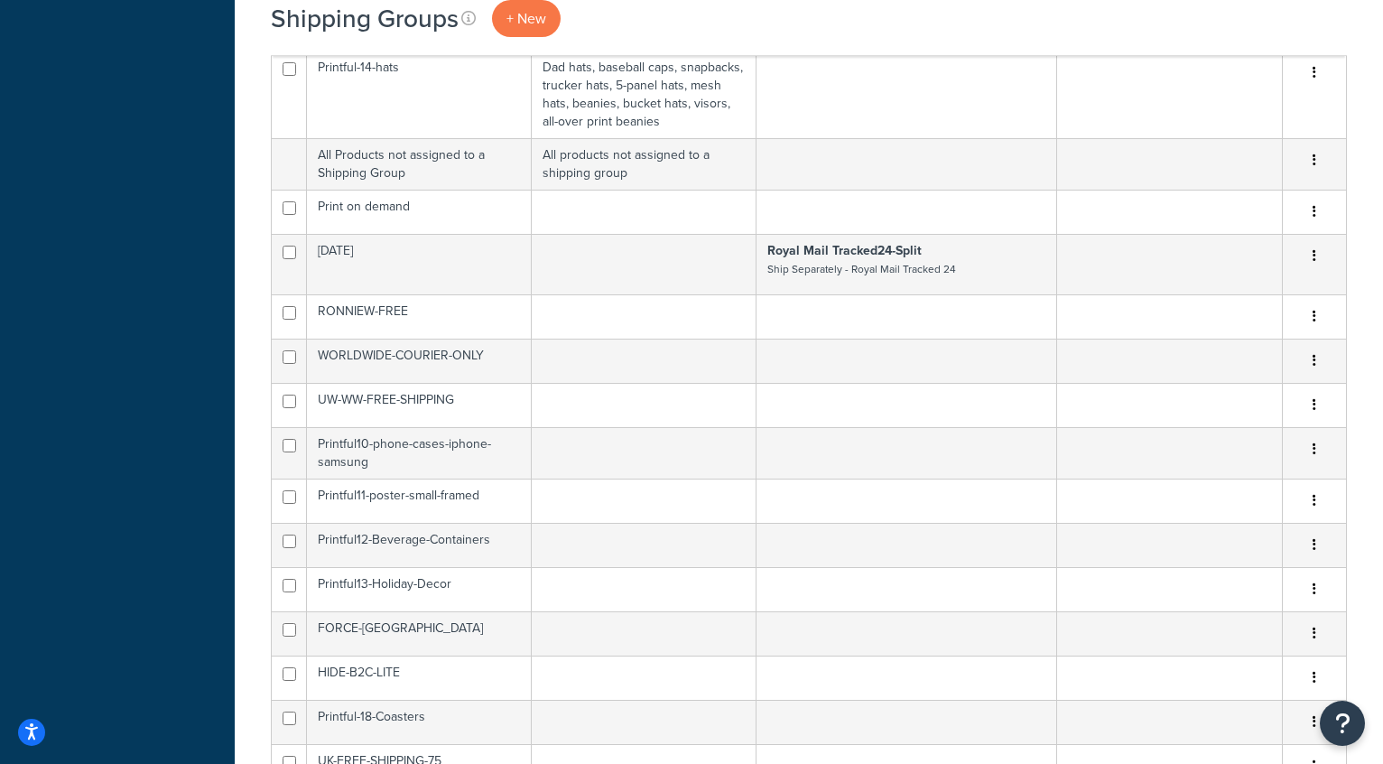
scroll to position [1466, 0]
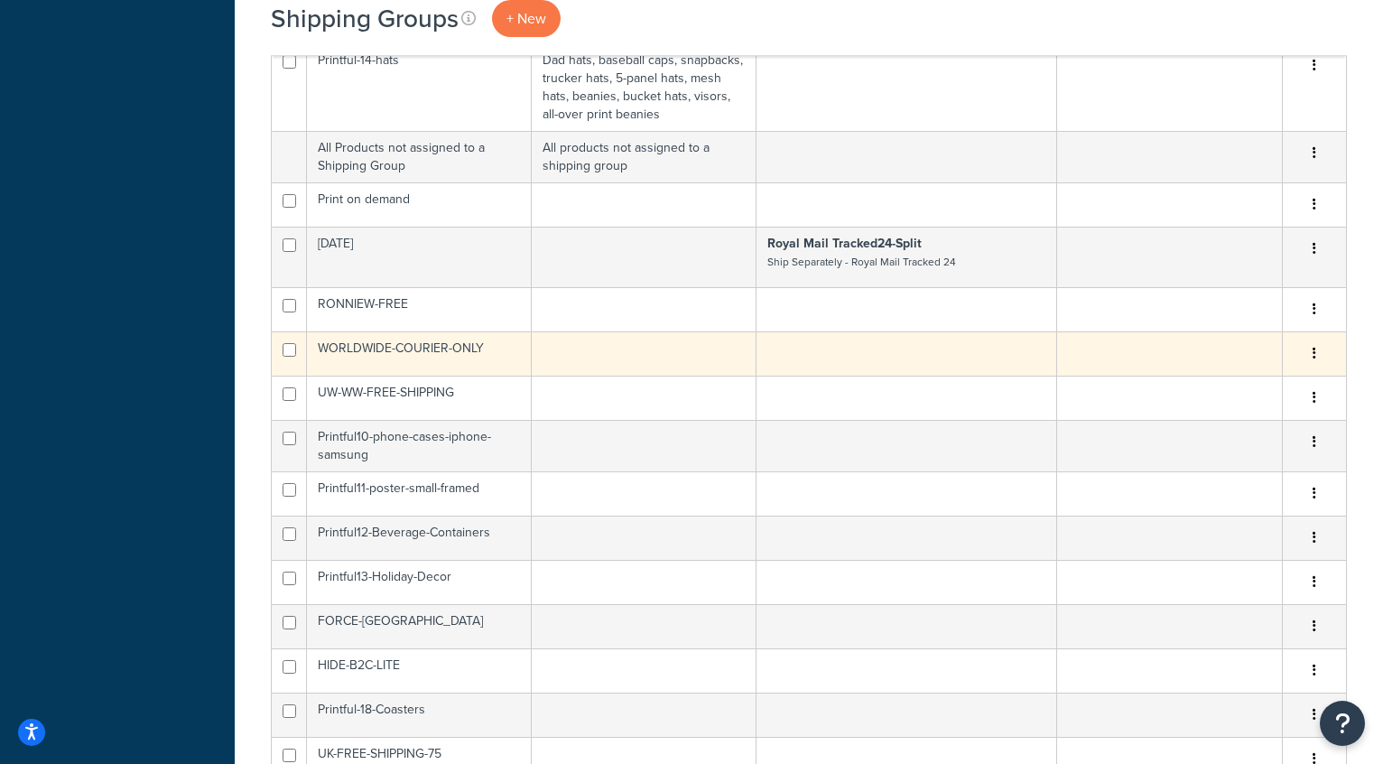
click at [481, 348] on td "WORLDWIDE-COURIER-ONLY" at bounding box center [419, 353] width 225 height 44
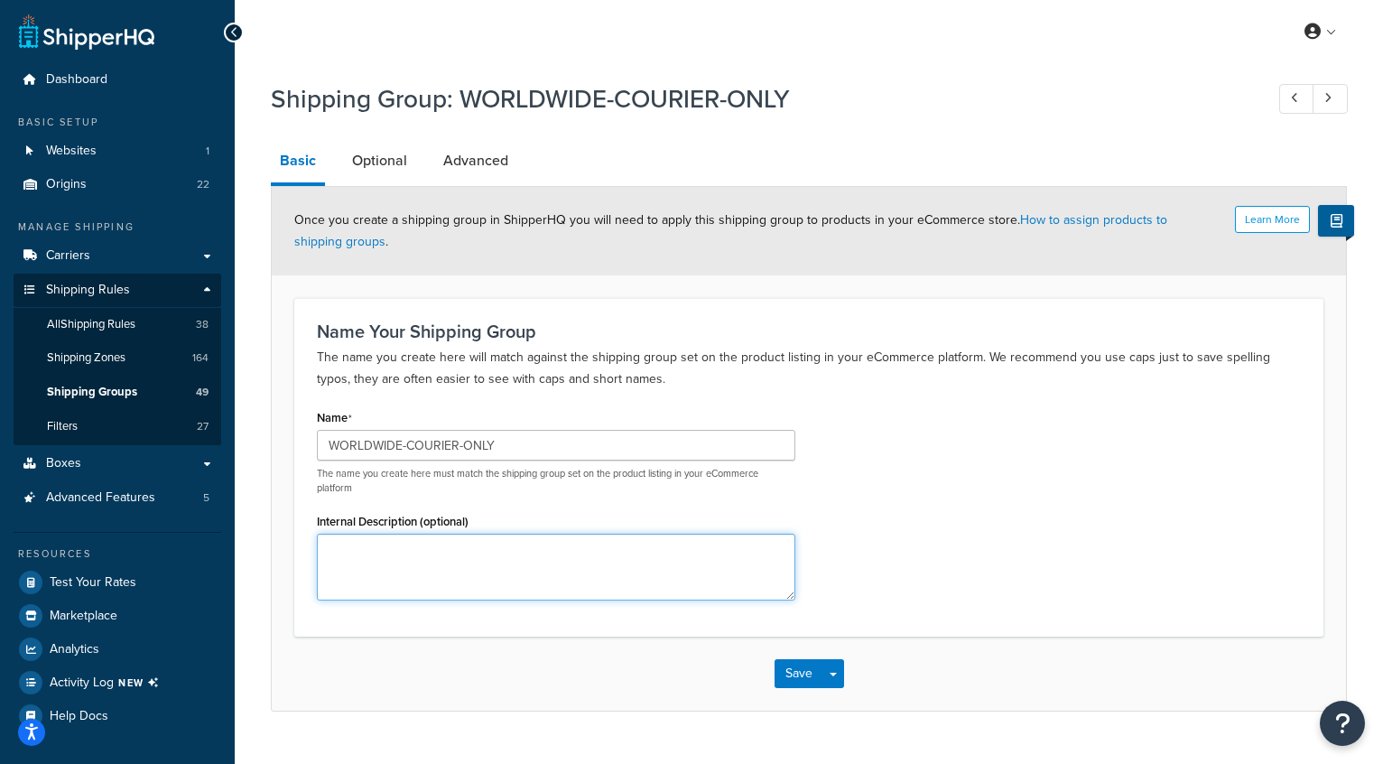
click at [462, 564] on textarea "Internal Description (optional)" at bounding box center [556, 567] width 478 height 67
type textarea "Restring the carriers to"
